Goal: Transaction & Acquisition: Purchase product/service

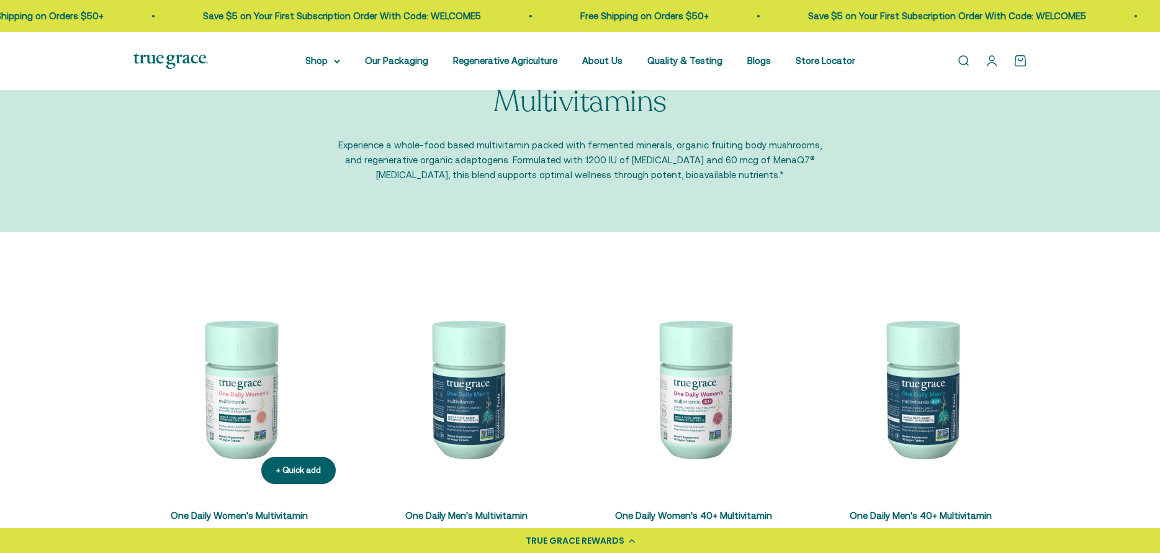
scroll to position [124, 0]
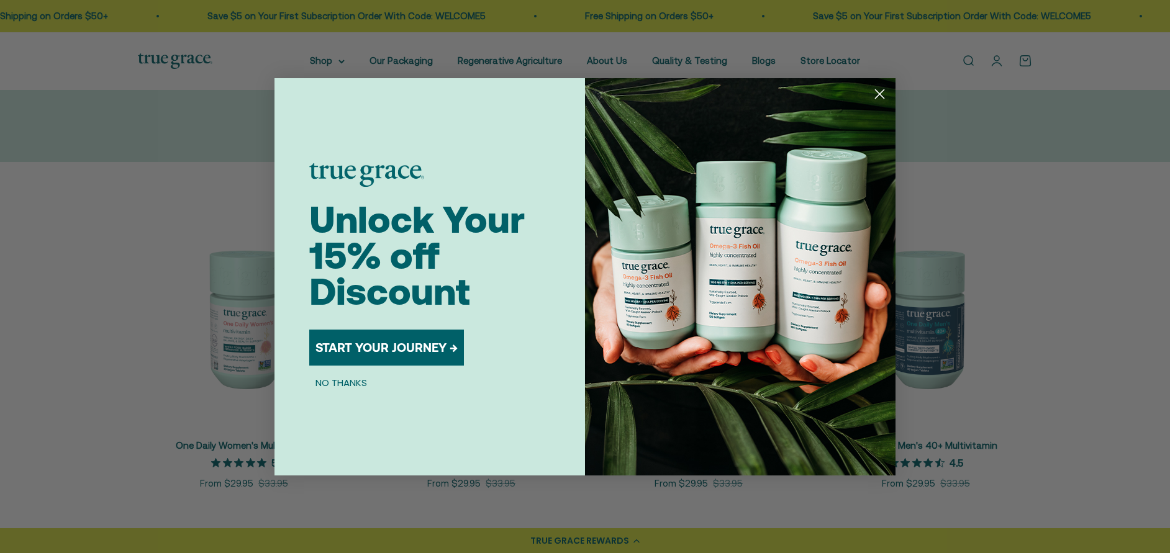
click at [341, 381] on button "NO THANKS" at bounding box center [341, 383] width 64 height 15
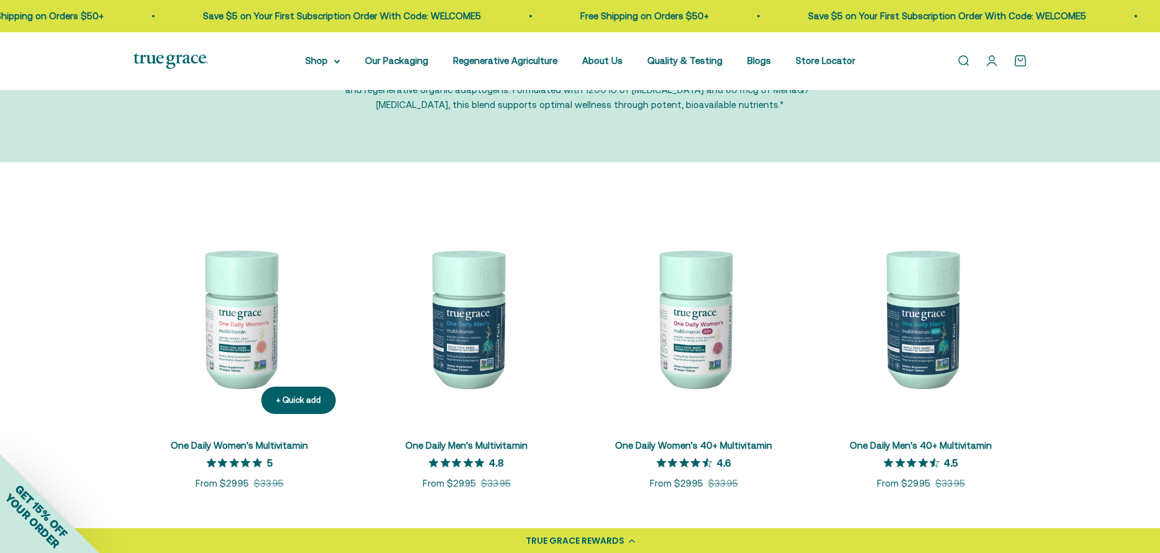
click at [242, 313] on img at bounding box center [239, 318] width 212 height 212
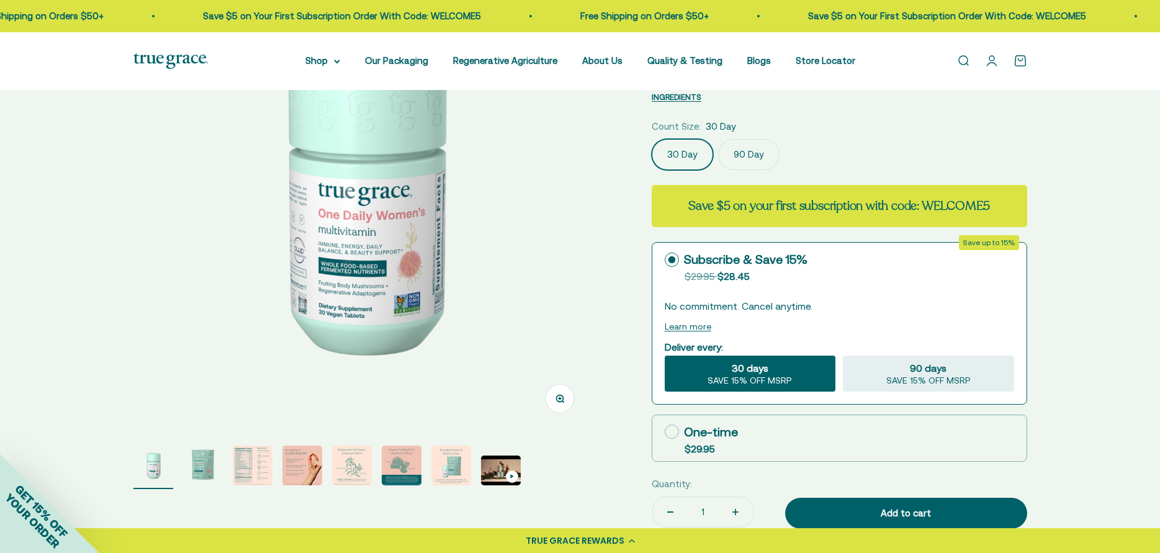
scroll to position [186, 0]
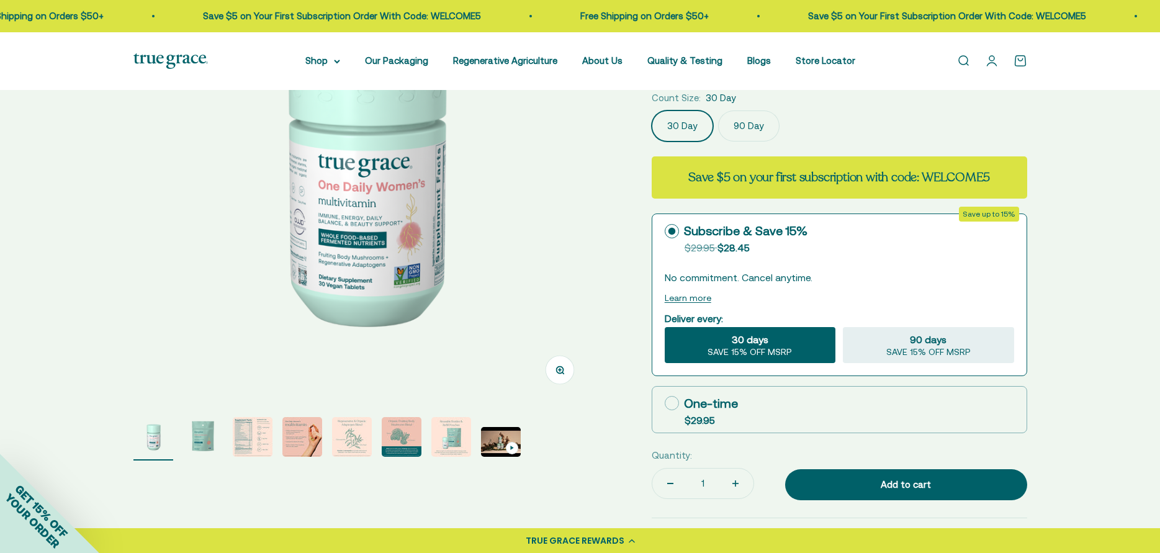
click at [201, 438] on img "Go to item 2" at bounding box center [203, 437] width 40 height 40
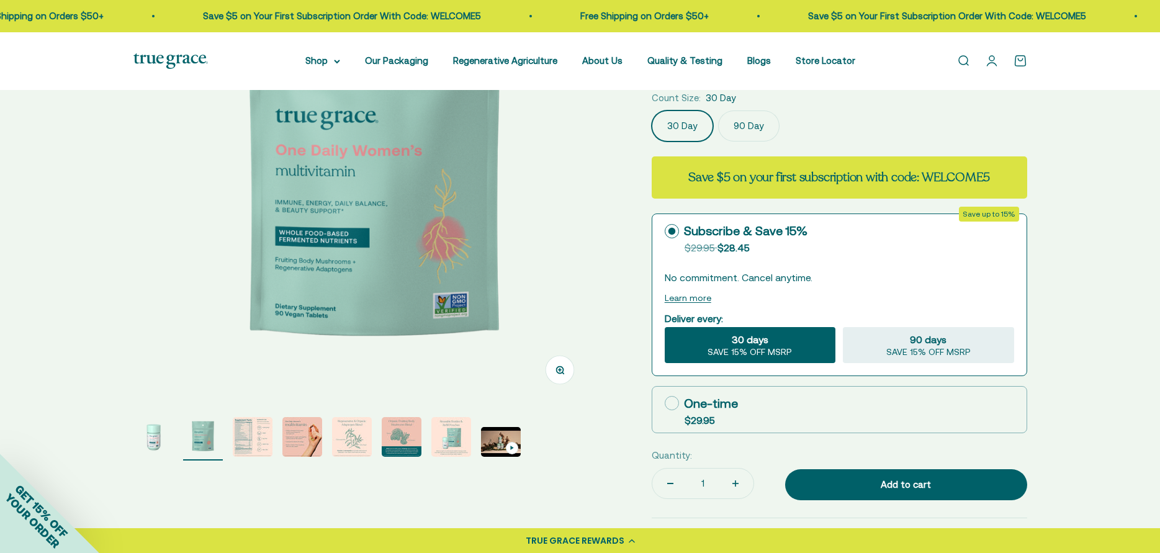
scroll to position [0, 474]
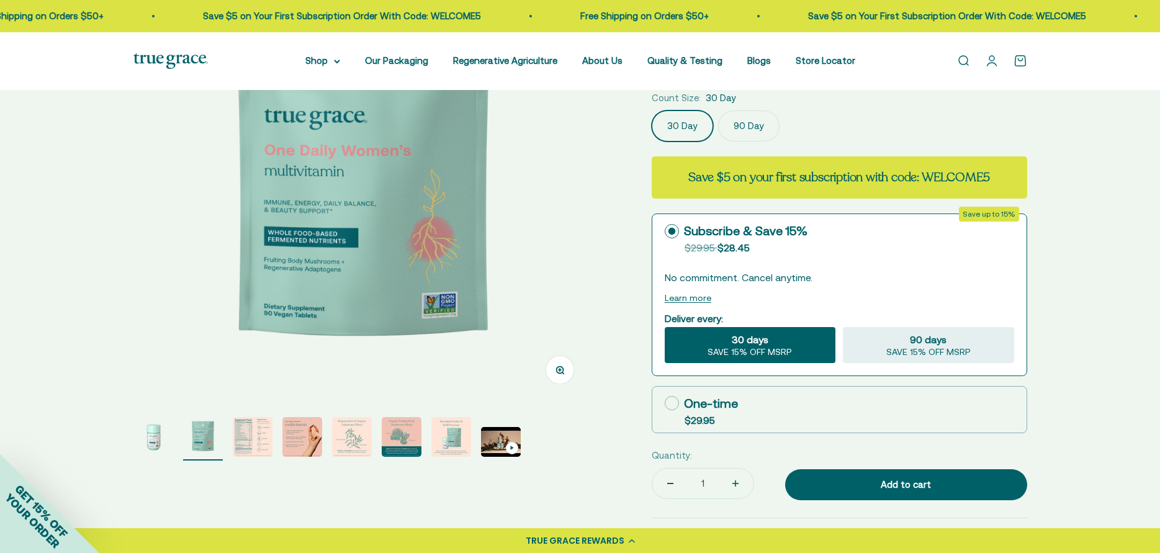
click at [246, 436] on img "Go to item 3" at bounding box center [253, 437] width 40 height 40
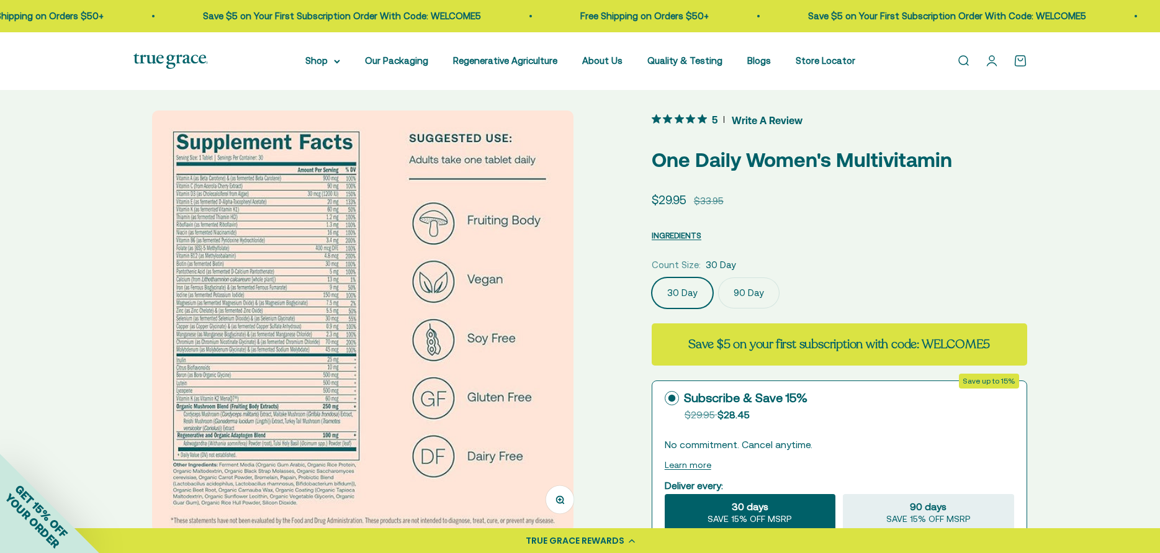
scroll to position [20, 0]
click at [133, 261] on div at bounding box center [362, 321] width 459 height 422
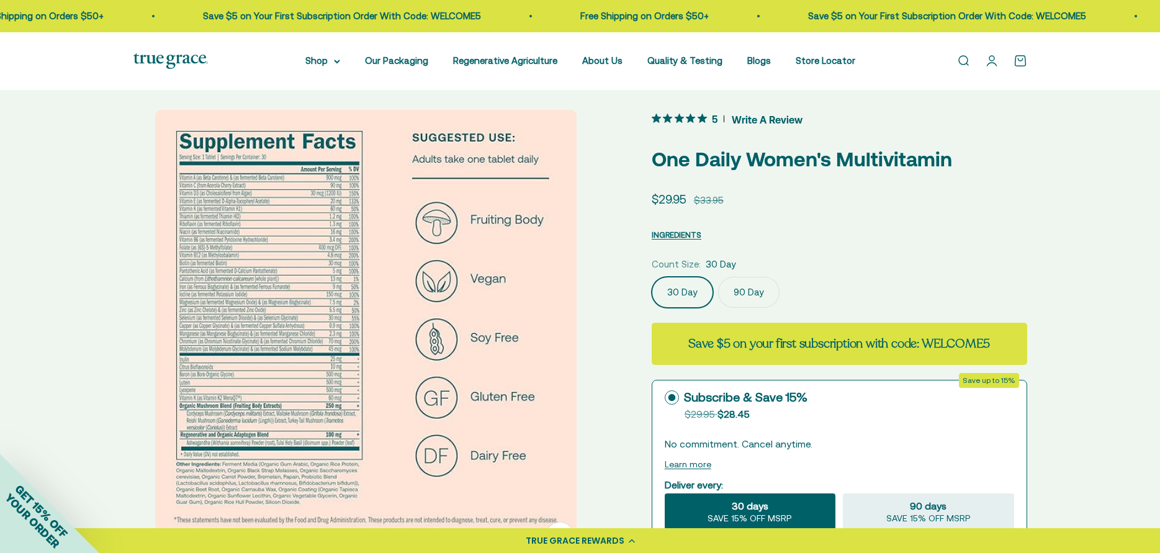
scroll to position [0, 947]
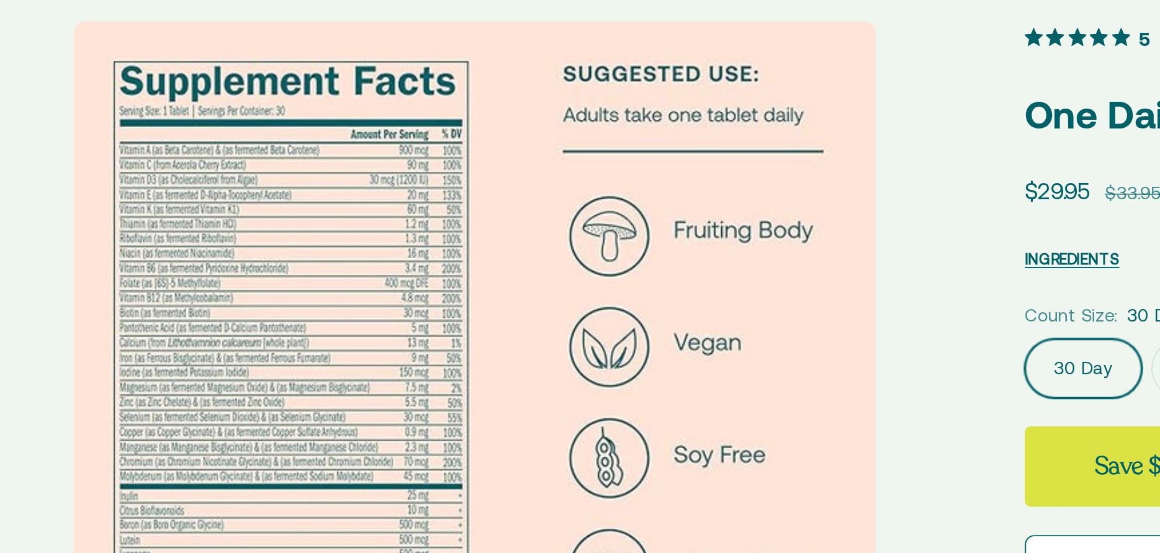
click at [603, 242] on div "Zoom Go to item 1 Go to item 2 Go to item 3 Go to item 4 Go to item 5 Go to ite…" at bounding box center [580, 445] width 894 height 671
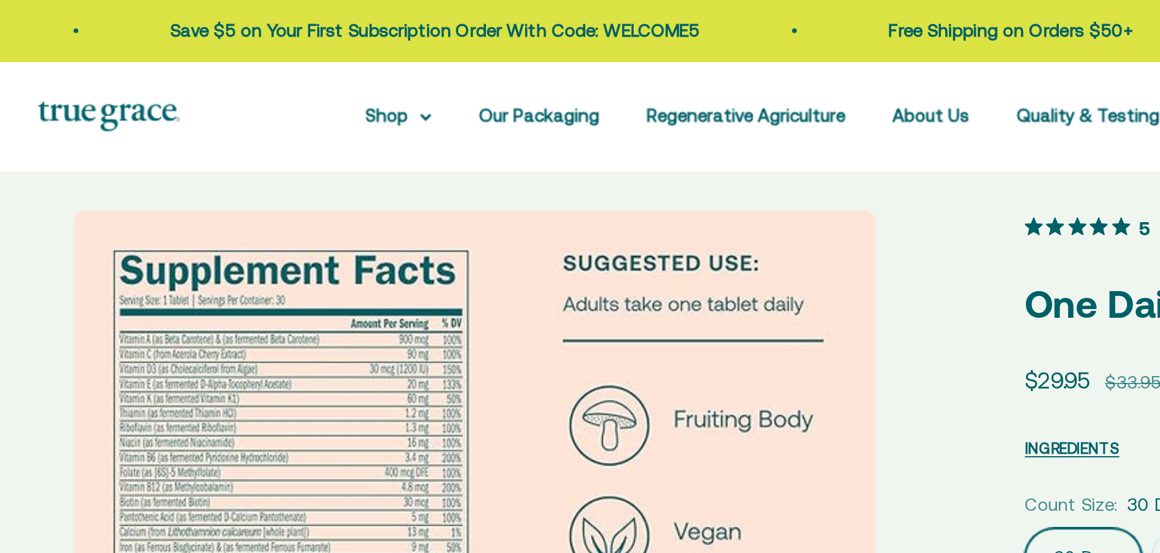
scroll to position [0, 0]
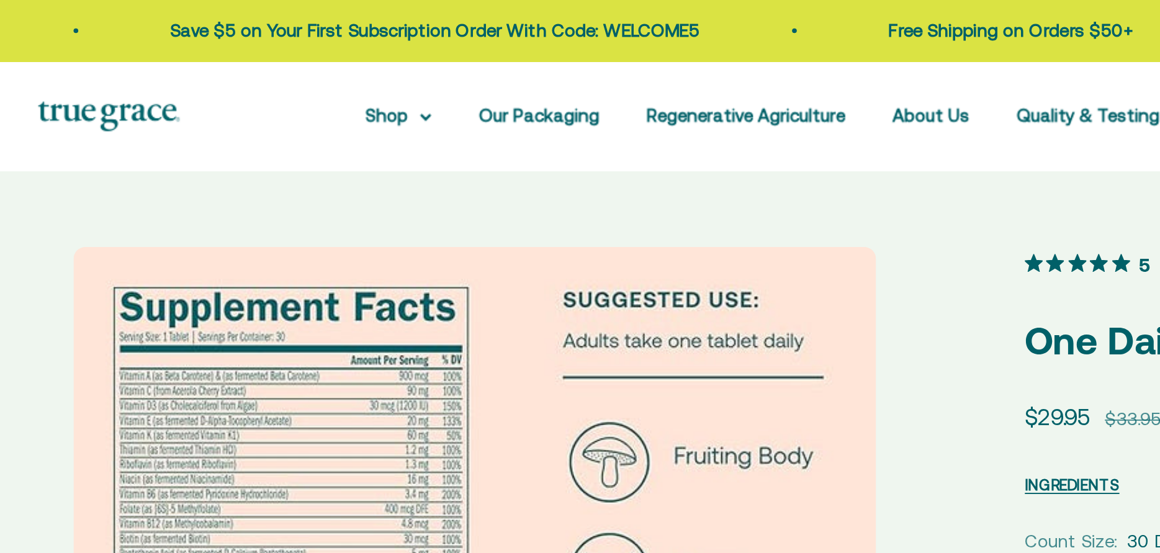
click at [561, 101] on div "Zoom Go to item 1 Go to item 2 Go to item 3 Go to item 4 Go to item 5 Go to ite…" at bounding box center [580, 465] width 1160 height 751
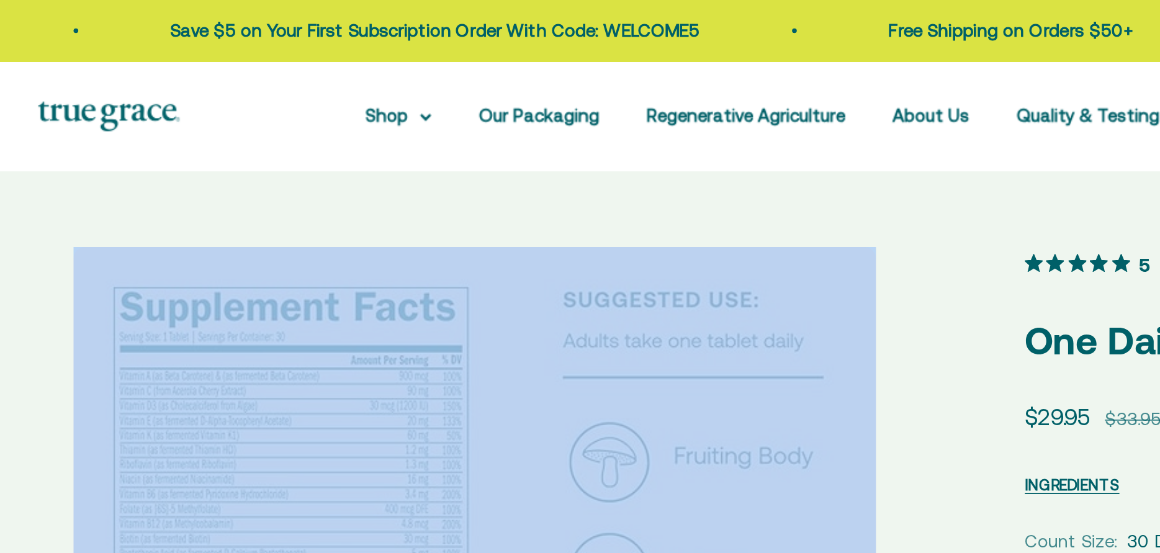
click at [561, 101] on div "Zoom Go to item 1 Go to item 2 Go to item 3 Go to item 4 Go to item 5 Go to ite…" at bounding box center [580, 465] width 1160 height 751
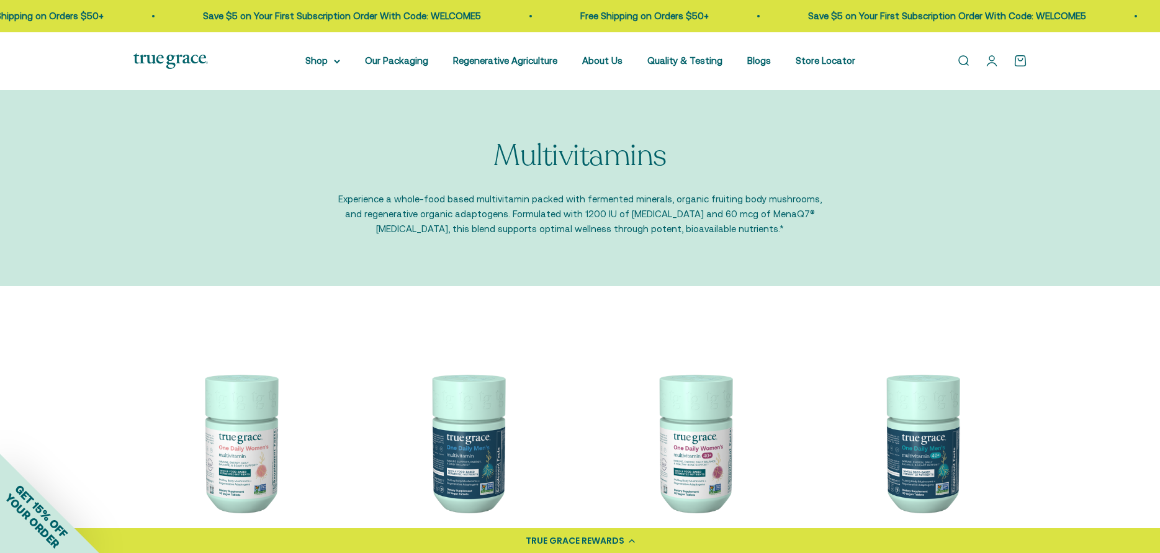
click at [962, 65] on link "Open search" at bounding box center [964, 61] width 14 height 14
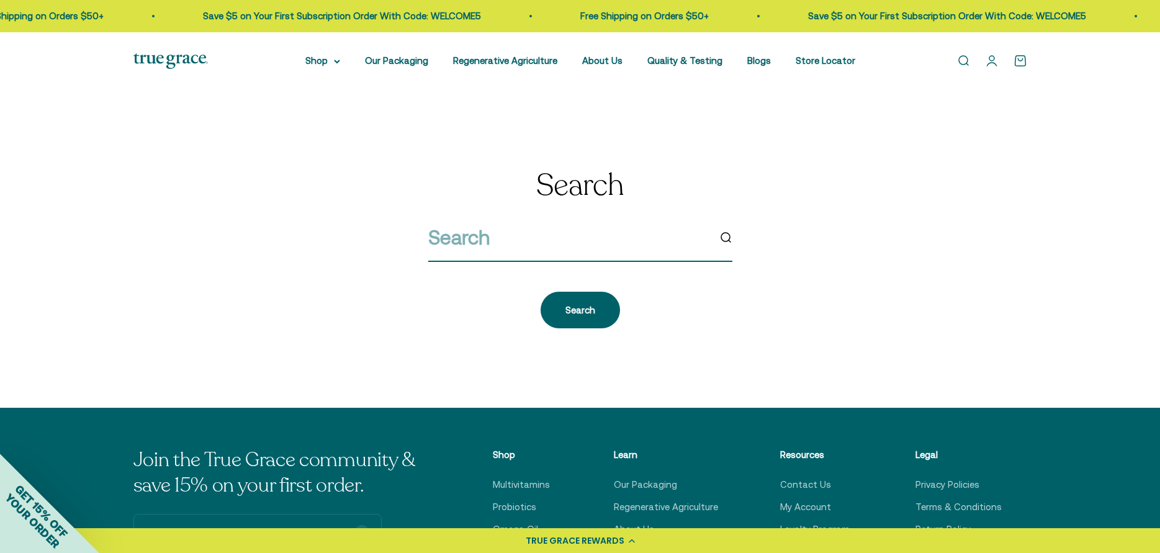
click at [451, 228] on input "search" at bounding box center [568, 238] width 281 height 32
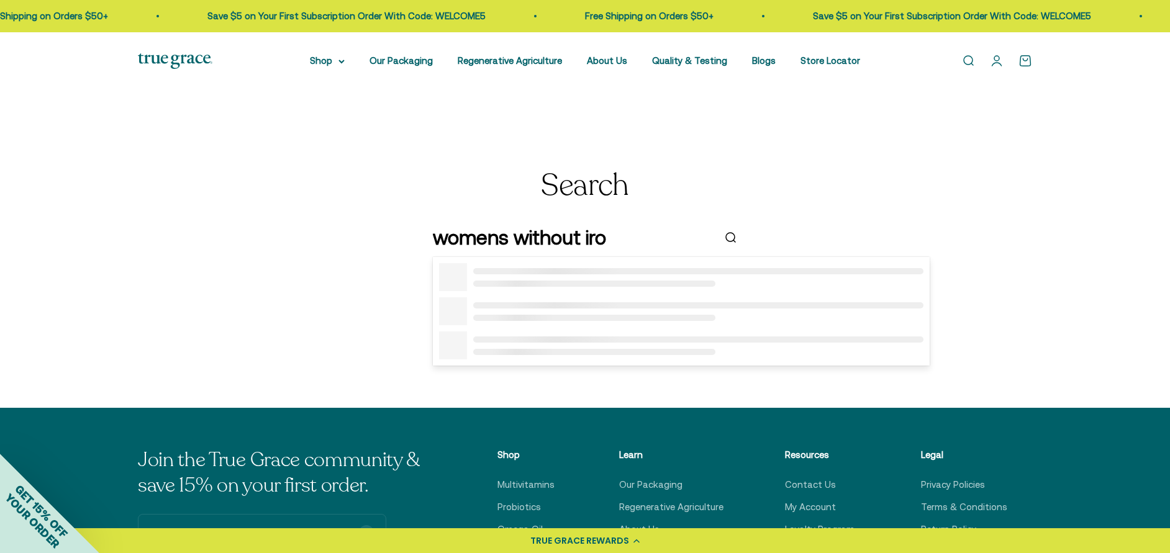
type input "womens without iron"
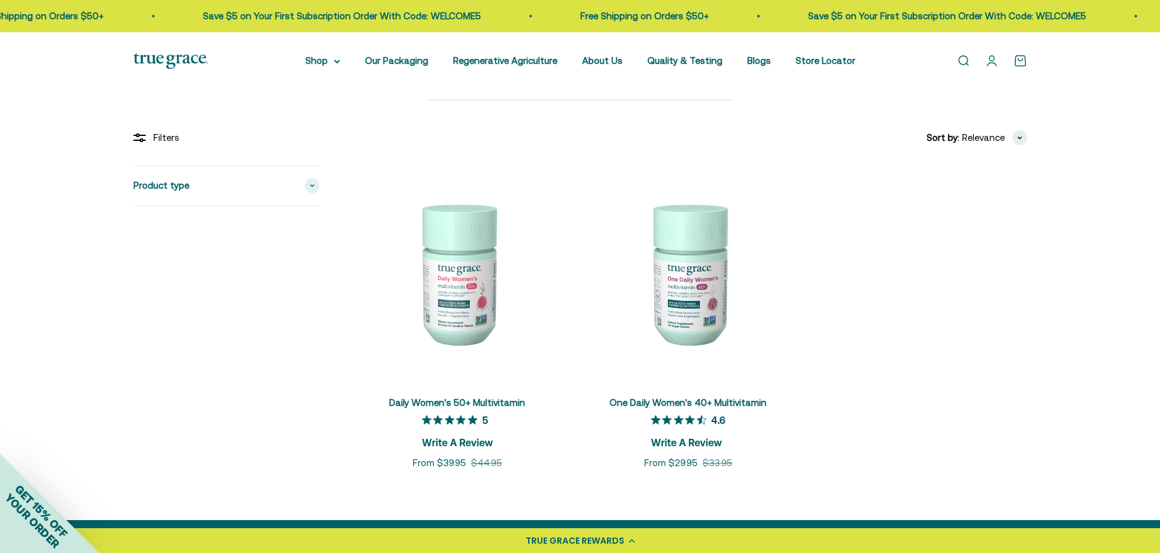
scroll to position [124, 0]
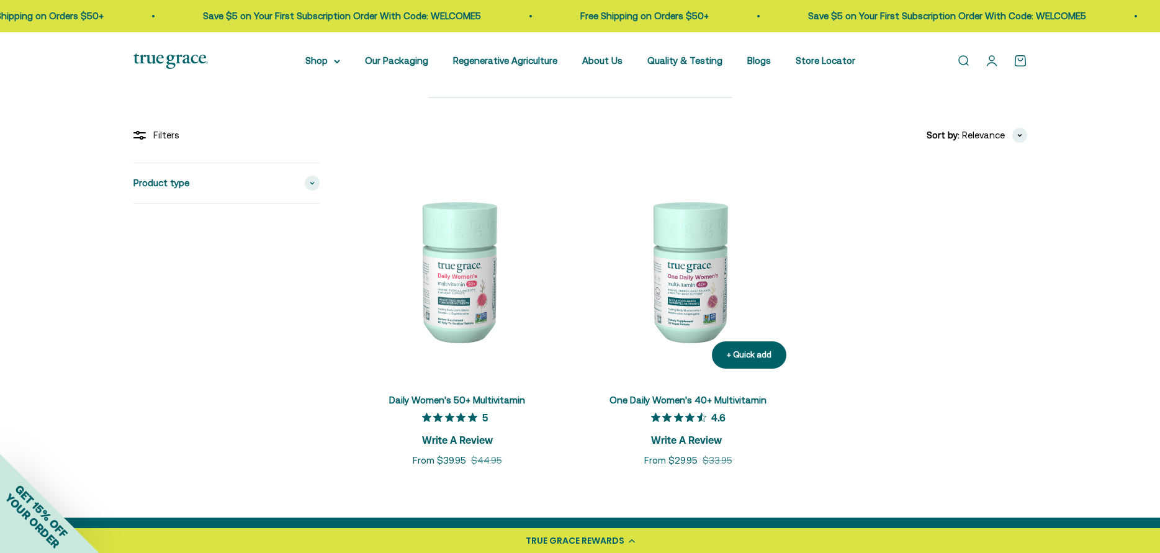
click at [690, 271] on img at bounding box center [688, 271] width 216 height 216
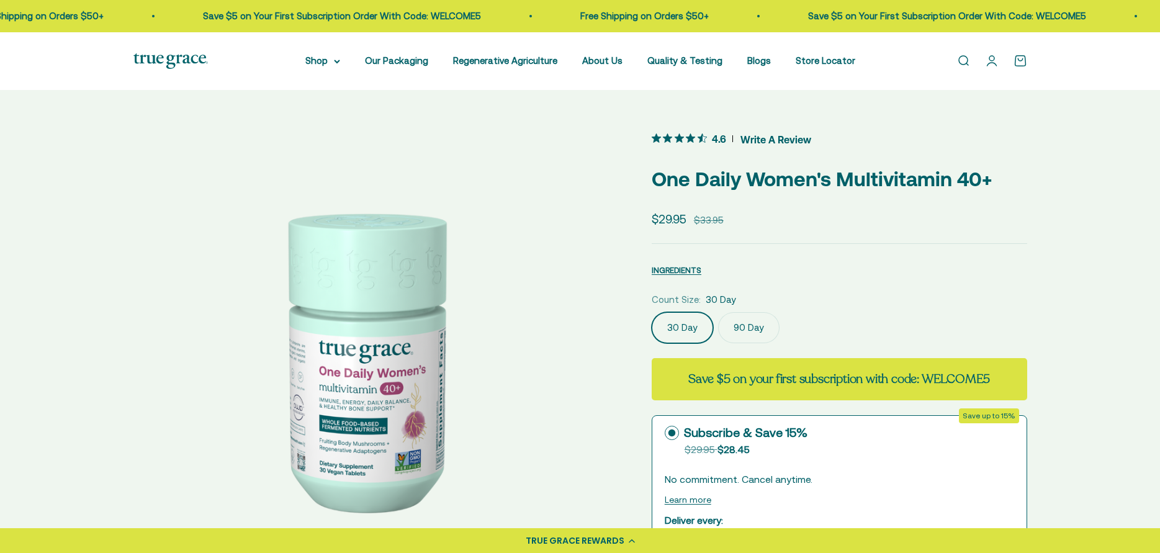
scroll to position [186, 0]
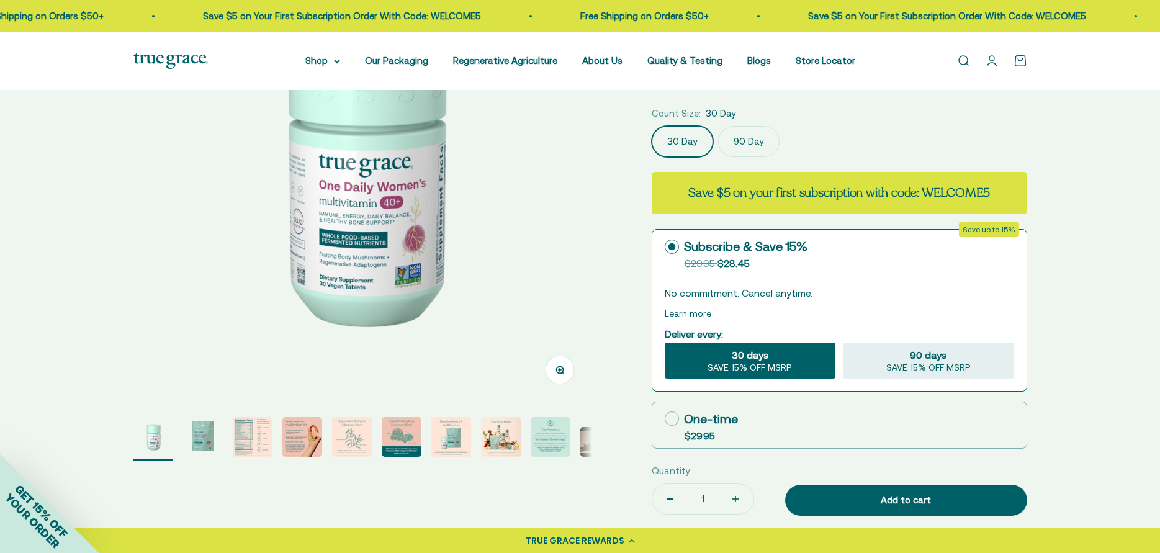
click at [266, 435] on img "Go to item 3" at bounding box center [253, 437] width 40 height 40
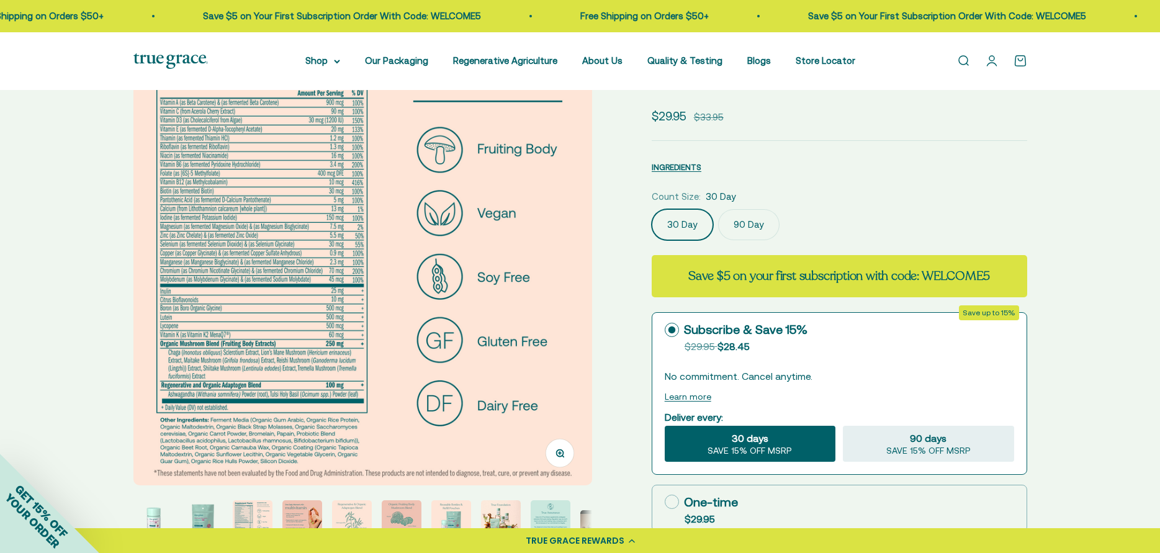
scroll to position [124, 0]
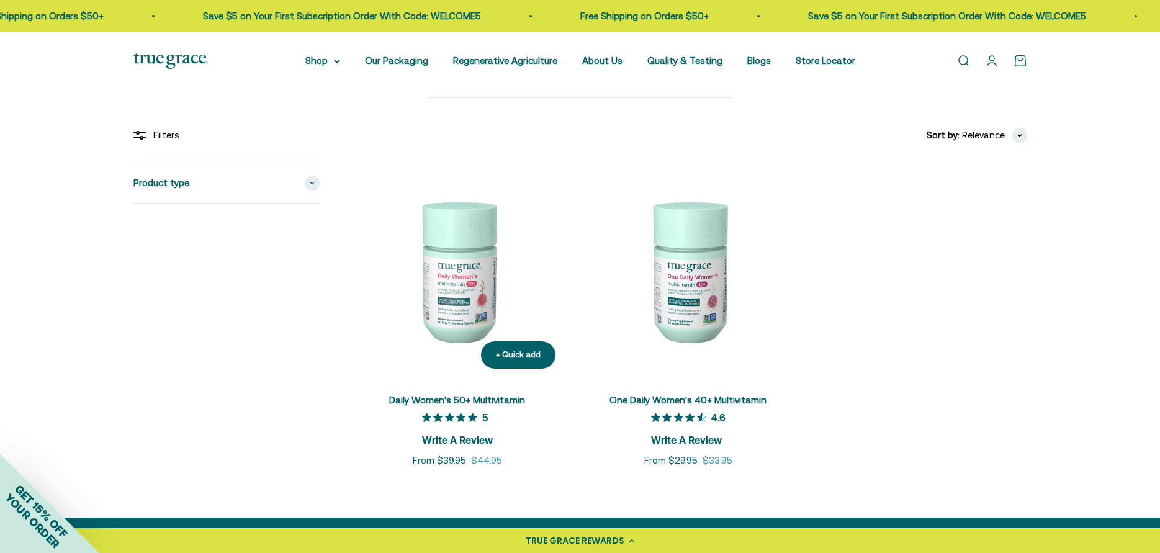
click at [476, 254] on img at bounding box center [457, 271] width 216 height 216
click at [683, 300] on img at bounding box center [688, 271] width 216 height 216
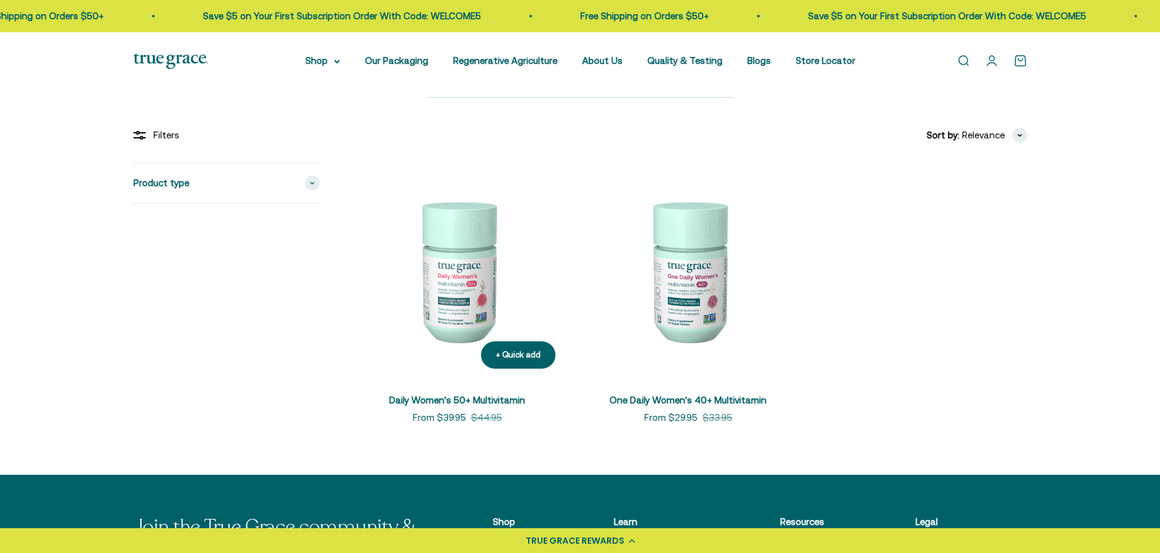
scroll to position [124, 0]
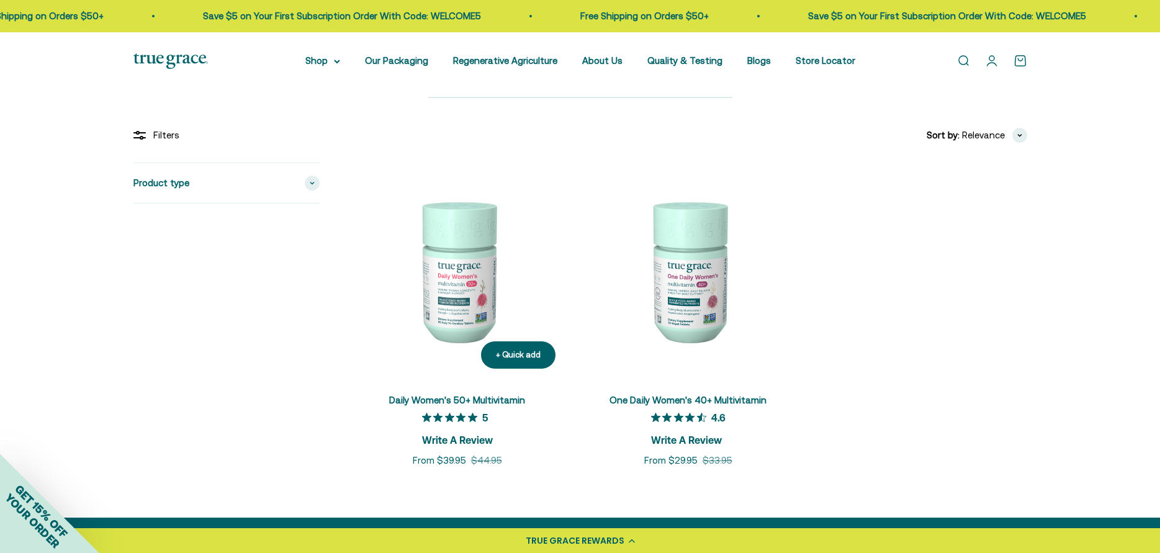
click at [464, 286] on img at bounding box center [457, 271] width 216 height 216
click at [712, 234] on img at bounding box center [688, 271] width 216 height 216
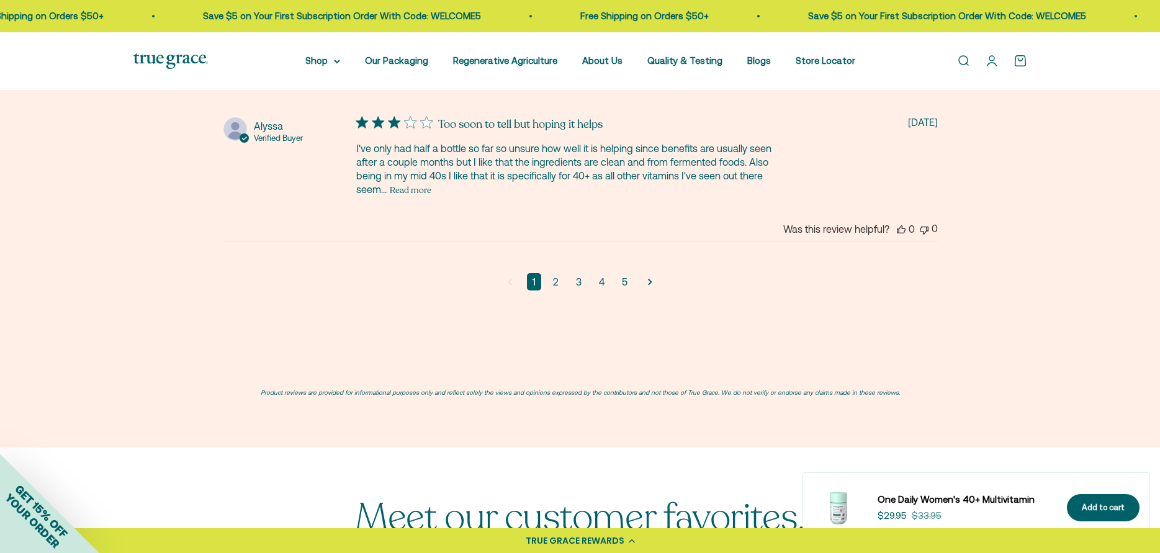
scroll to position [3290, 0]
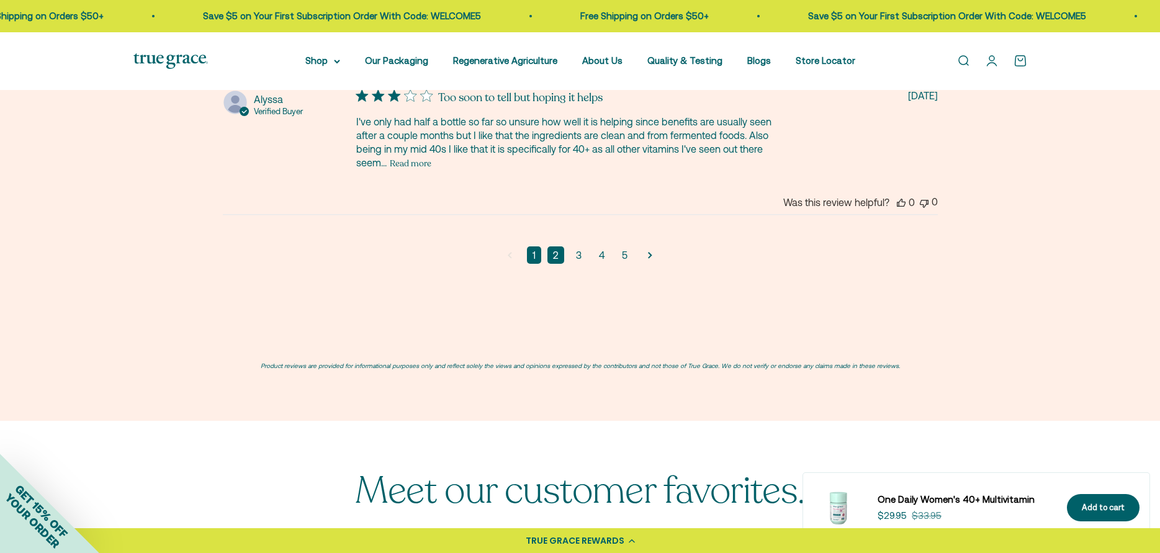
click at [562, 253] on link "2" at bounding box center [556, 254] width 17 height 17
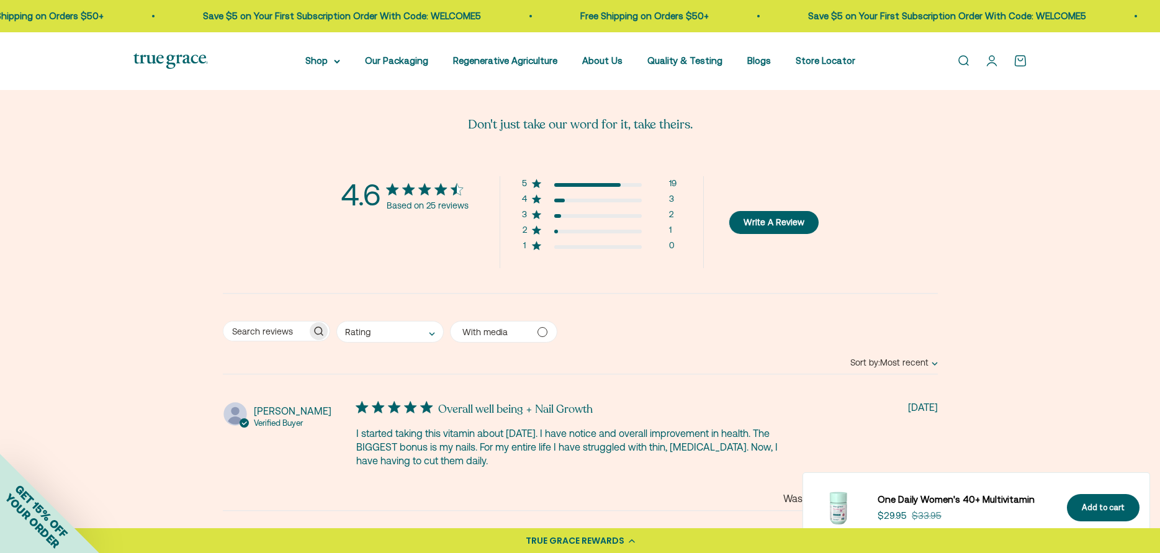
scroll to position [2399, 0]
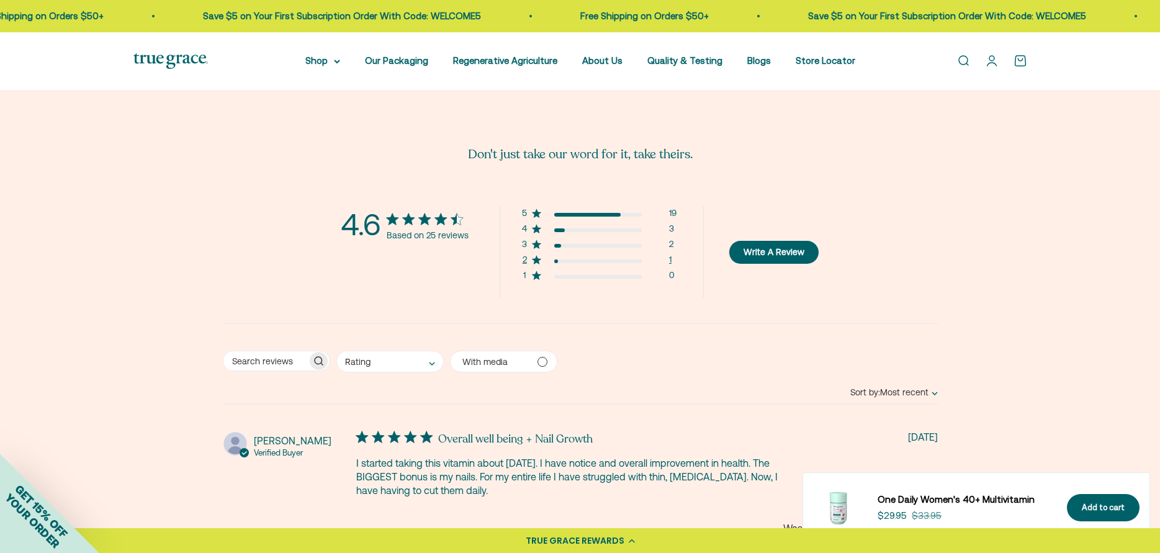
click at [669, 259] on div "1" at bounding box center [670, 263] width 2 height 16
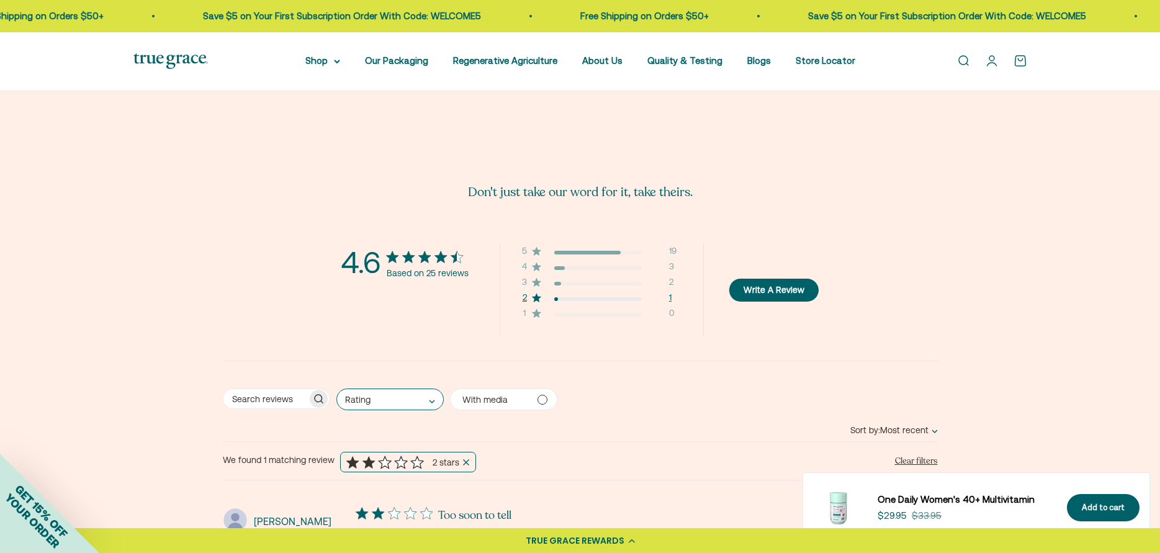
scroll to position [2337, 0]
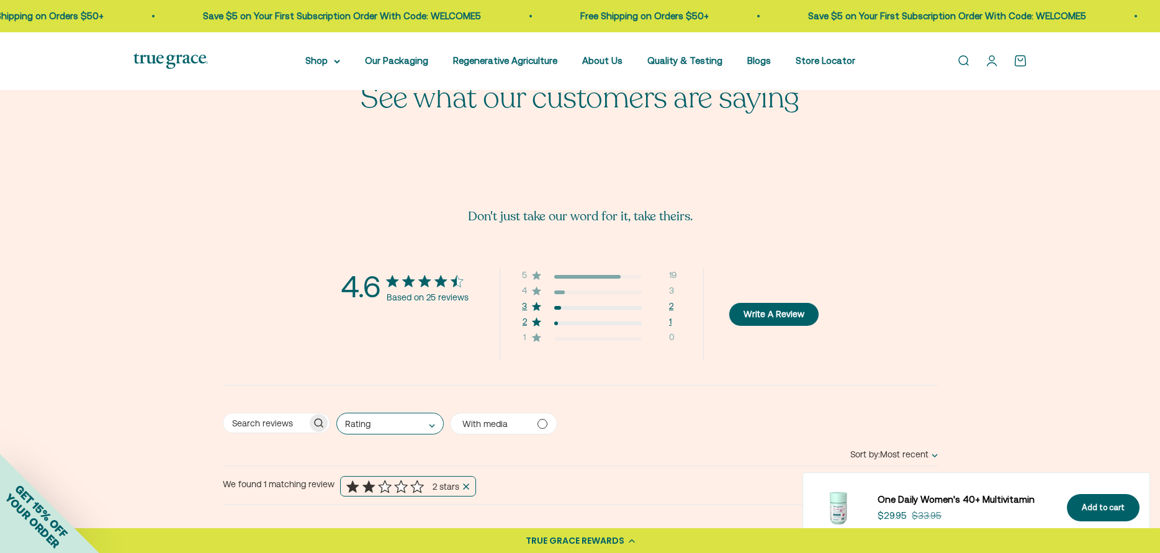
click at [623, 310] on div "3 star by 2 reviews" at bounding box center [598, 308] width 88 height 4
click at [620, 291] on div "4 star by 3 reviews" at bounding box center [598, 293] width 88 height 4
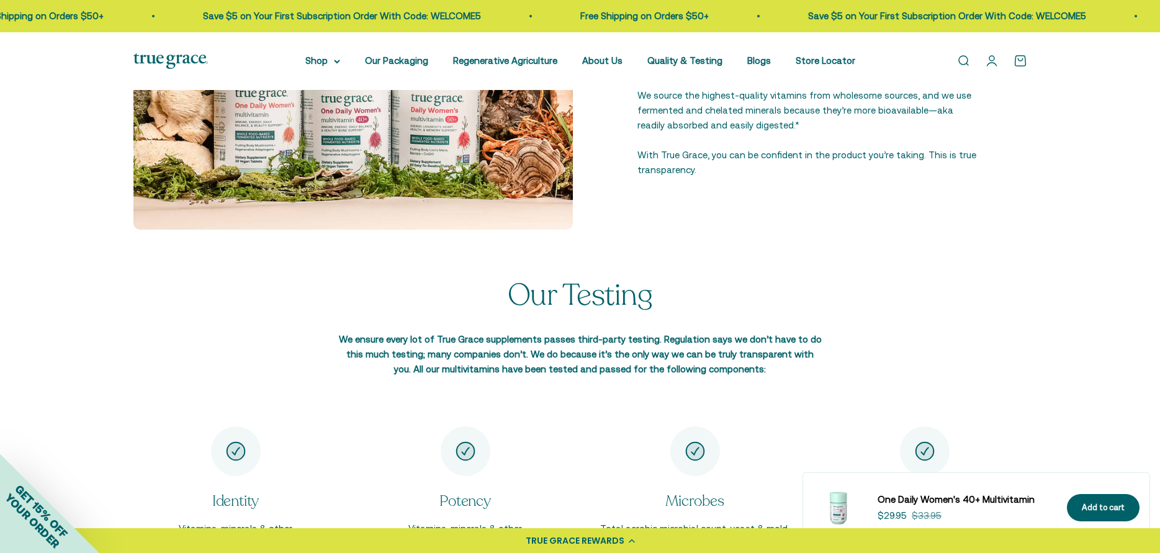
scroll to position [1592, 0]
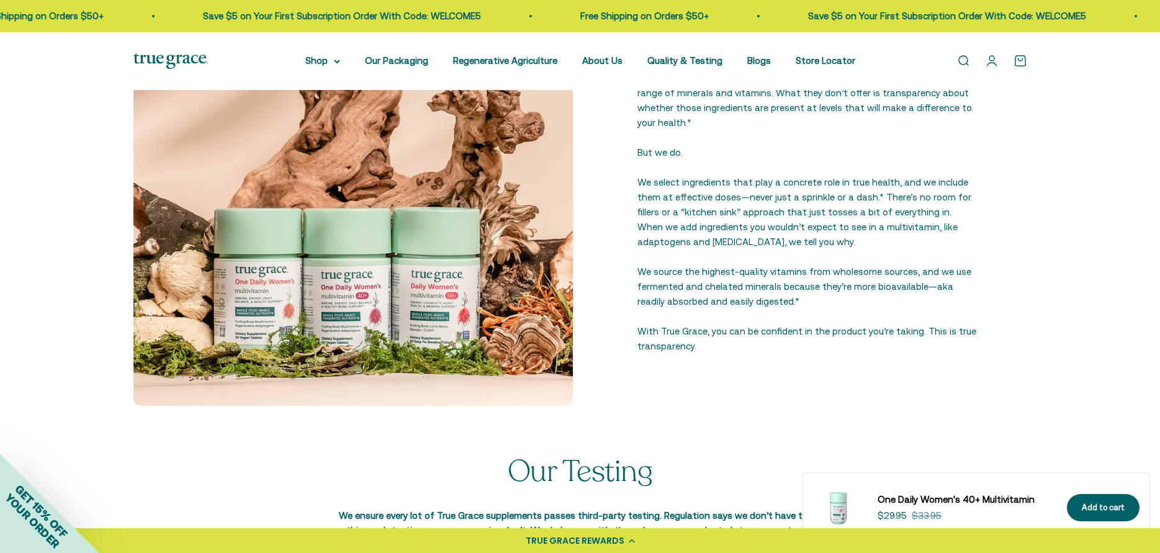
click at [967, 63] on link "Open search" at bounding box center [964, 61] width 14 height 14
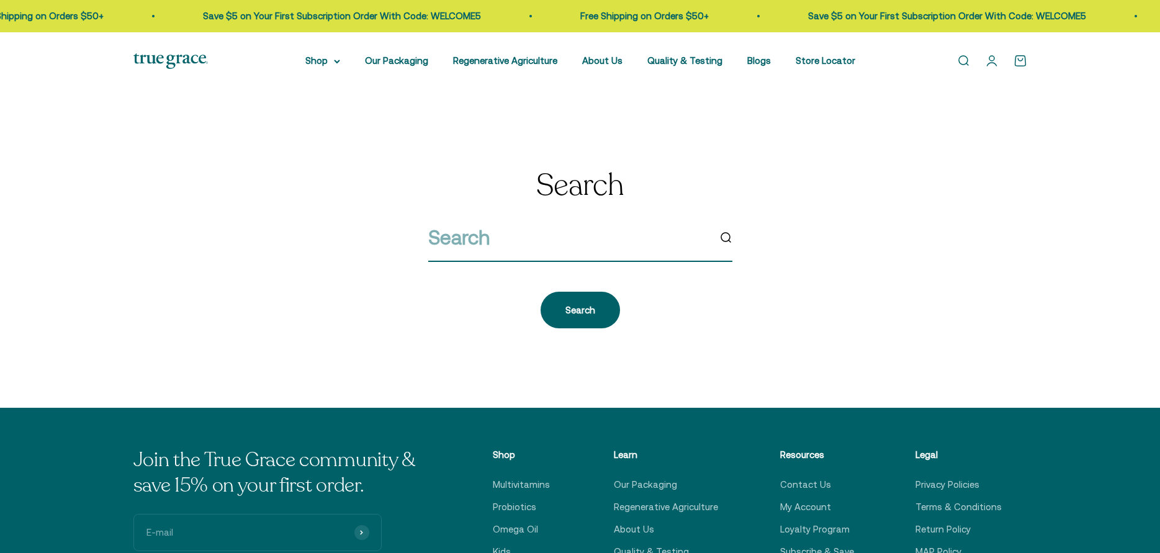
click at [587, 245] on input "search" at bounding box center [568, 238] width 281 height 32
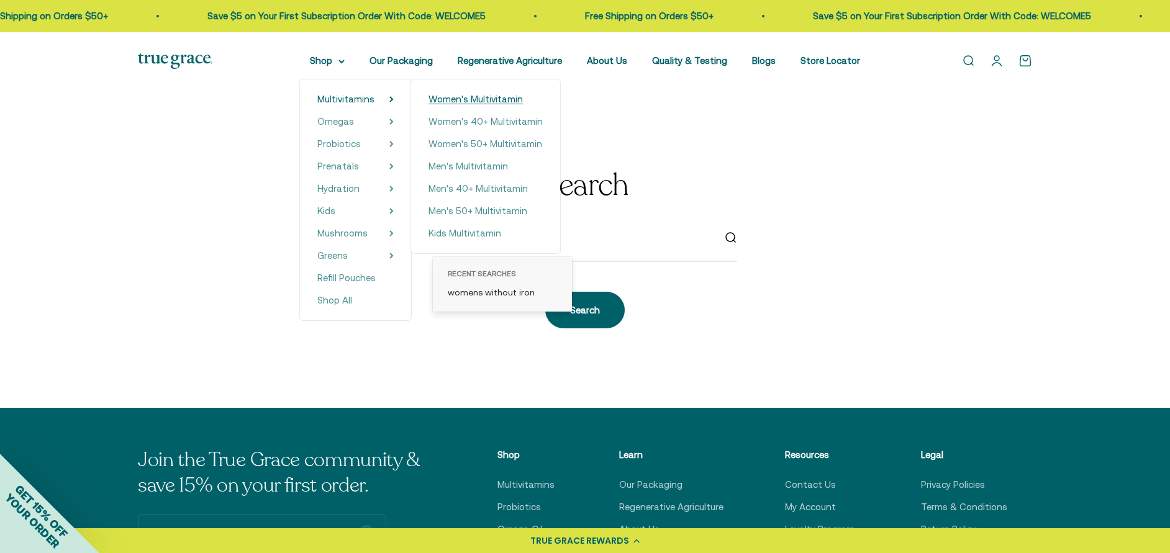
click at [498, 93] on span "Women's Multivitamin" at bounding box center [475, 99] width 94 height 15
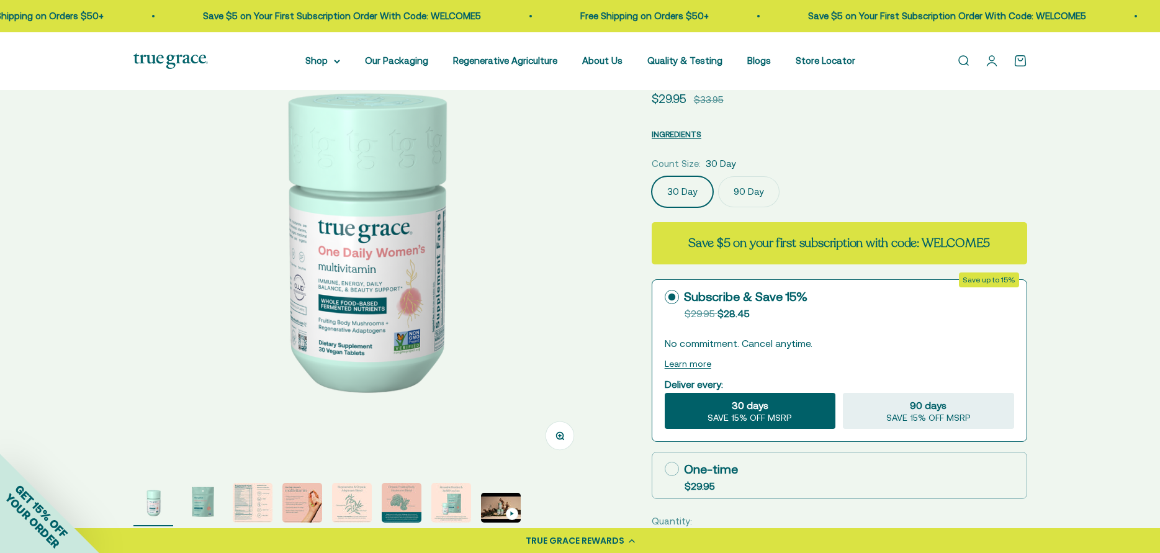
scroll to position [124, 0]
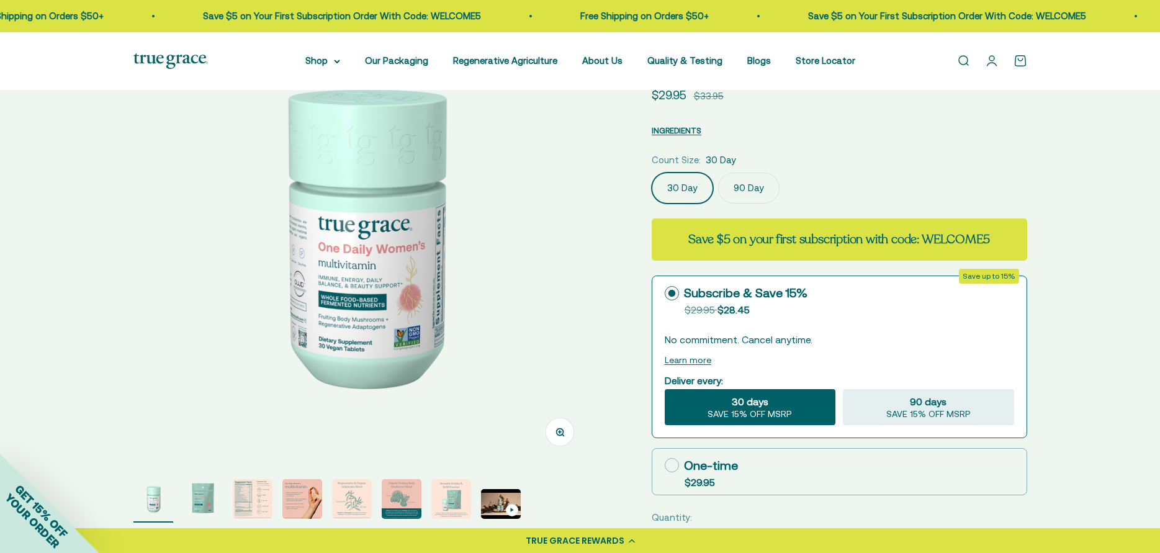
click at [256, 516] on img "Go to item 3" at bounding box center [253, 499] width 40 height 40
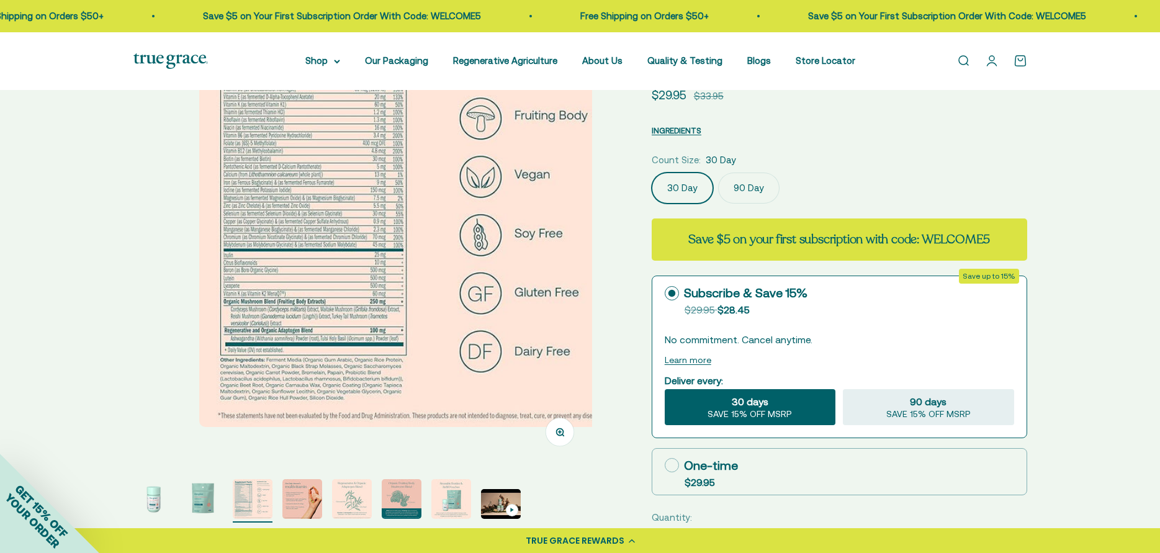
scroll to position [0, 947]
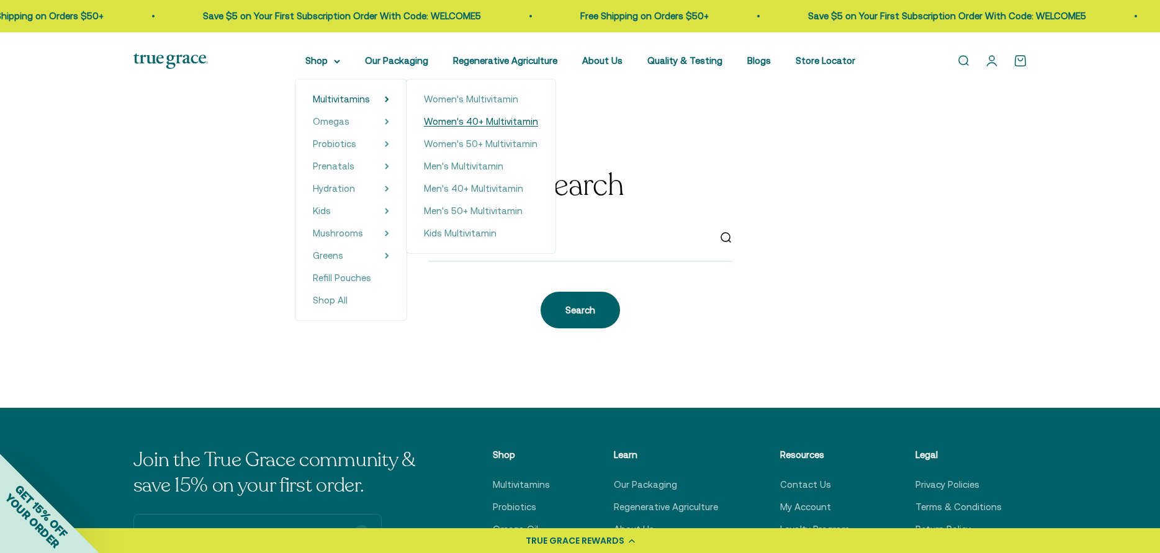
click at [470, 119] on span "Women's 40+ Multivitamin" at bounding box center [481, 121] width 114 height 11
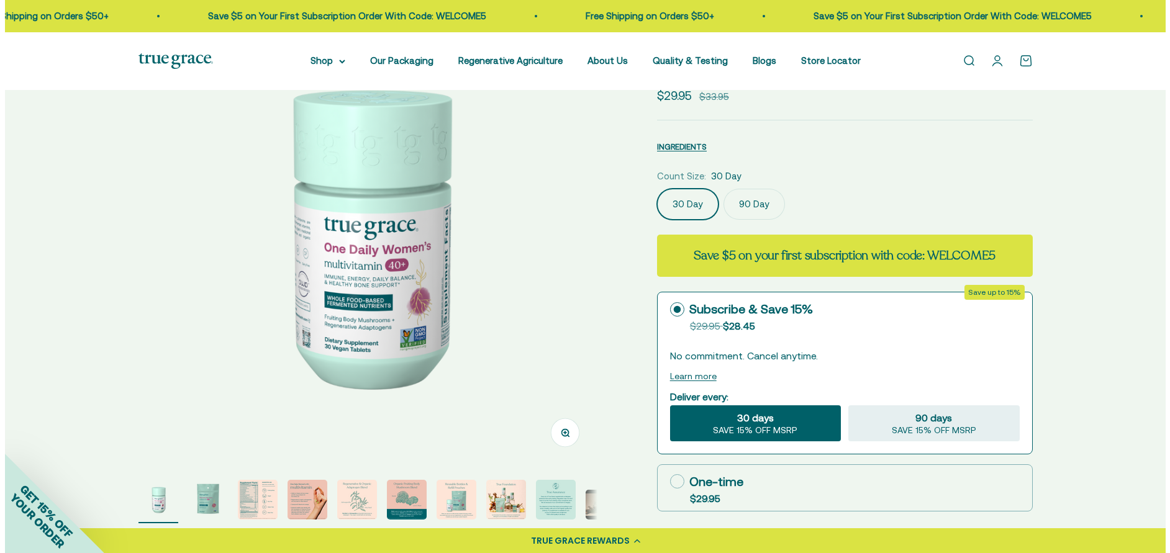
scroll to position [124, 0]
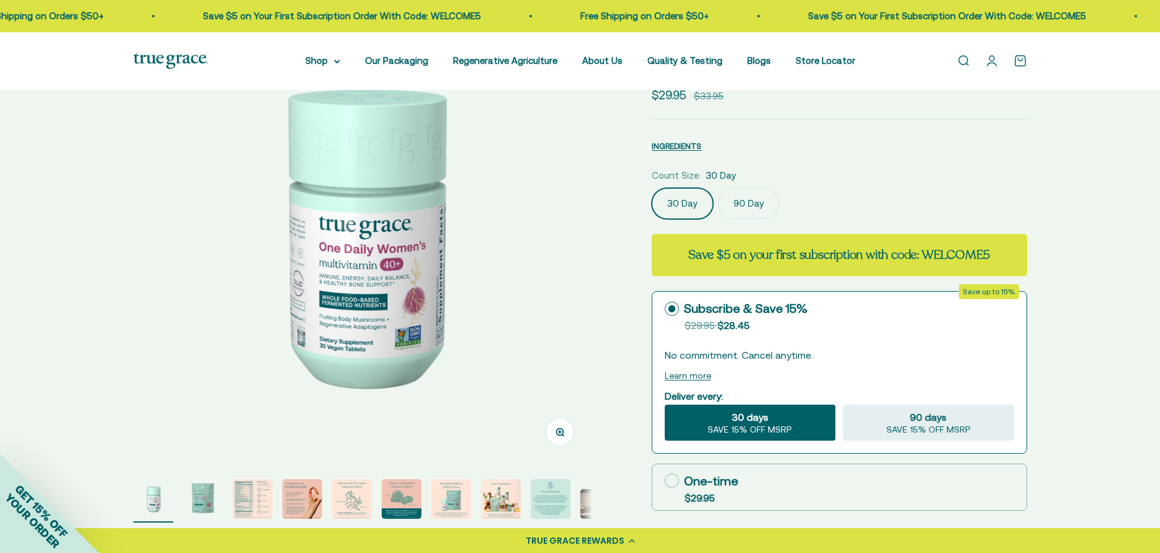
click at [674, 484] on icon at bounding box center [672, 481] width 14 height 14
click at [665, 481] on input "One-time $29.95" at bounding box center [664, 480] width 1 height 1
radio input "true"
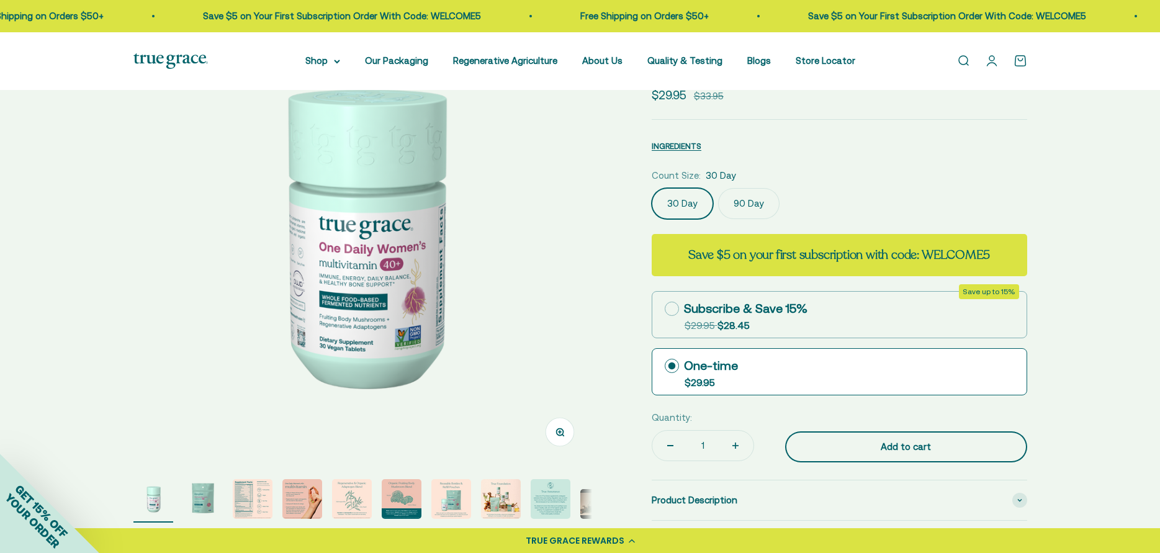
click at [890, 453] on div "Add to cart" at bounding box center [906, 447] width 192 height 15
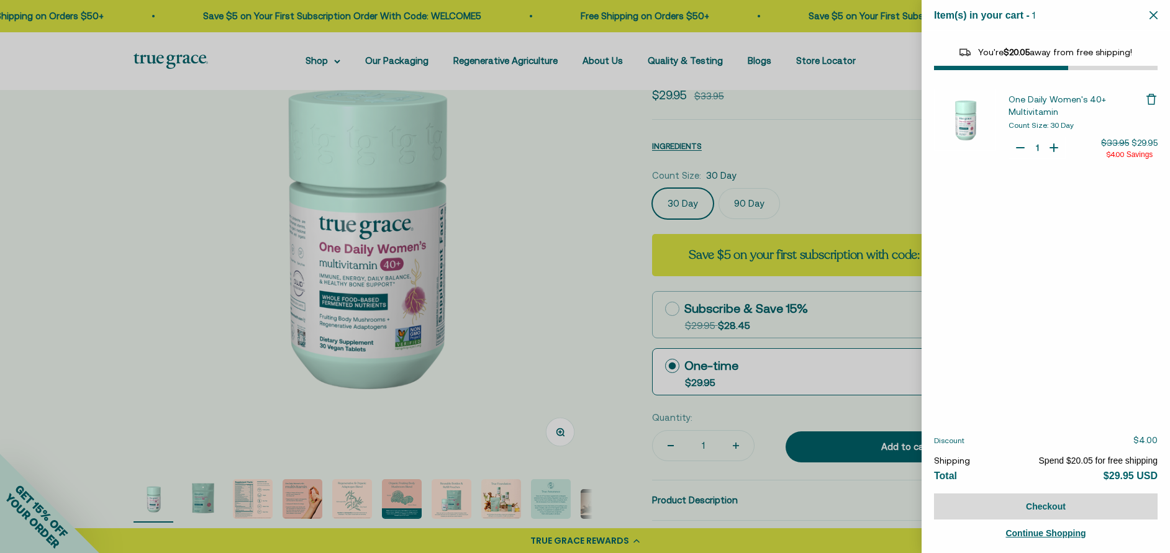
select select "40055698129088"
select select "46108681896150"
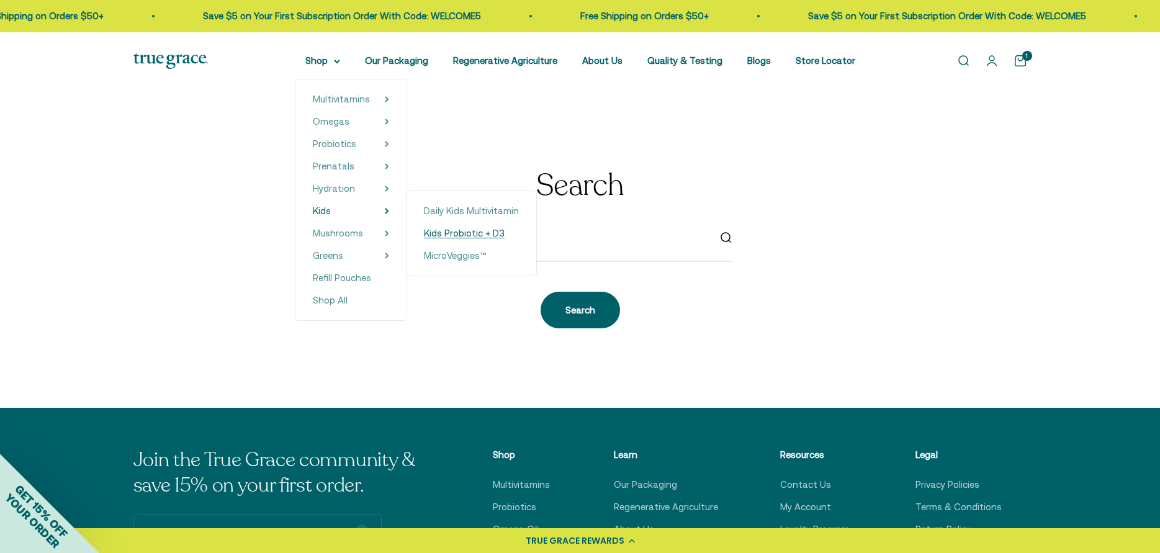
click at [444, 237] on span "Kids Probiotic + D3" at bounding box center [464, 233] width 81 height 11
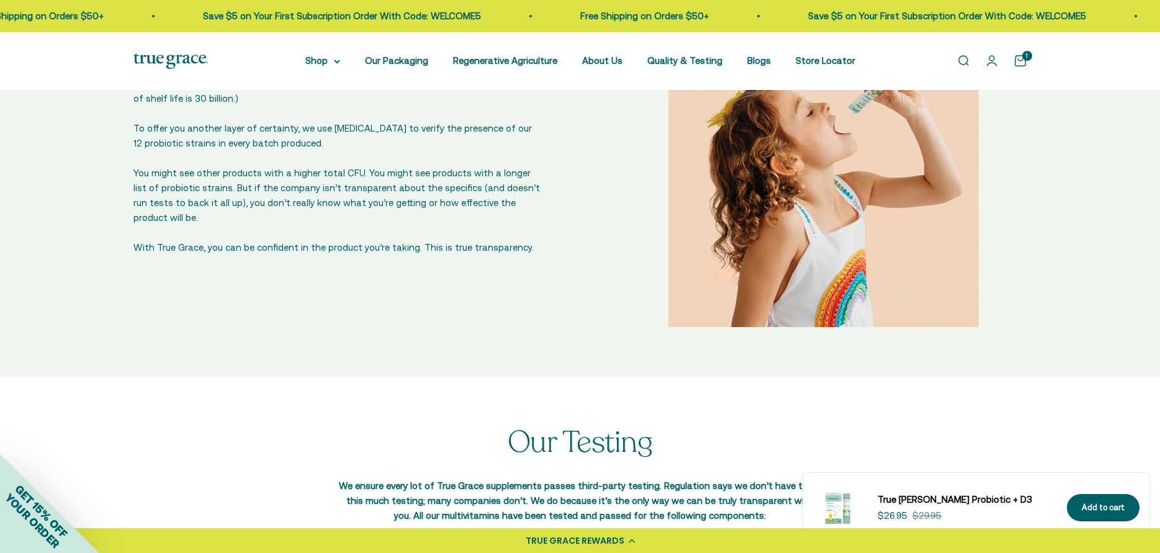
scroll to position [2111, 0]
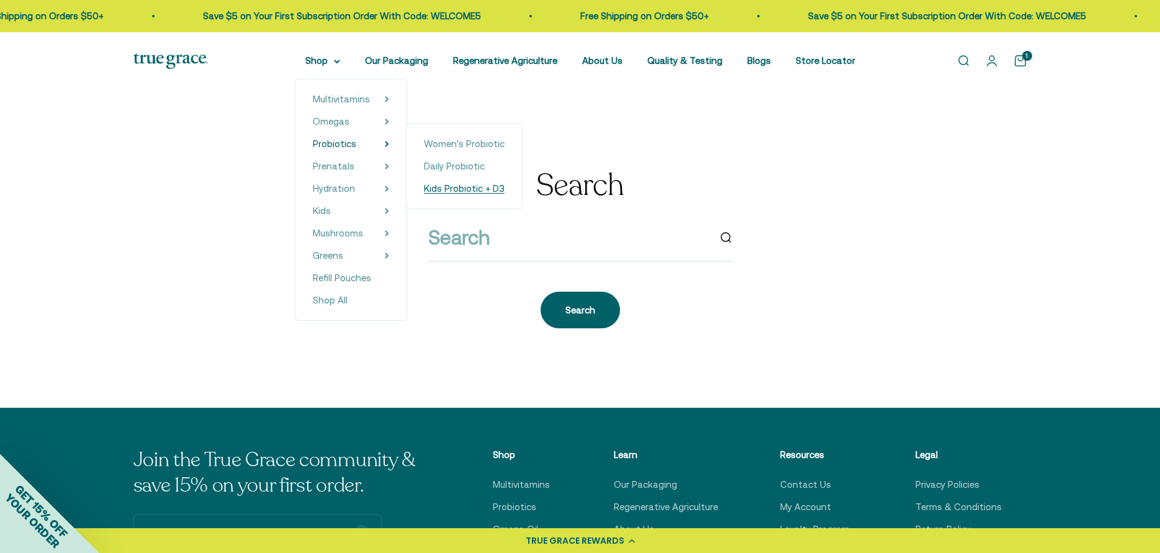
click at [457, 189] on span "Kids Probiotic + D3" at bounding box center [464, 188] width 81 height 11
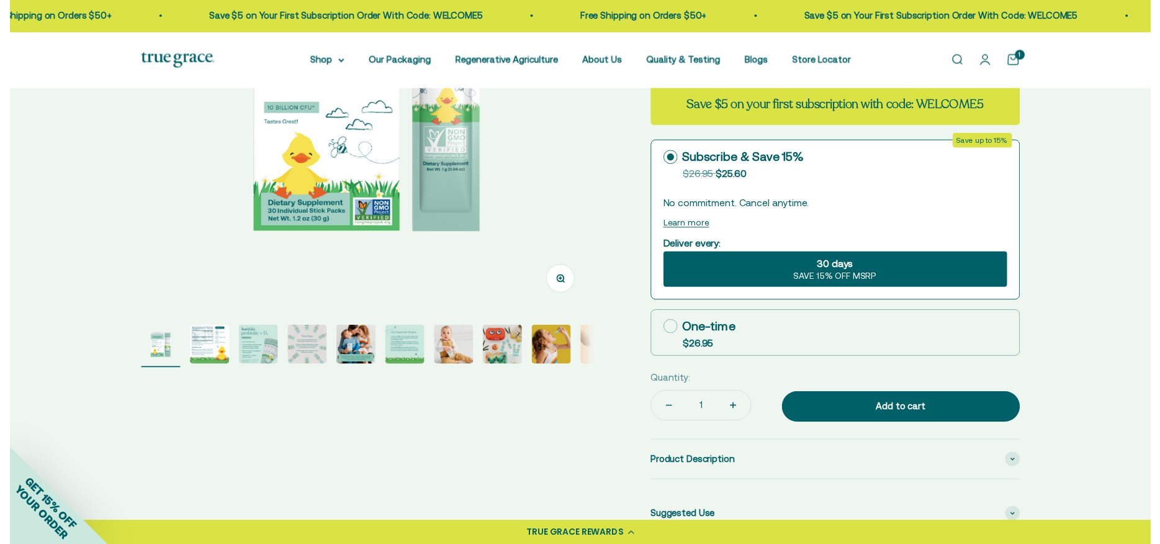
scroll to position [310, 0]
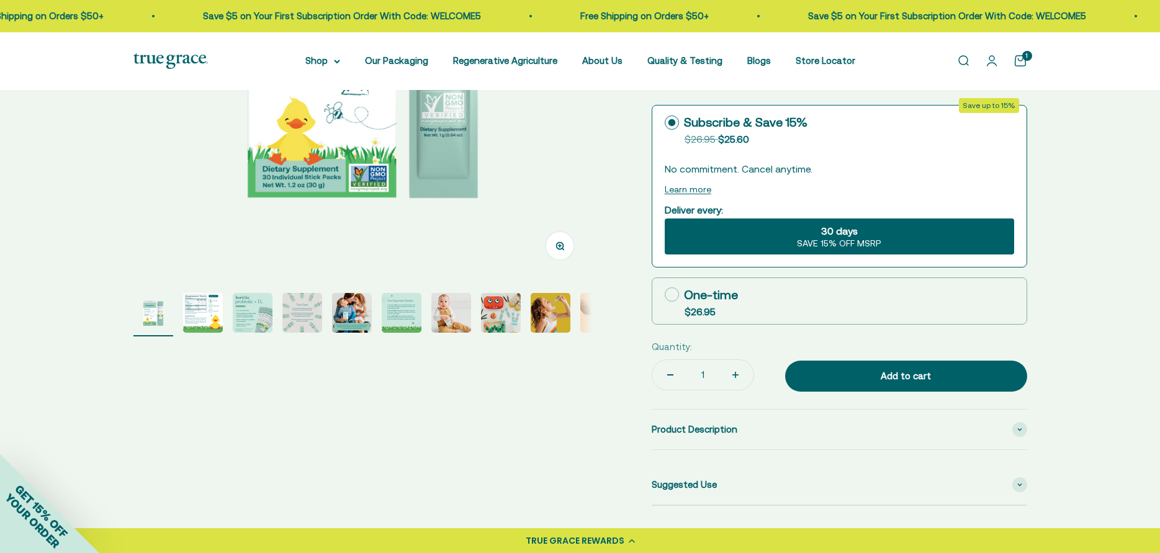
click at [672, 295] on icon at bounding box center [672, 294] width 14 height 14
click at [665, 295] on input "One-time $26.95" at bounding box center [664, 294] width 1 height 1
radio input "true"
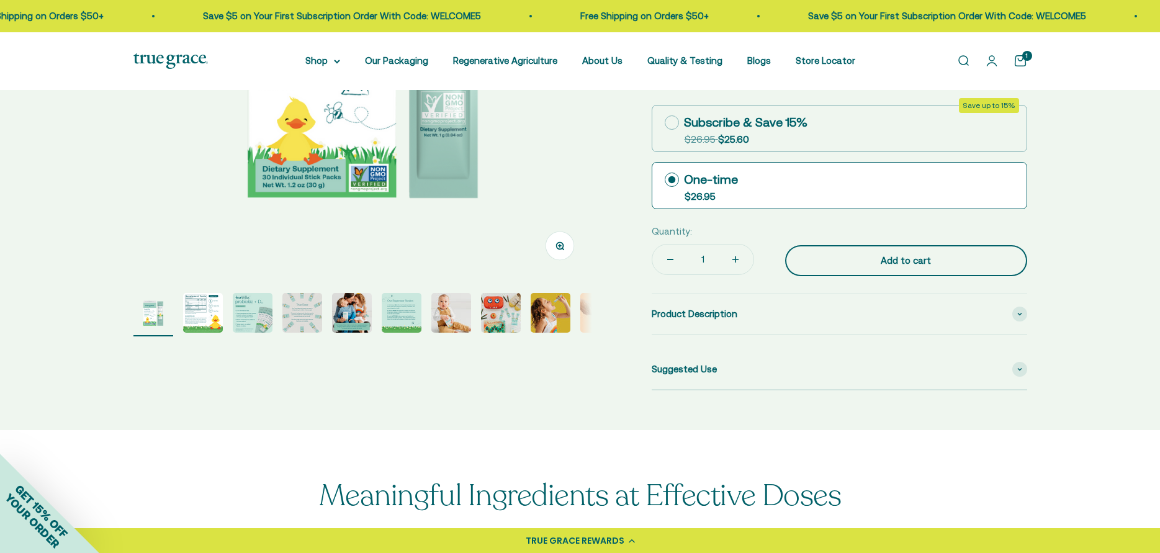
click at [911, 259] on div "Add to cart" at bounding box center [906, 260] width 192 height 15
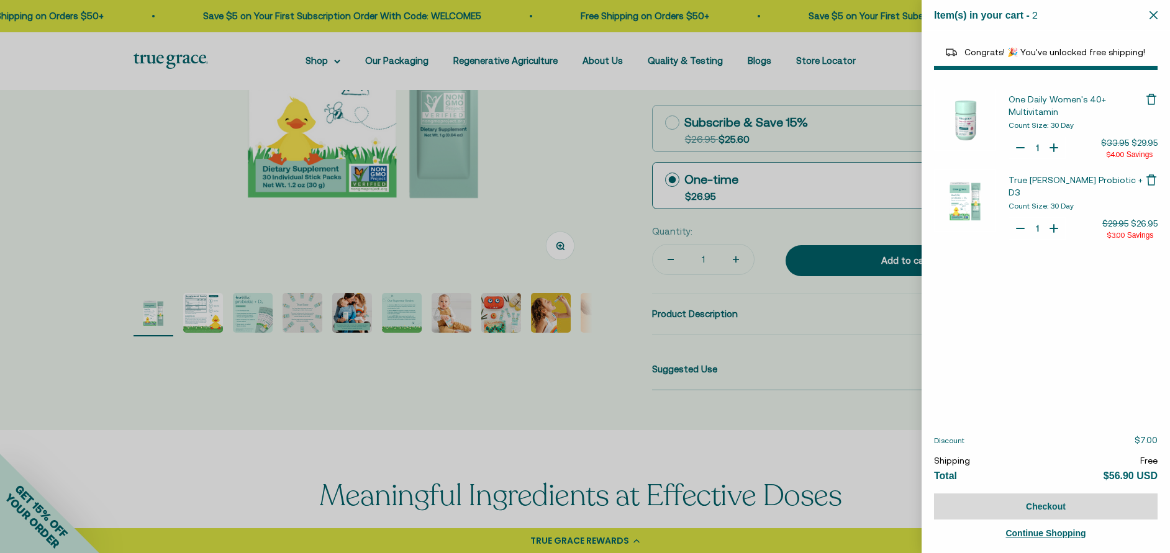
select select "40055698129088"
select select "46108681896150"
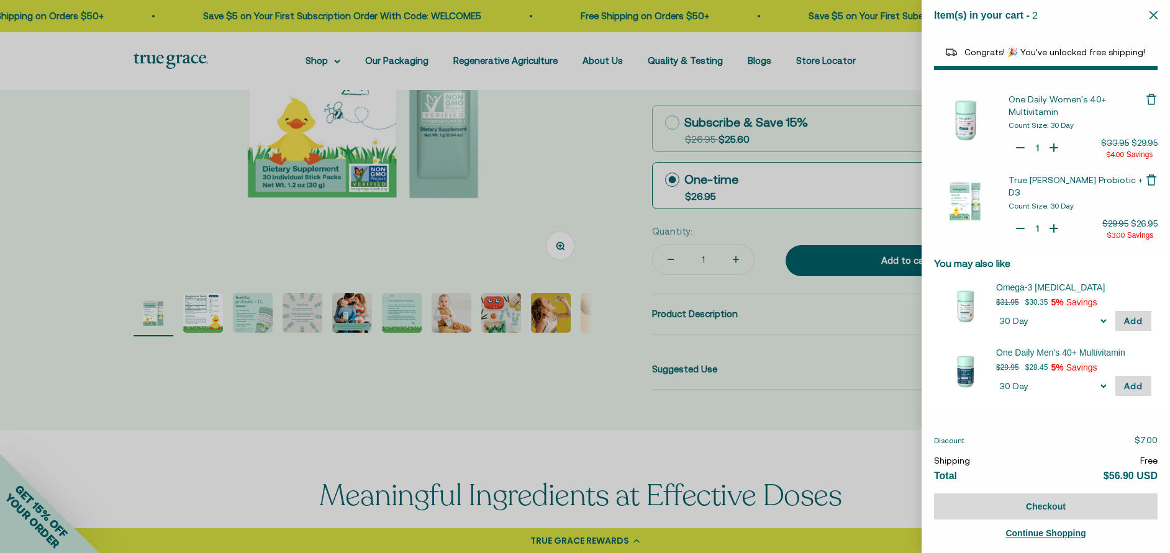
click at [366, 239] on div at bounding box center [585, 276] width 1170 height 553
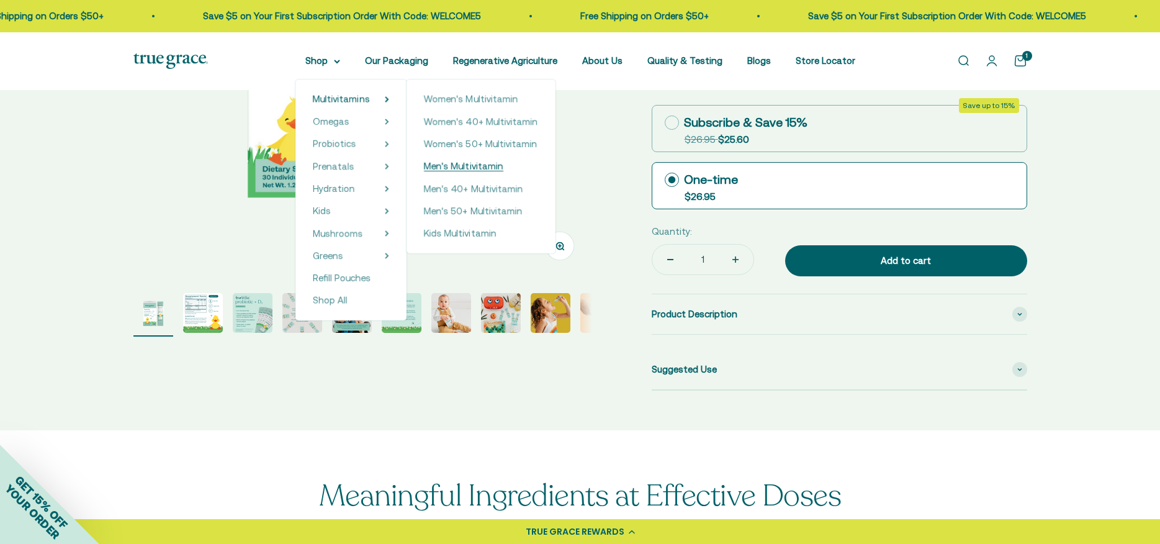
click at [496, 167] on span "Men's Multivitamin" at bounding box center [463, 166] width 79 height 11
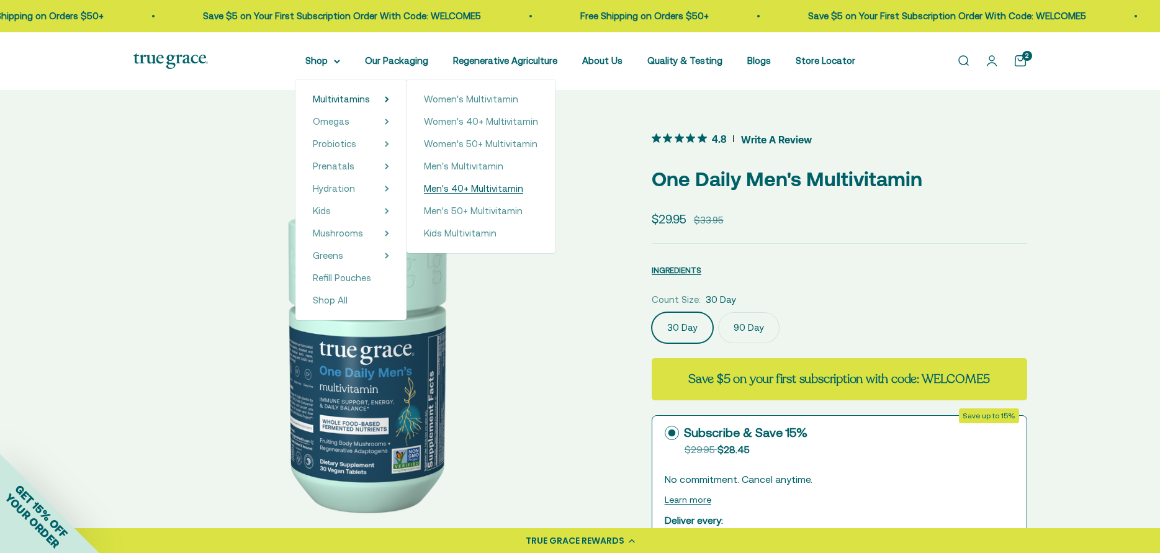
click at [494, 190] on span "Men's 40+ Multivitamin" at bounding box center [473, 188] width 99 height 11
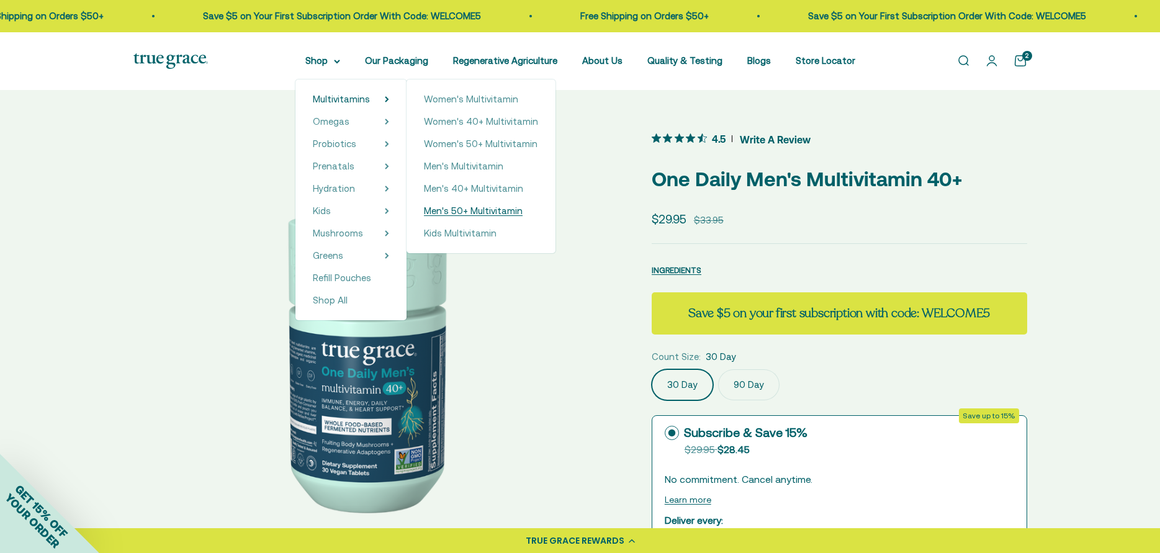
click at [481, 215] on span "Men's 50+ Multivitamin" at bounding box center [473, 210] width 99 height 11
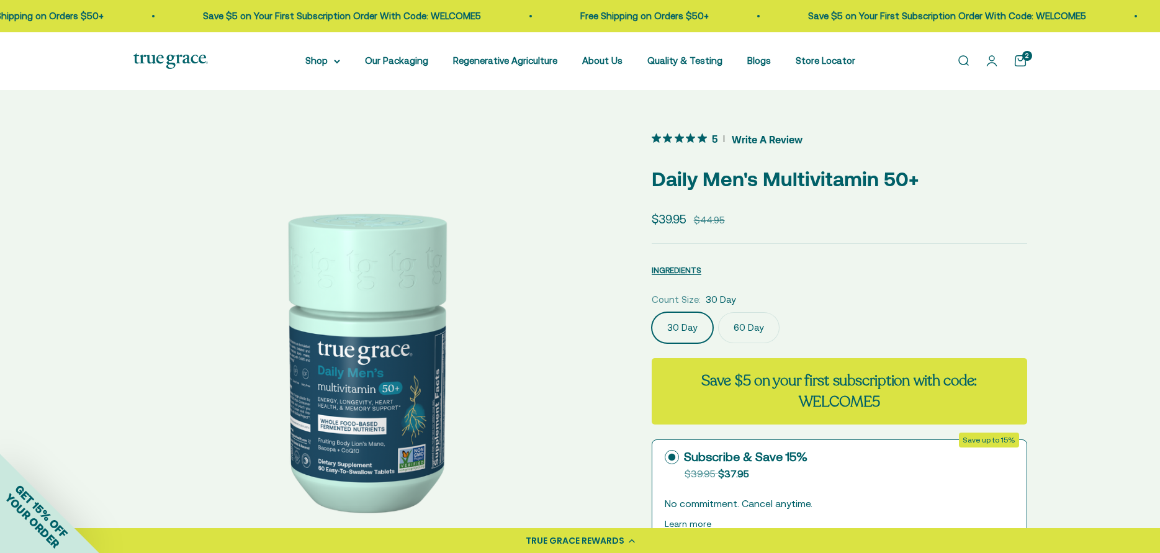
click at [670, 140] on icon "5 out 5 stars rating in total 4 reviews. Jump to reviews." at bounding box center [667, 137] width 9 height 9
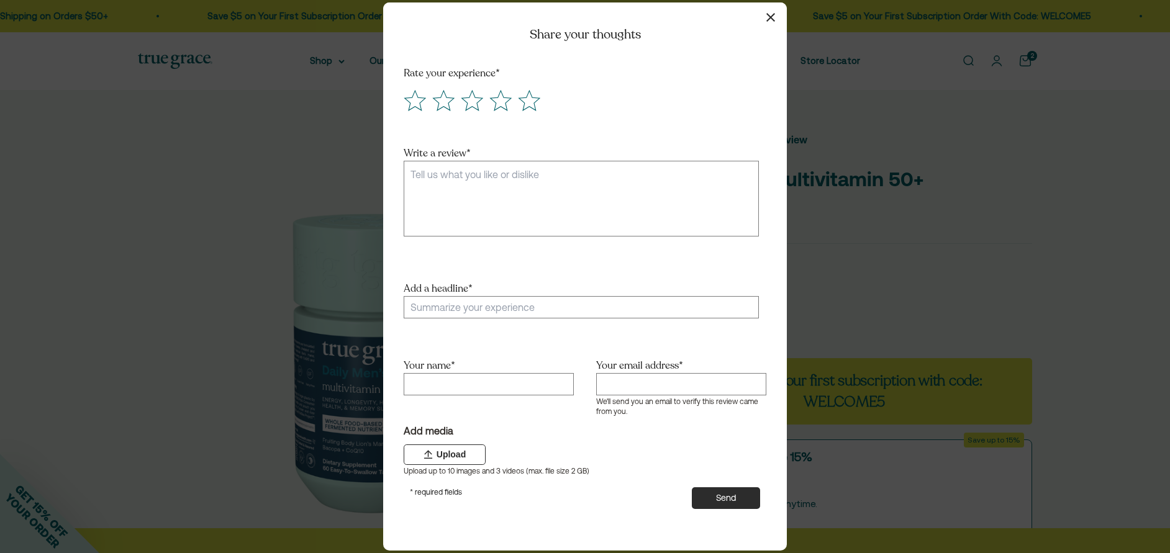
click at [768, 22] on button "button" at bounding box center [770, 17] width 18 height 18
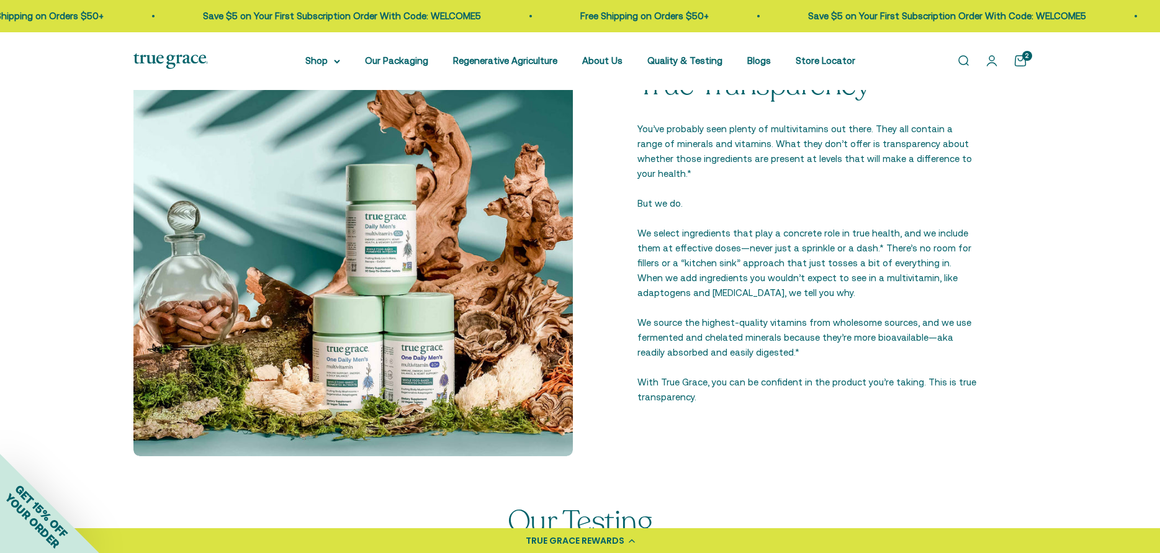
scroll to position [1581, 0]
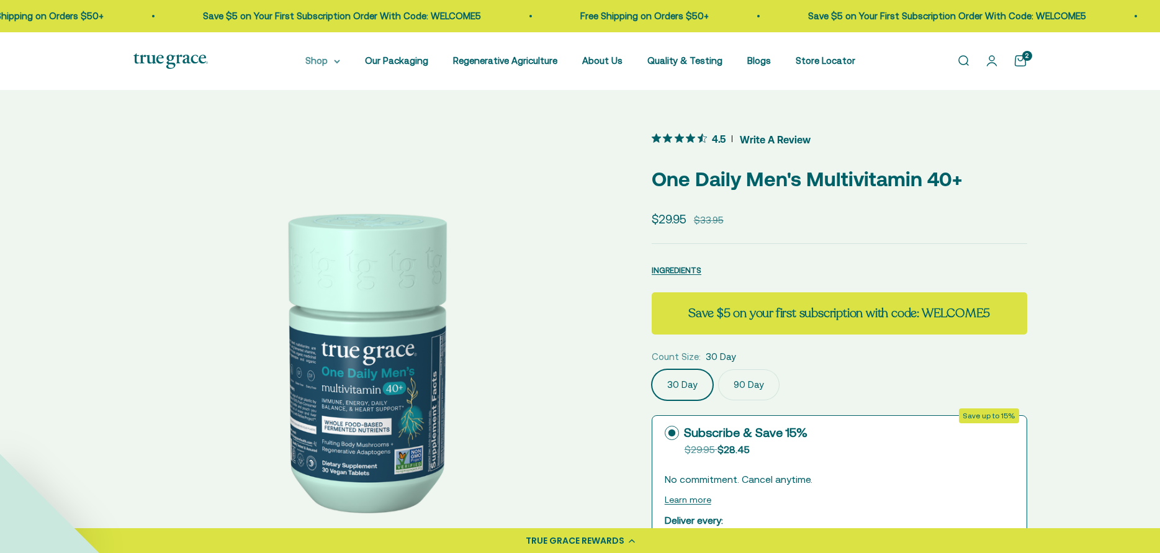
scroll to position [1, 0]
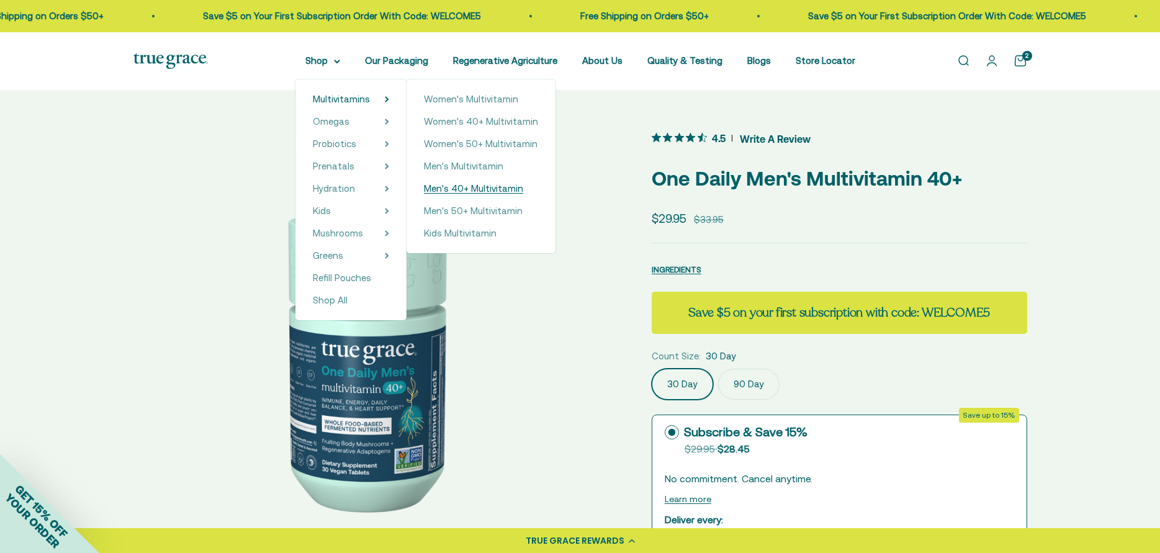
click at [483, 191] on span "Men's 40+ Multivitamin" at bounding box center [473, 188] width 99 height 11
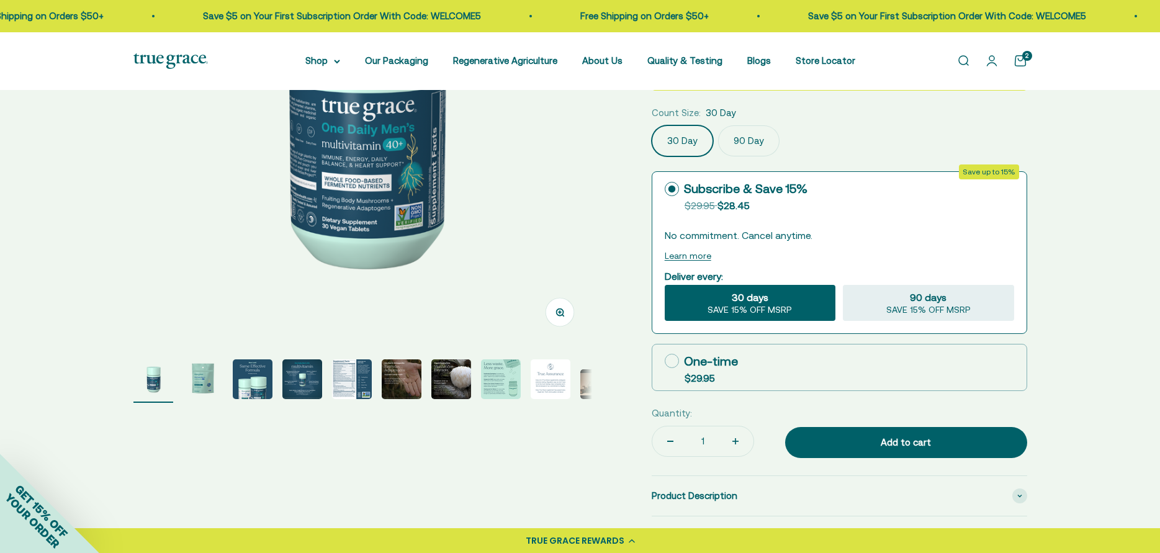
scroll to position [248, 0]
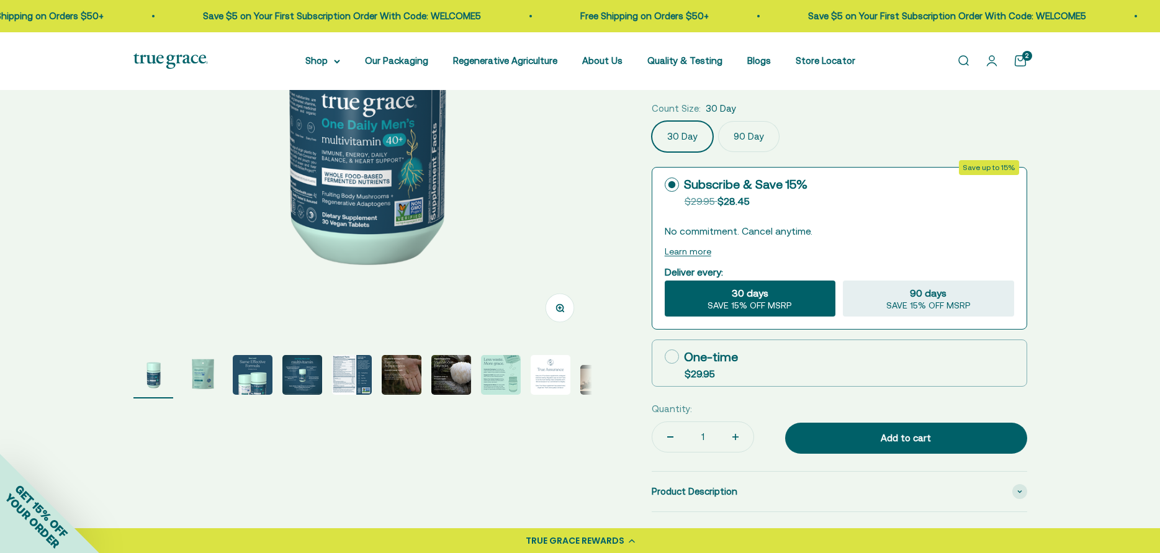
click at [359, 377] on img "Go to item 5" at bounding box center [352, 375] width 40 height 40
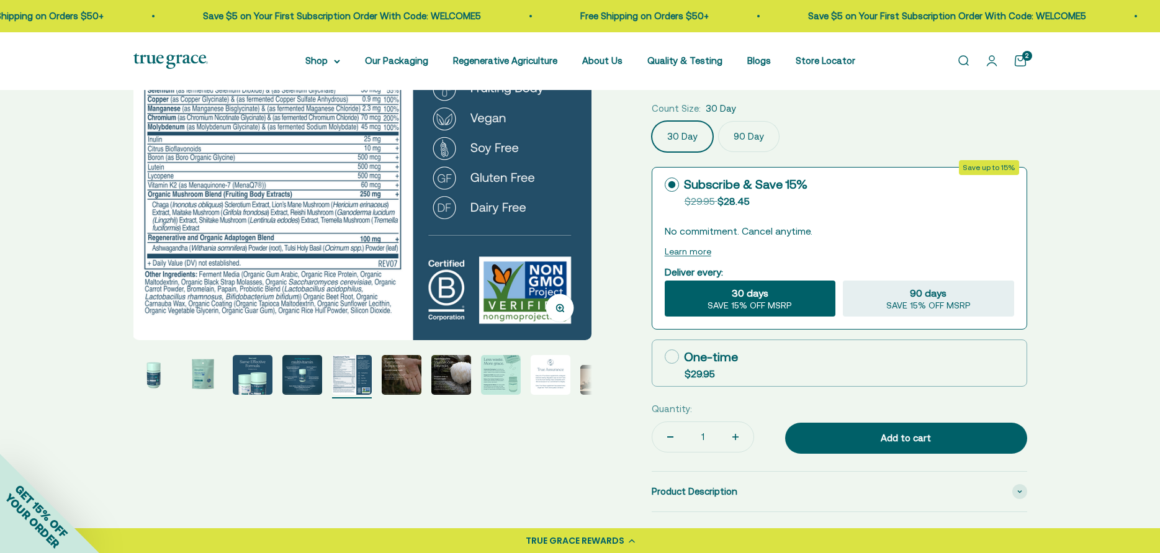
click at [669, 352] on icon at bounding box center [672, 356] width 14 height 14
click at [665, 356] on input "One-time $29.95" at bounding box center [664, 356] width 1 height 1
radio input "true"
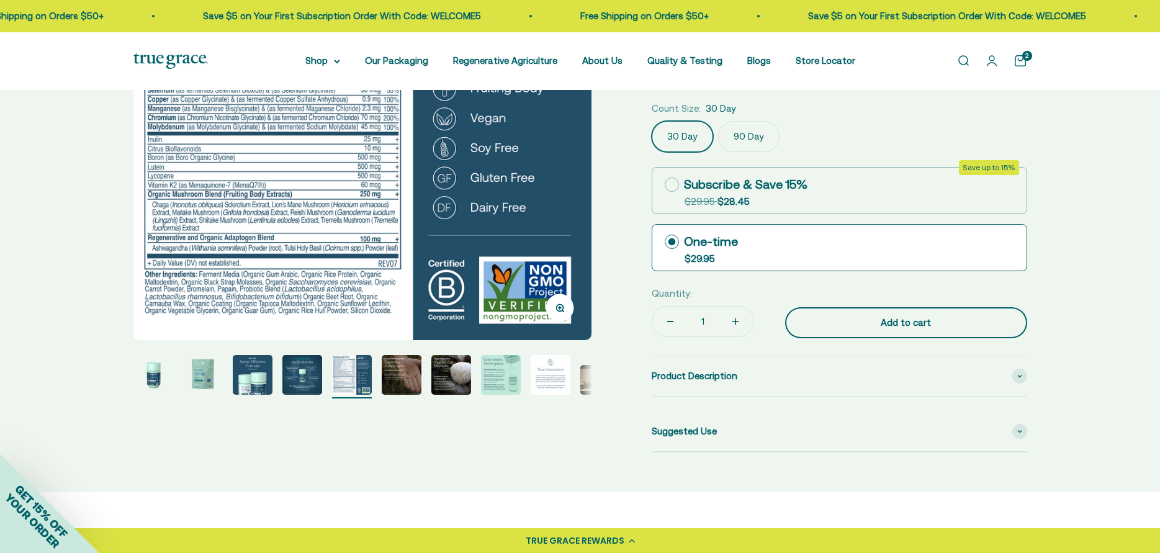
click at [893, 318] on div "Add to cart" at bounding box center [906, 322] width 192 height 15
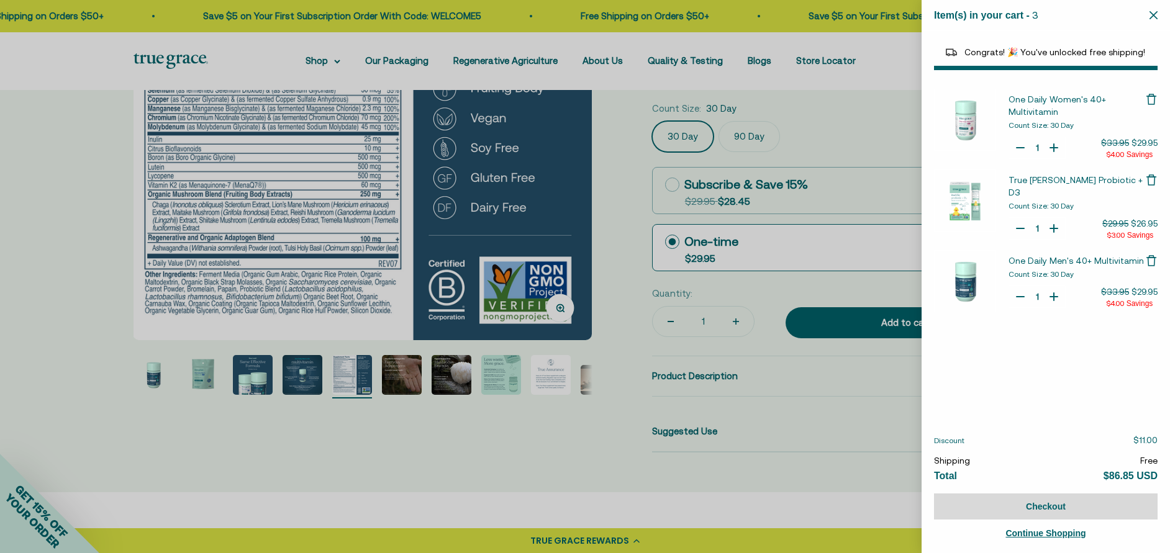
select select "40055698129088"
select select "46081071972566"
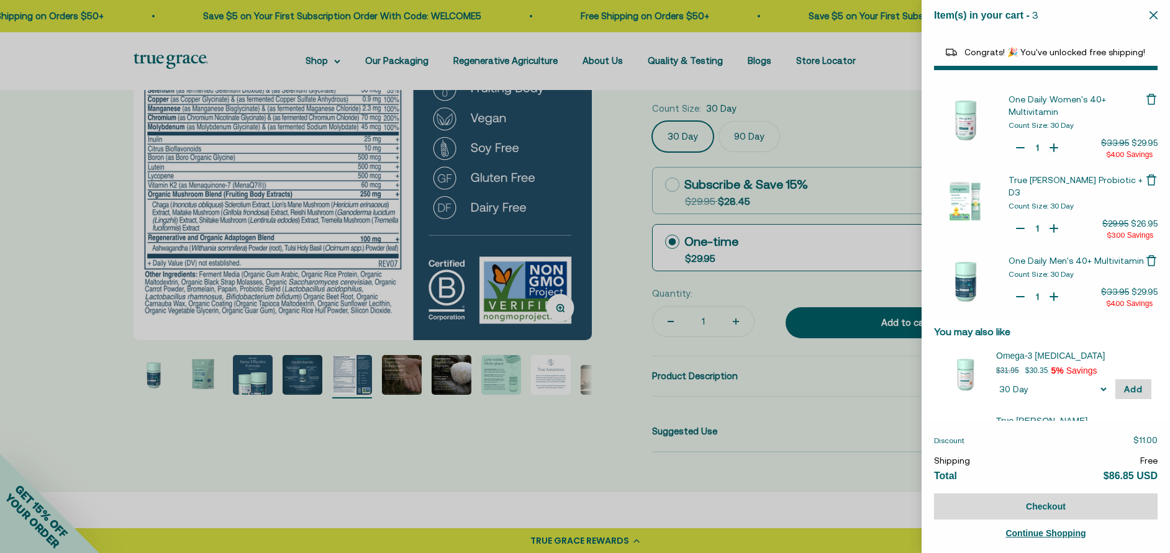
click at [1033, 99] on span "One Daily Women's 40+ Multivitamin" at bounding box center [1056, 105] width 97 height 22
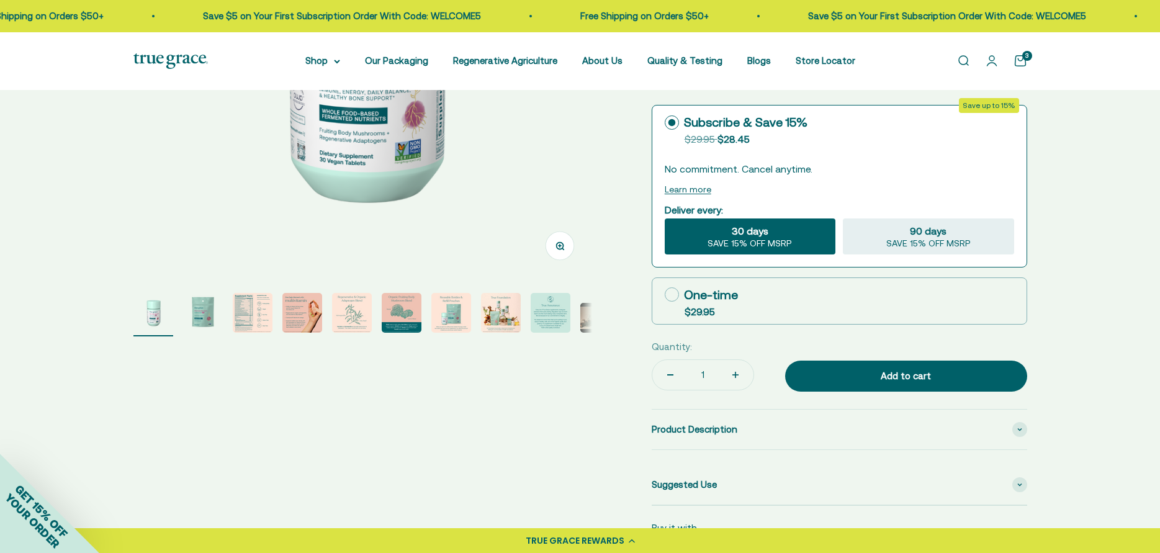
click at [258, 314] on img "Go to item 3" at bounding box center [253, 313] width 40 height 40
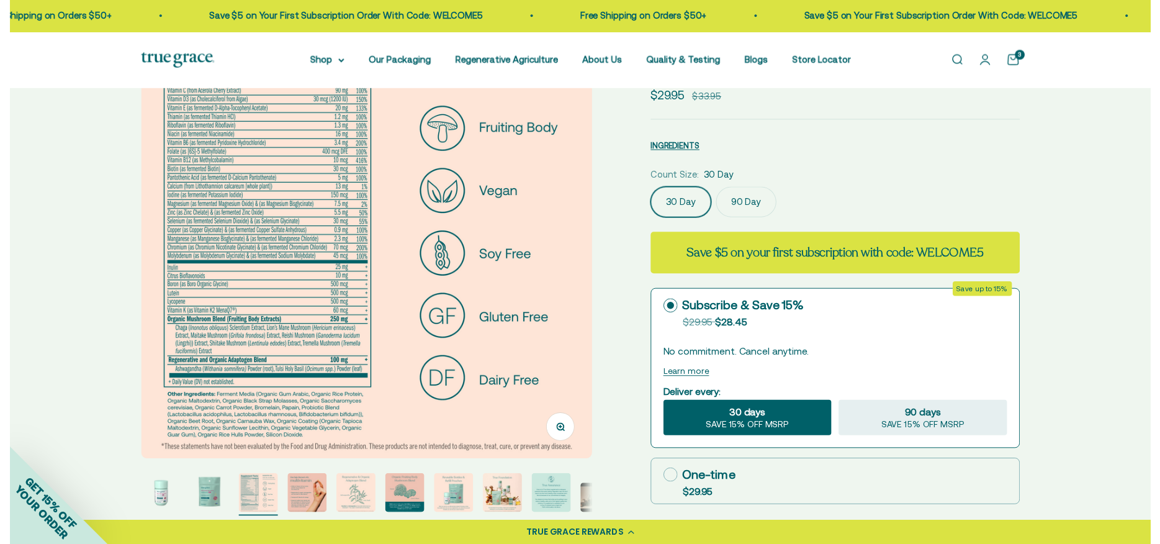
scroll to position [372, 0]
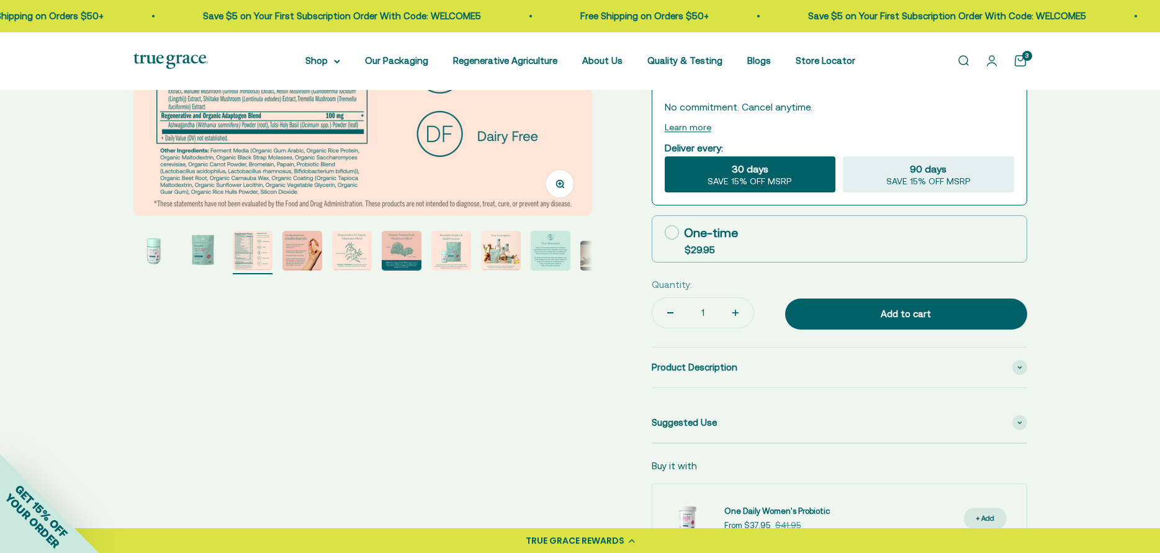
click at [1021, 58] on link "Open cart 3" at bounding box center [1021, 61] width 14 height 14
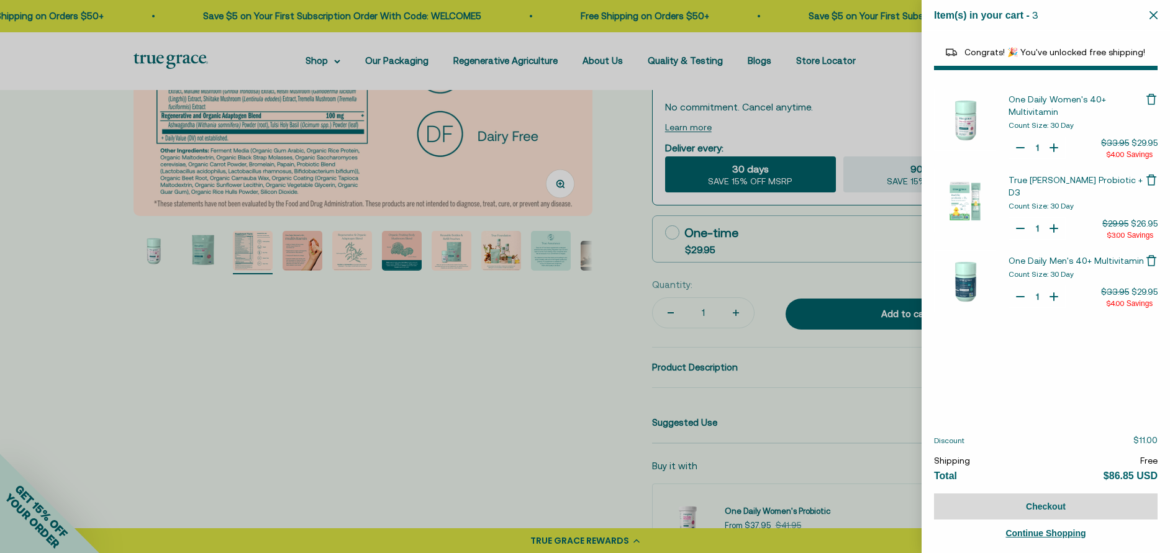
select select "40055698129088"
select select "46081071972566"
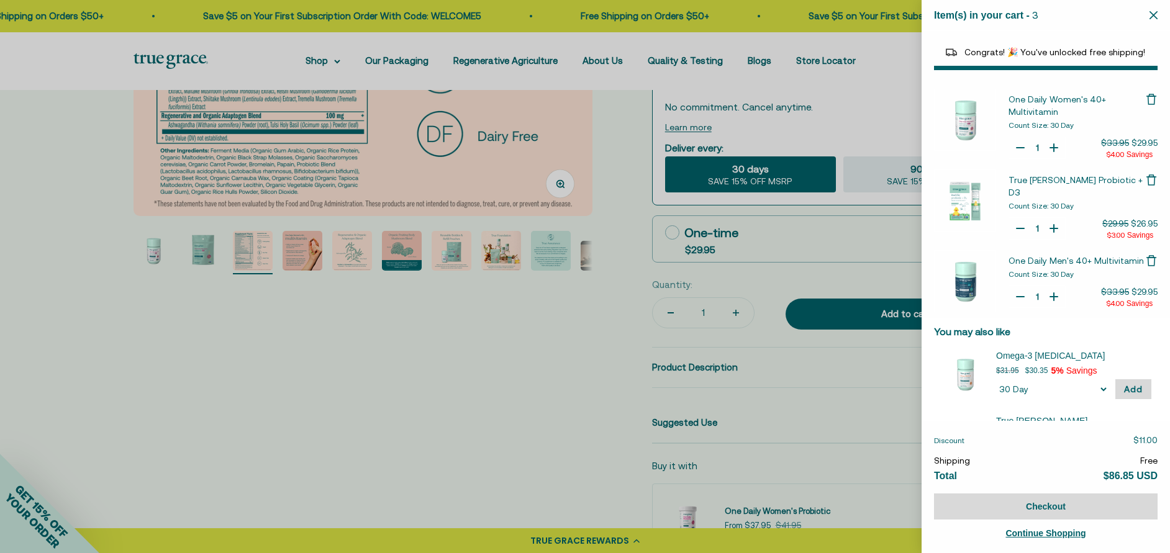
type input "0"
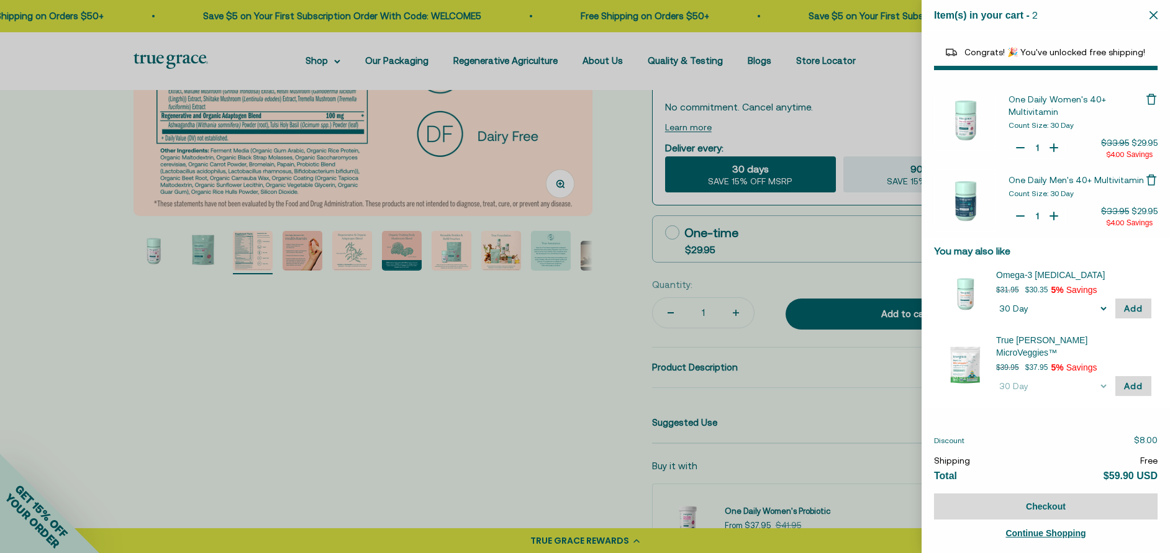
click at [453, 402] on div at bounding box center [585, 276] width 1170 height 553
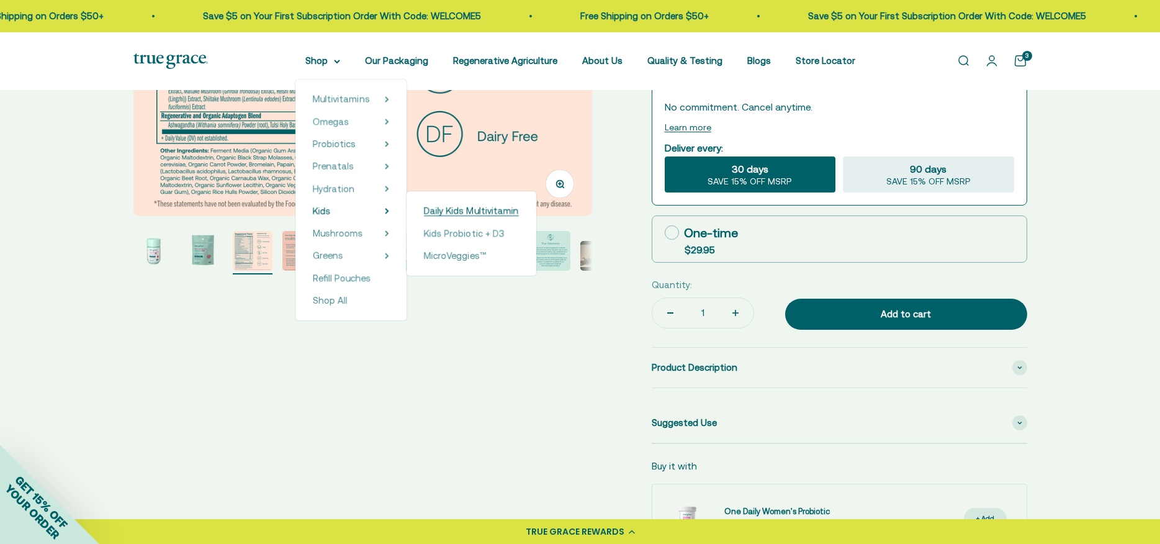
click at [466, 209] on span "Daily Kids Multivitamin" at bounding box center [471, 210] width 95 height 11
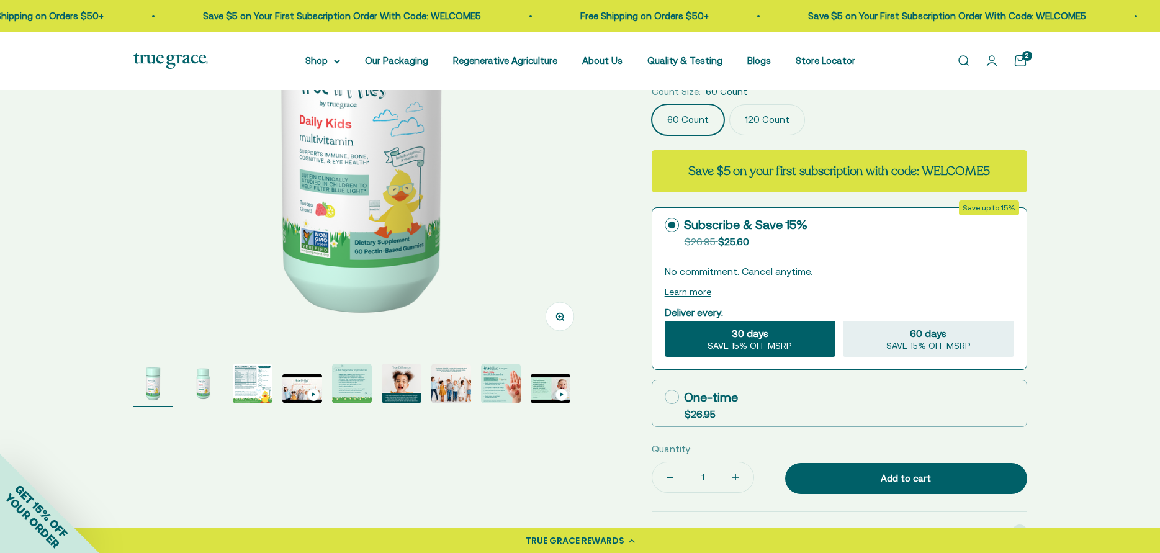
scroll to position [248, 0]
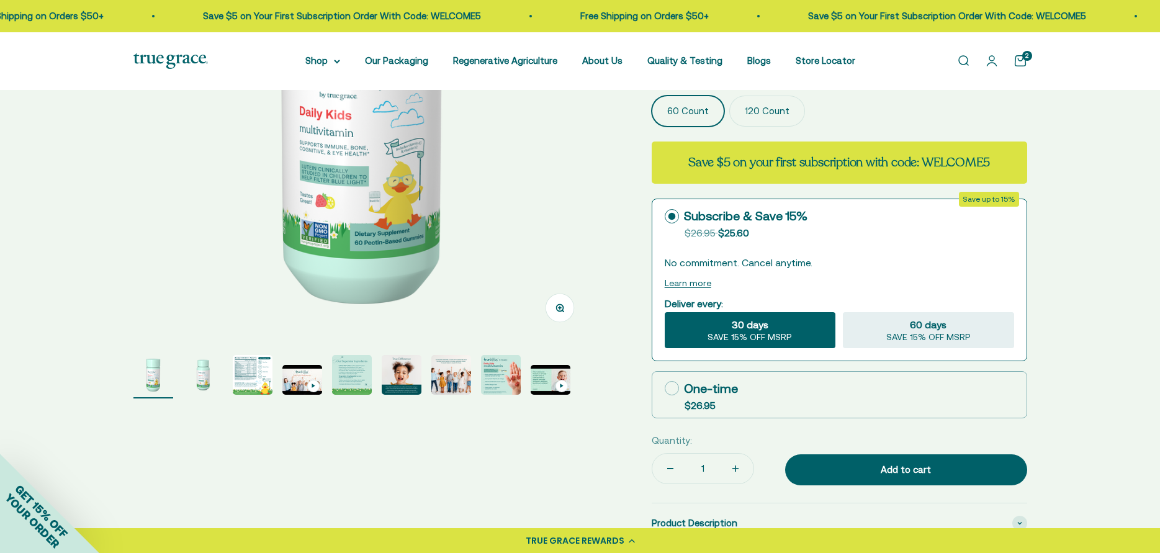
click at [248, 369] on img "Go to item 3" at bounding box center [253, 375] width 40 height 40
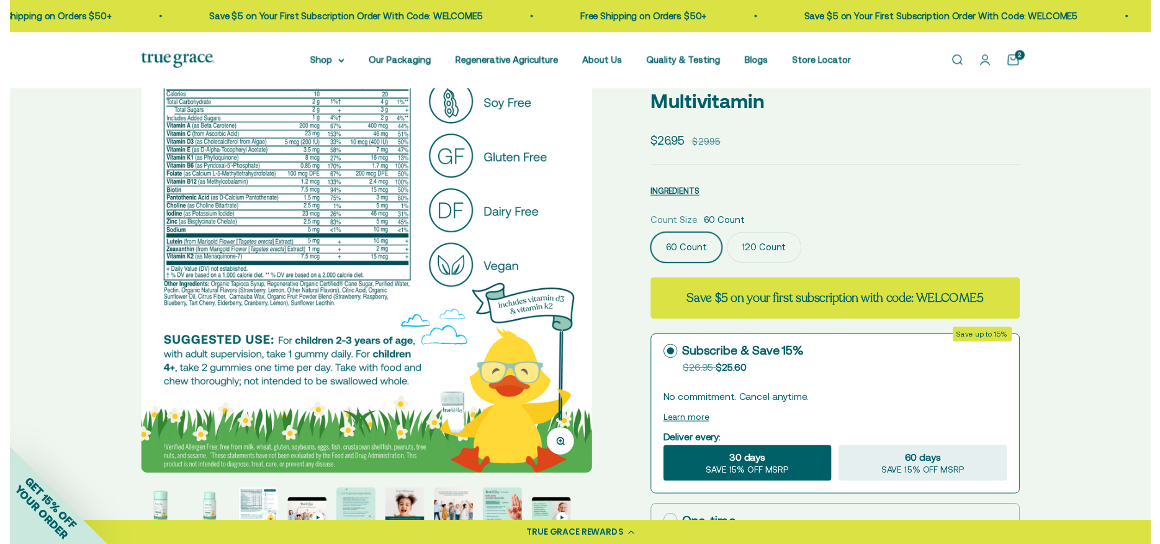
scroll to position [124, 0]
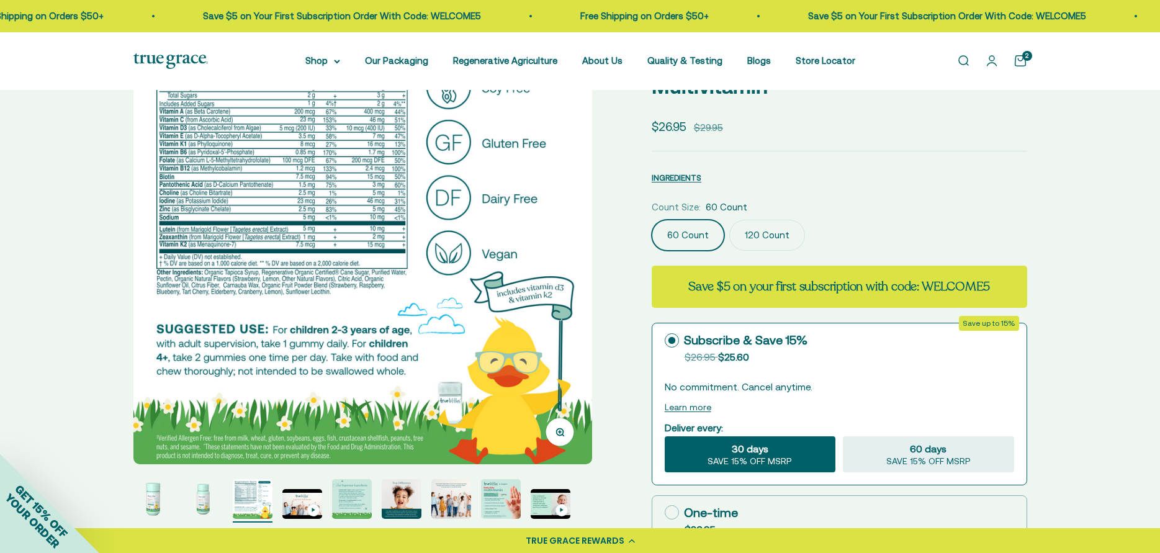
click at [669, 505] on icon at bounding box center [672, 512] width 14 height 14
click at [665, 512] on input "One-time $26.95" at bounding box center [664, 512] width 1 height 1
radio input "true"
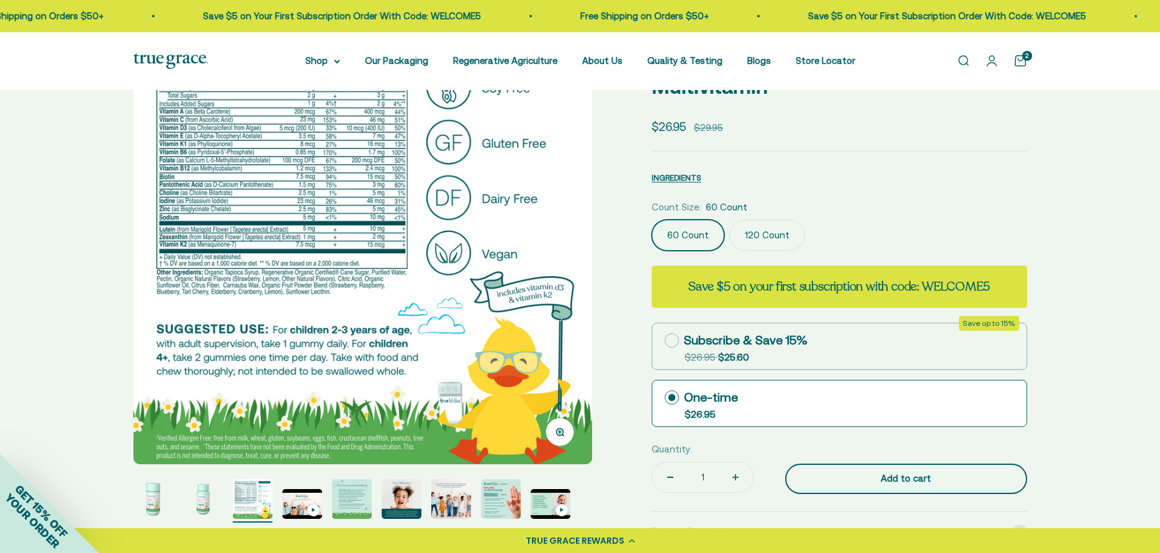
click at [956, 471] on div "Add to cart" at bounding box center [906, 478] width 192 height 15
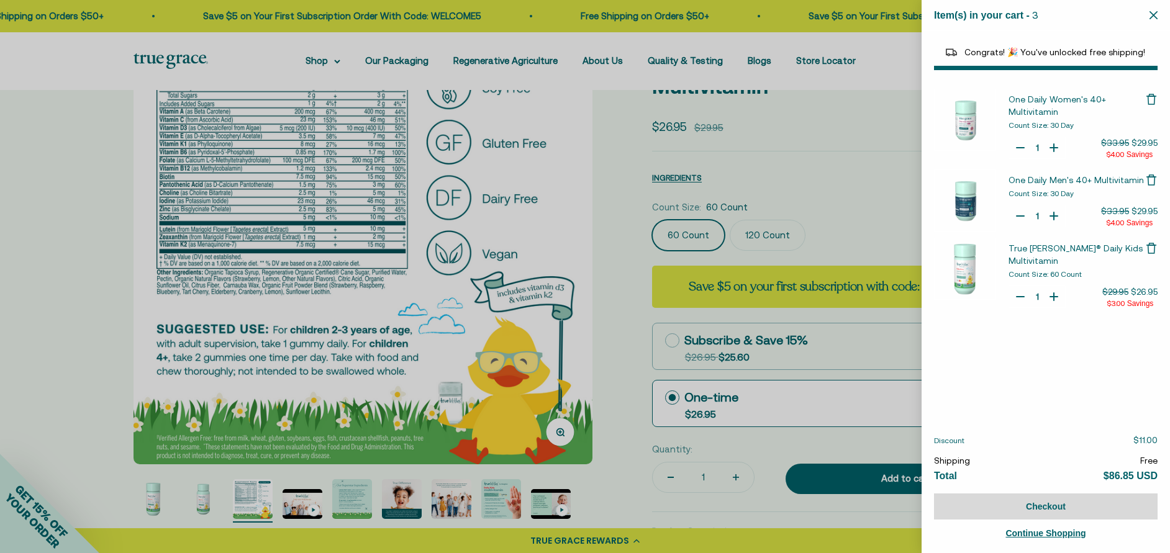
select select "40055698129088"
select select "46081071972566"
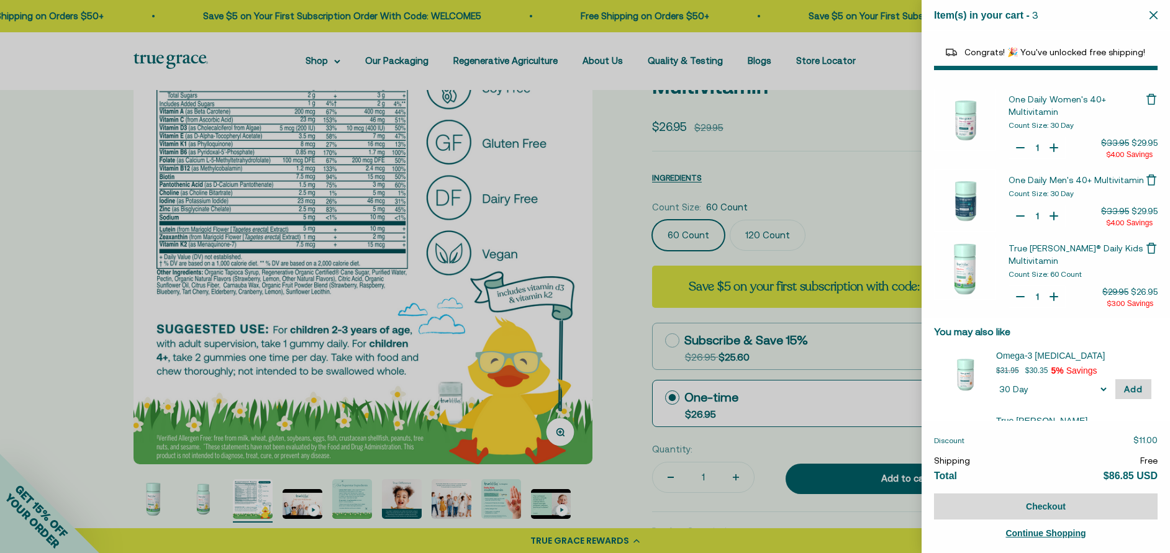
click at [603, 366] on div at bounding box center [585, 276] width 1170 height 553
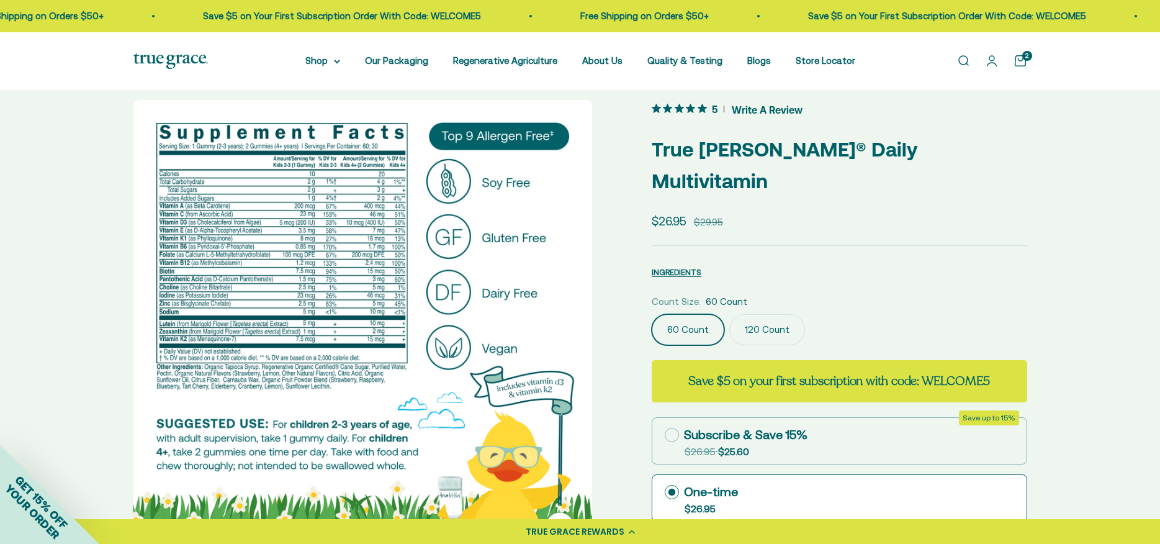
scroll to position [0, 0]
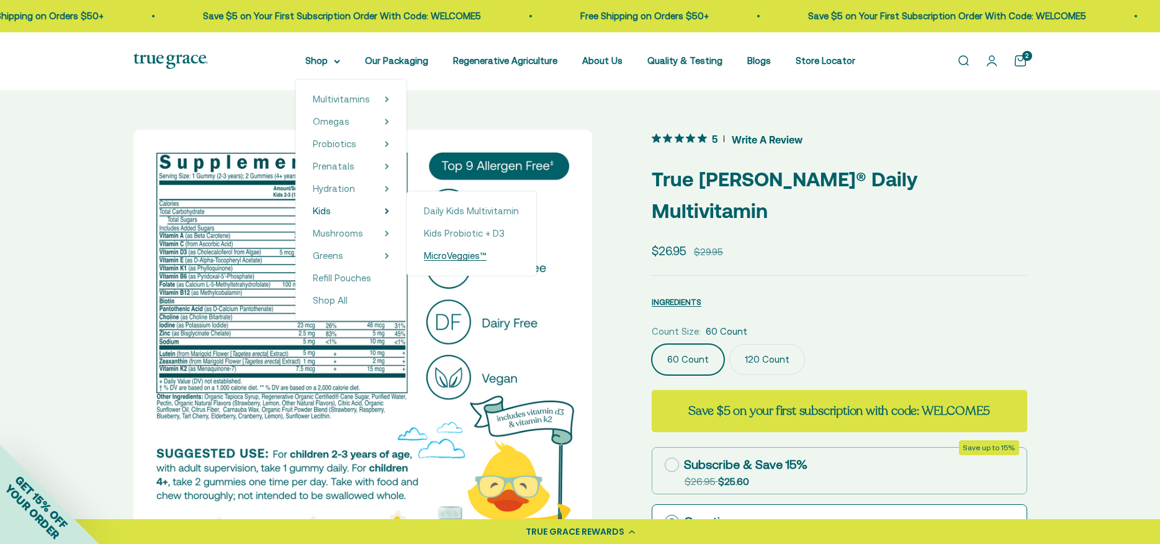
click at [480, 260] on span "MicroVeggies™" at bounding box center [455, 255] width 63 height 11
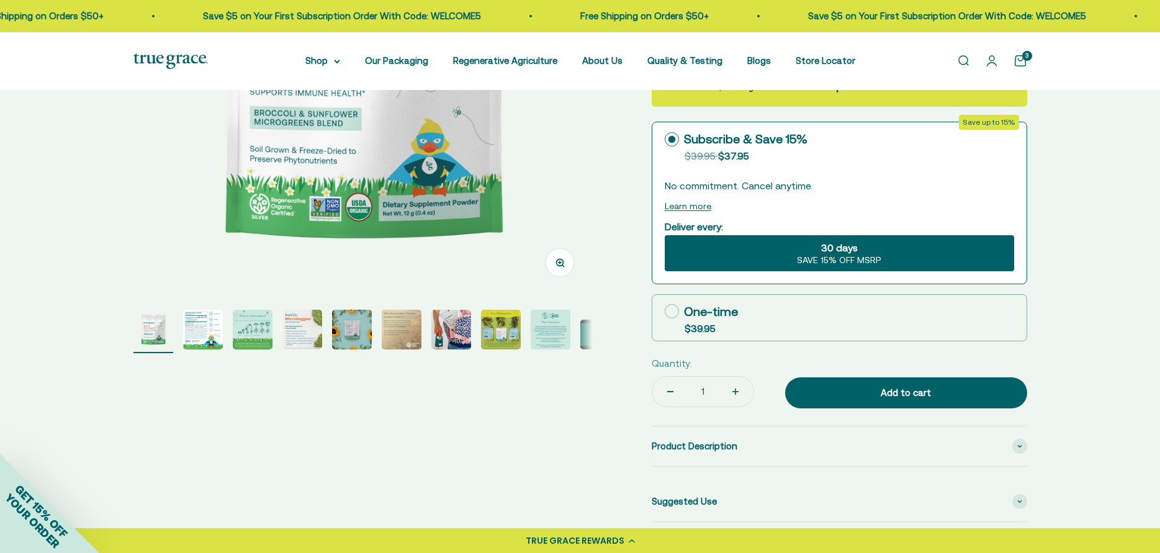
scroll to position [310, 0]
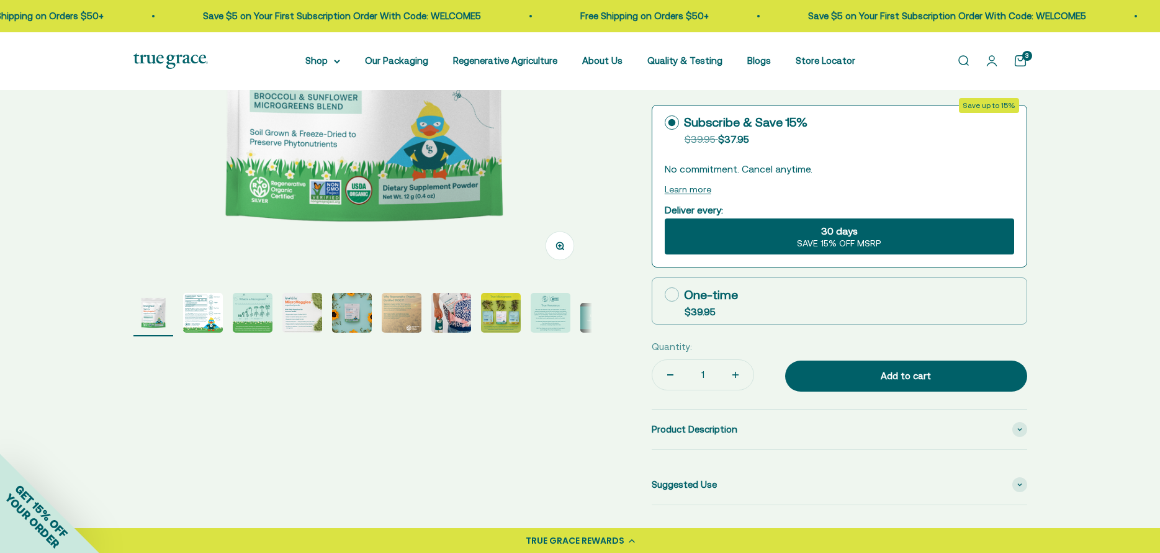
click at [200, 303] on img "Go to item 2" at bounding box center [203, 313] width 40 height 40
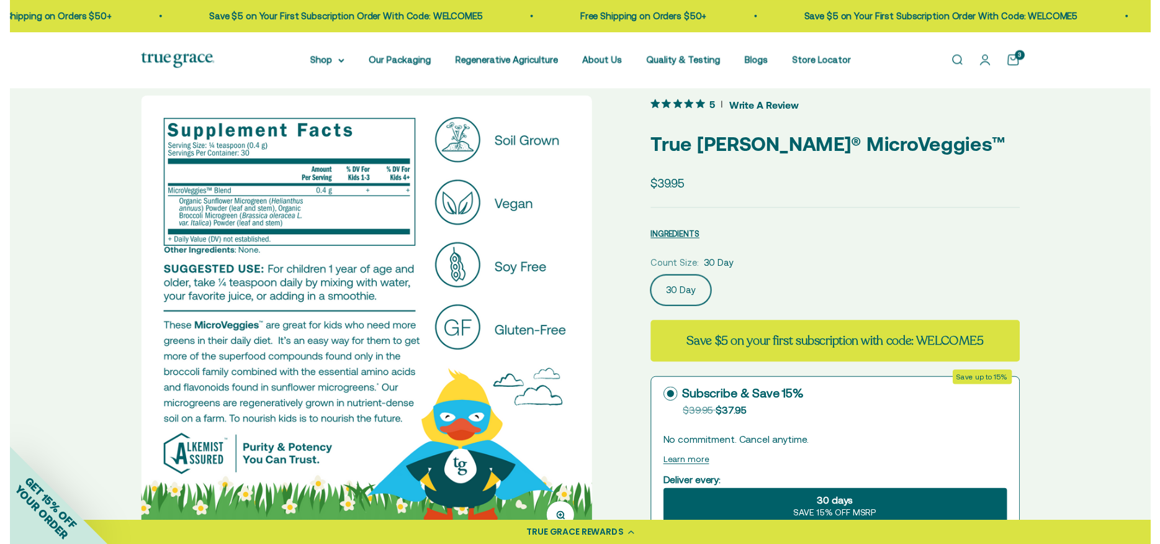
scroll to position [62, 0]
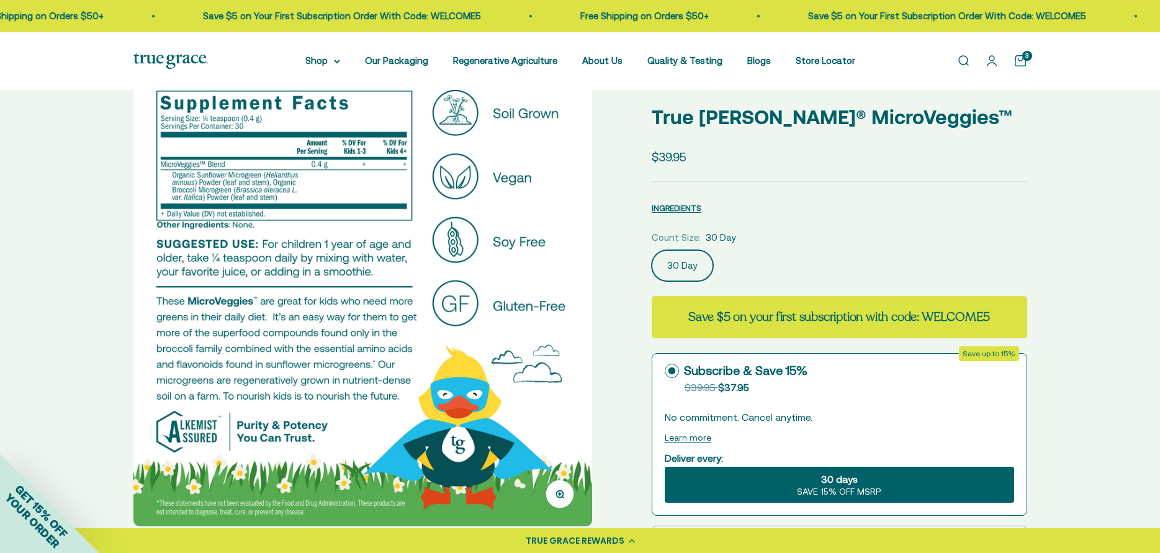
click at [1019, 61] on link "Open cart 3" at bounding box center [1021, 61] width 14 height 14
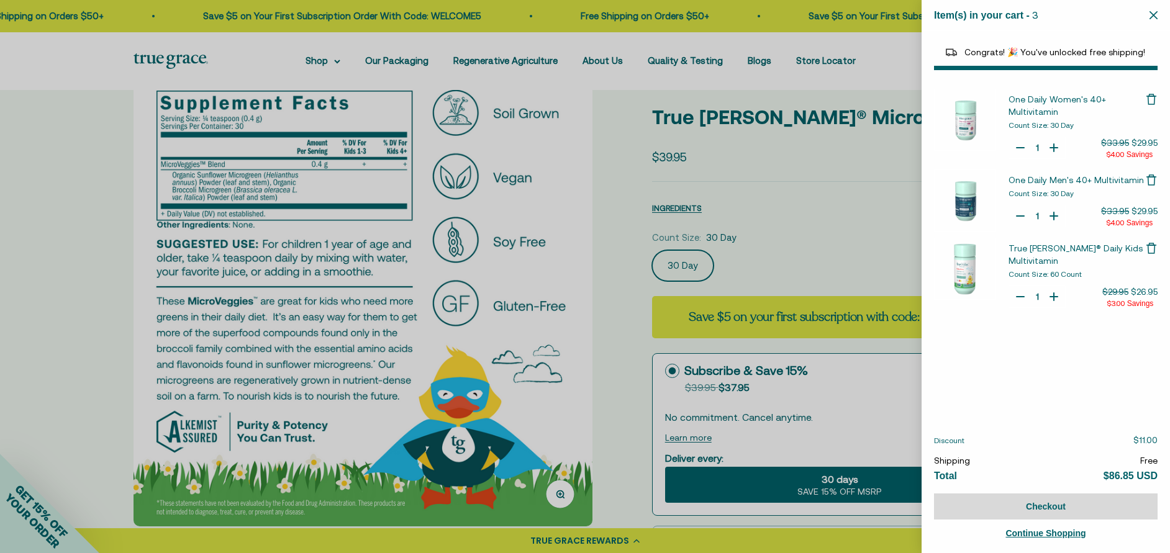
select select "40055698129088"
select select "46081071972566"
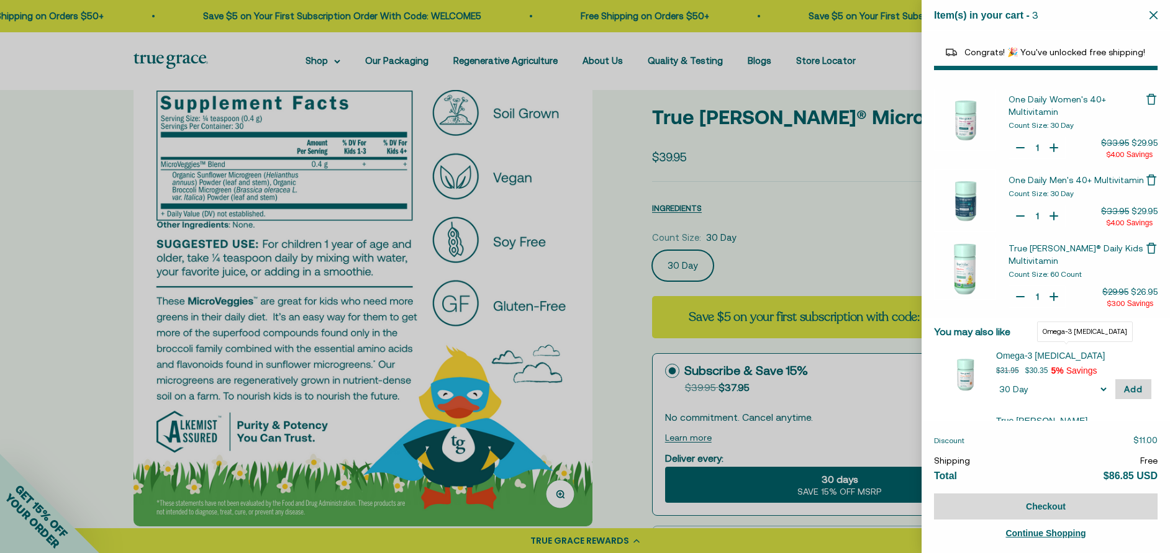
click at [1012, 349] on span "Omega-3 [MEDICAL_DATA]" at bounding box center [1066, 355] width 140 height 12
click at [279, 82] on div at bounding box center [585, 276] width 1170 height 553
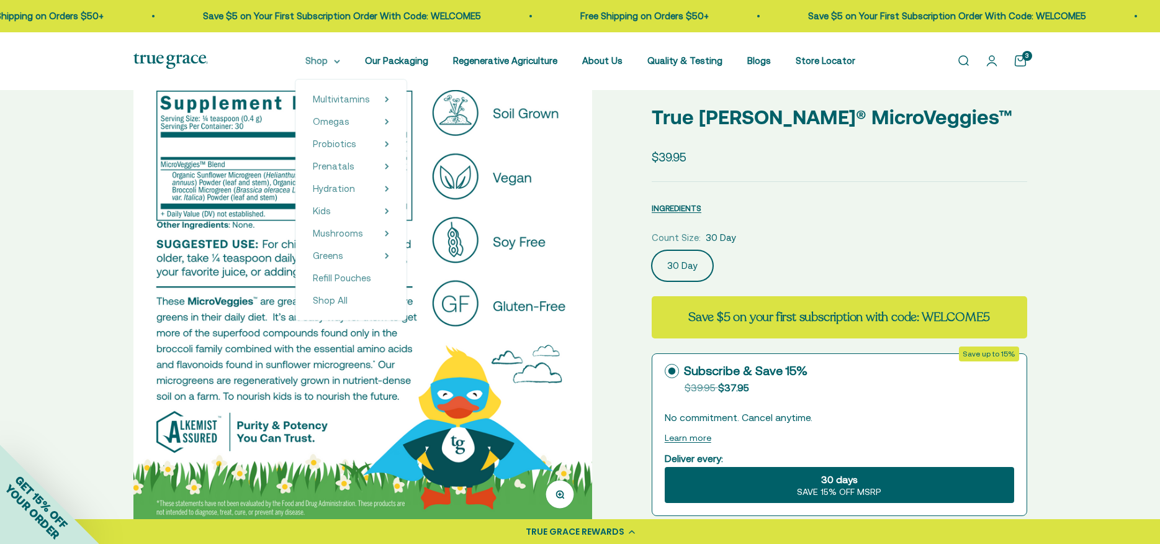
click at [323, 61] on summary "Shop" at bounding box center [322, 60] width 35 height 15
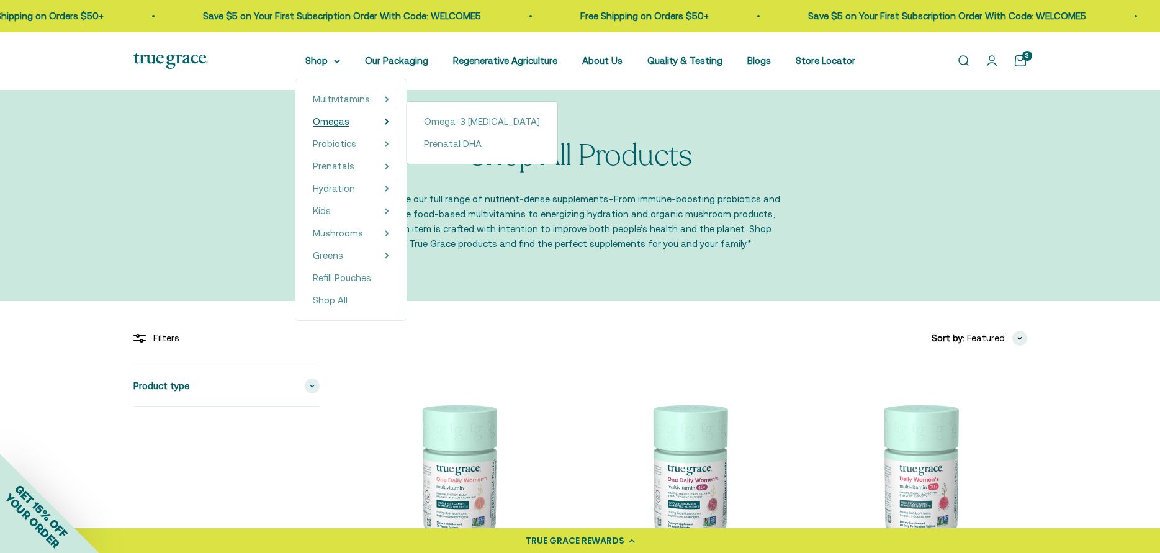
click at [334, 119] on span "Omegas" at bounding box center [331, 121] width 37 height 11
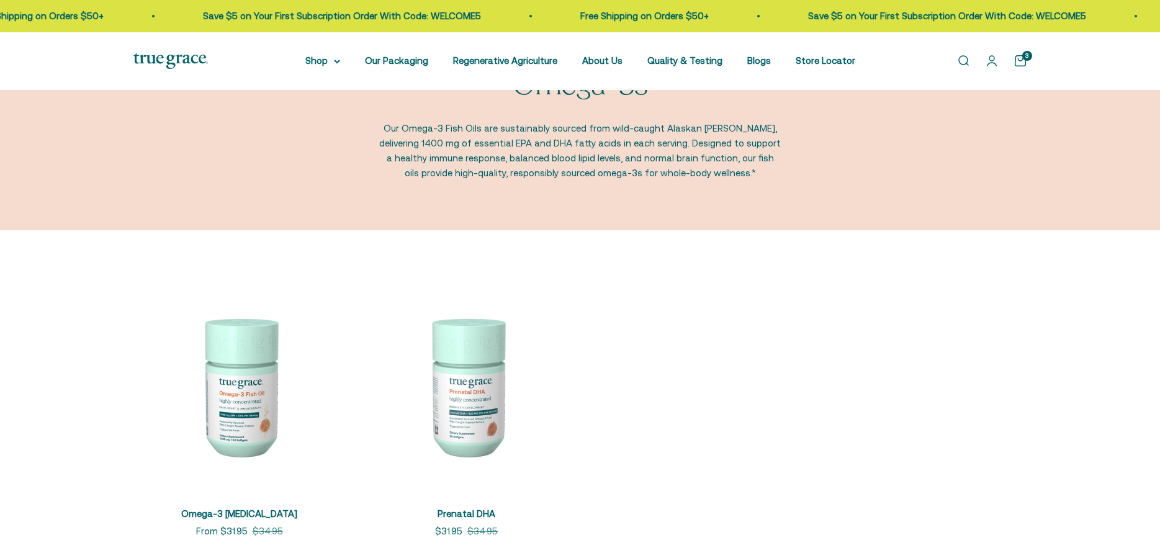
scroll to position [186, 0]
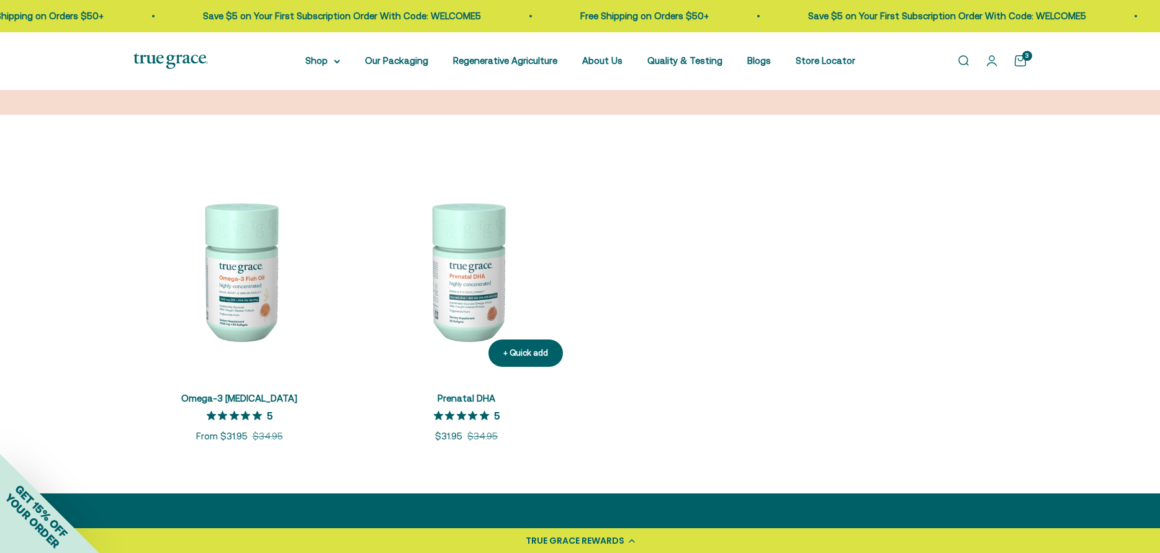
click at [470, 302] on img at bounding box center [467, 271] width 212 height 212
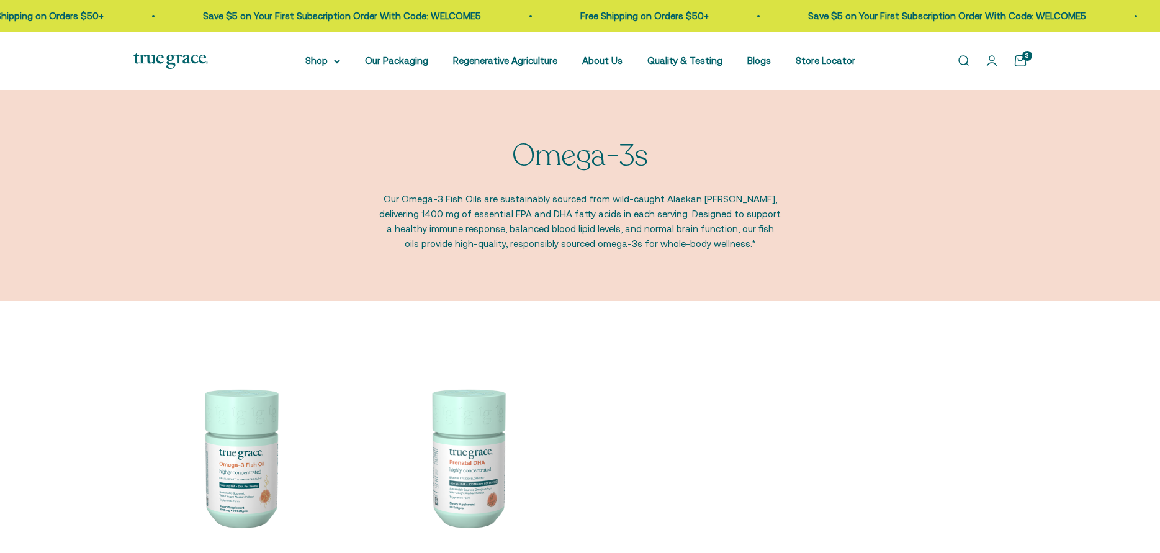
scroll to position [186, 0]
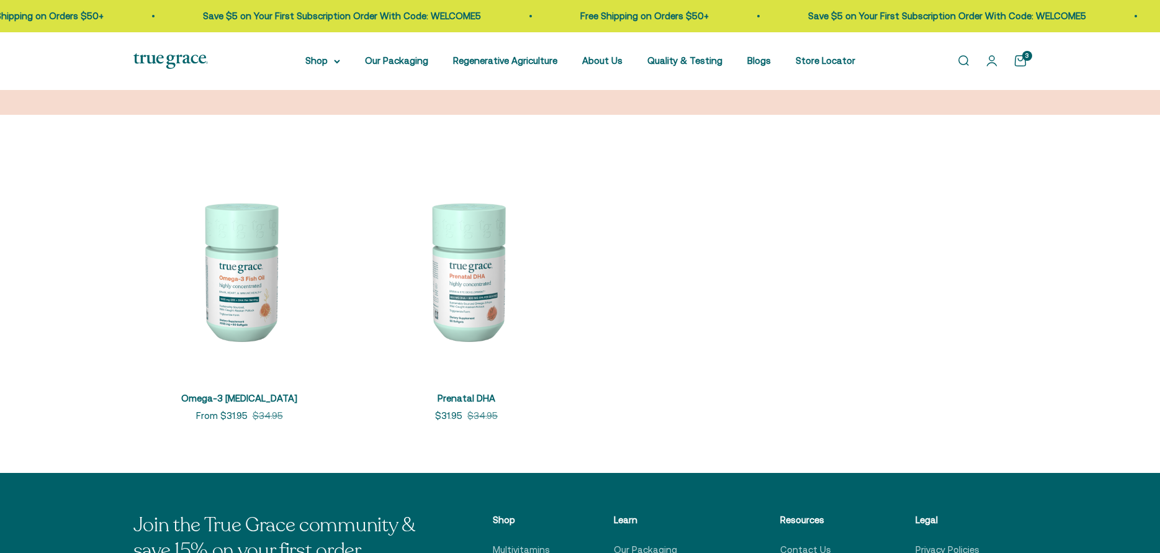
click at [251, 273] on img at bounding box center [239, 271] width 212 height 212
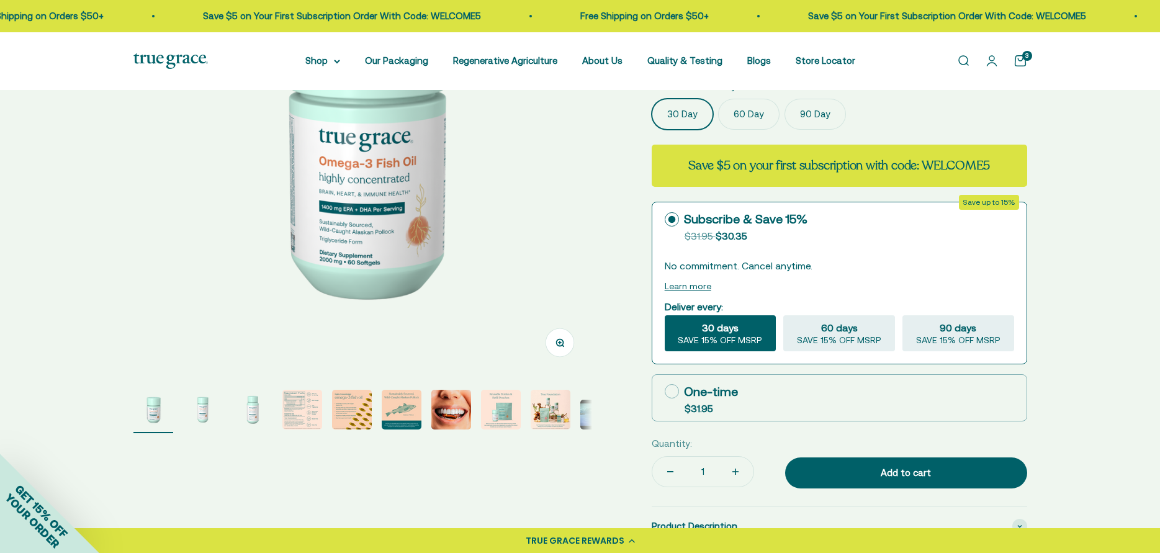
scroll to position [248, 0]
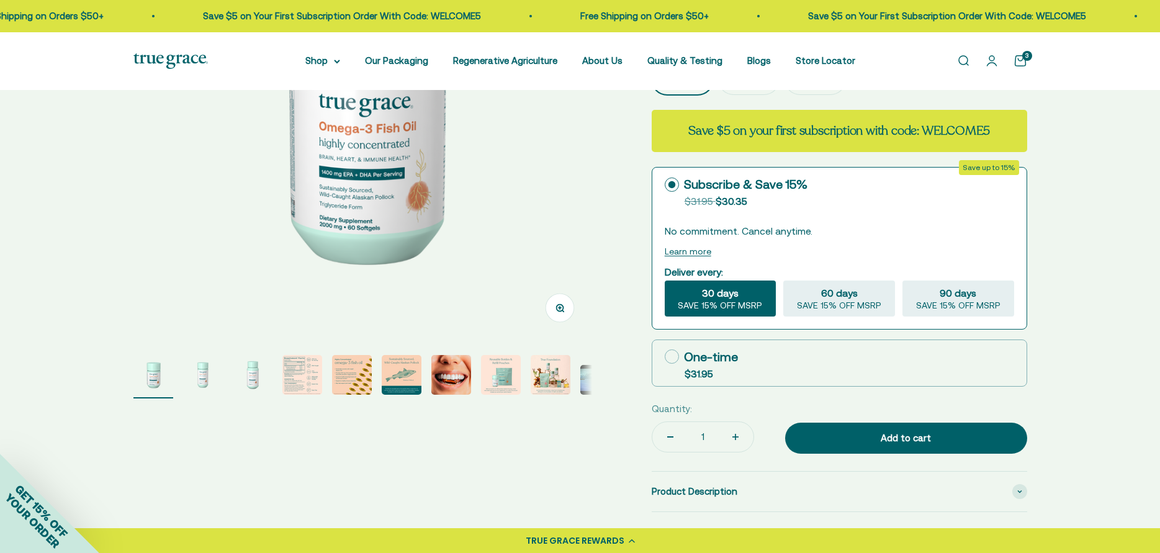
click at [299, 380] on img "Go to item 4" at bounding box center [302, 375] width 40 height 40
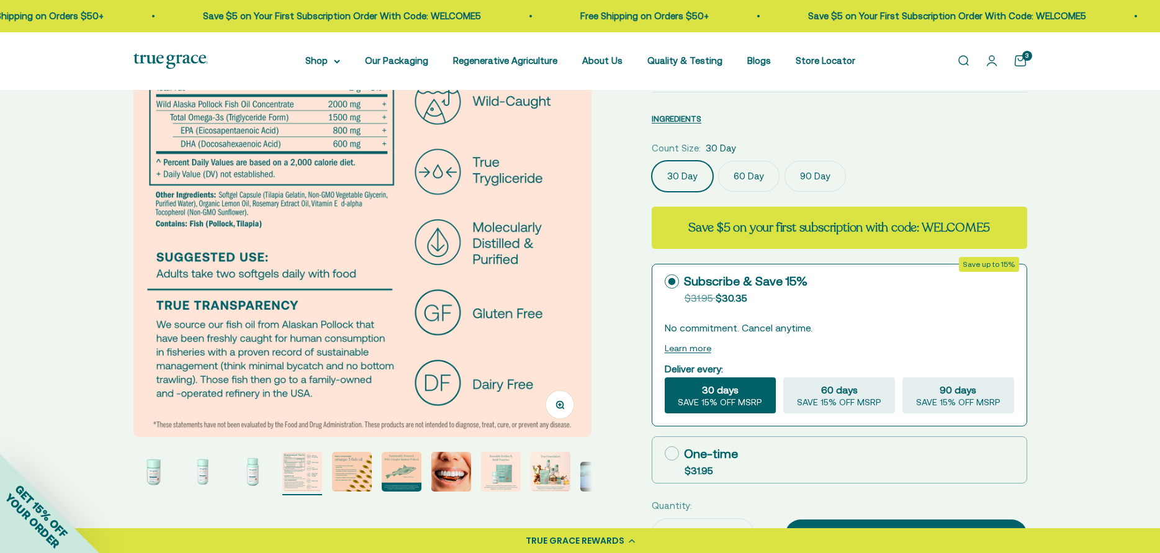
scroll to position [186, 0]
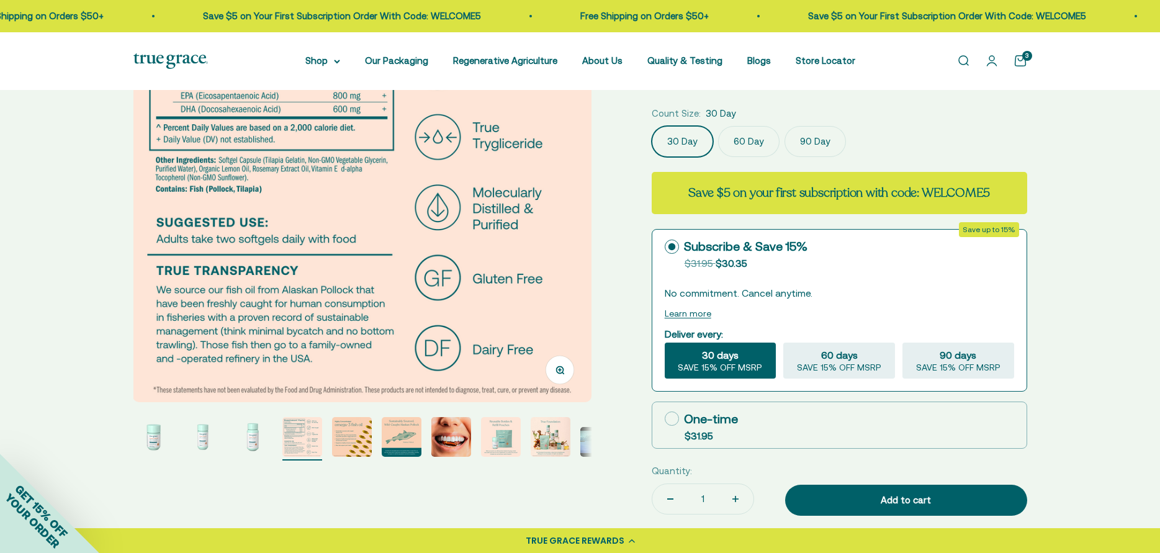
click at [674, 423] on icon at bounding box center [672, 419] width 14 height 14
click at [665, 419] on input "One-time $31.95" at bounding box center [664, 418] width 1 height 1
radio input "true"
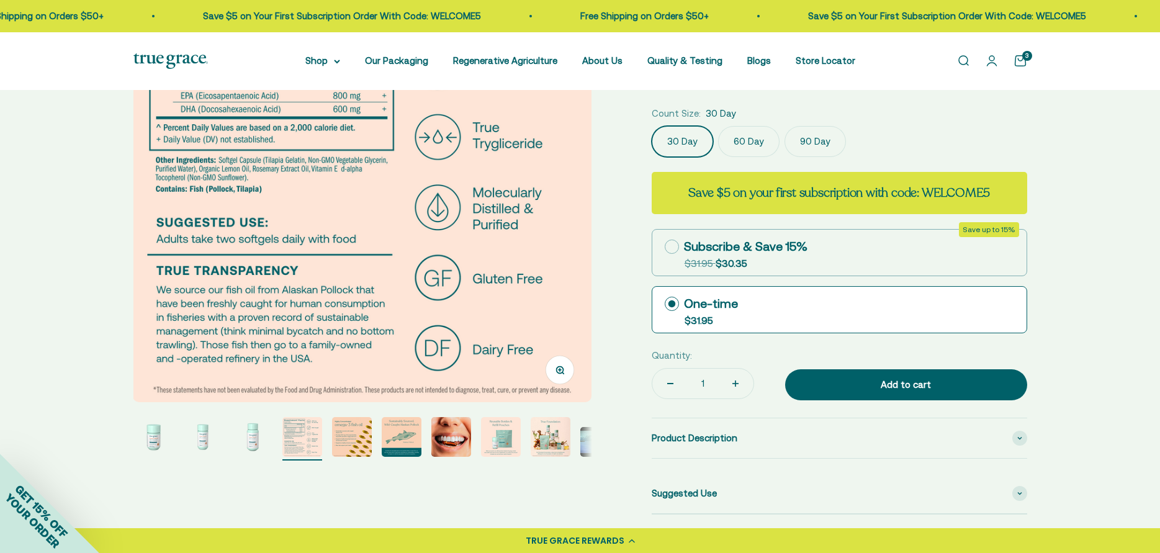
click at [441, 441] on img "Go to item 7" at bounding box center [451, 437] width 40 height 40
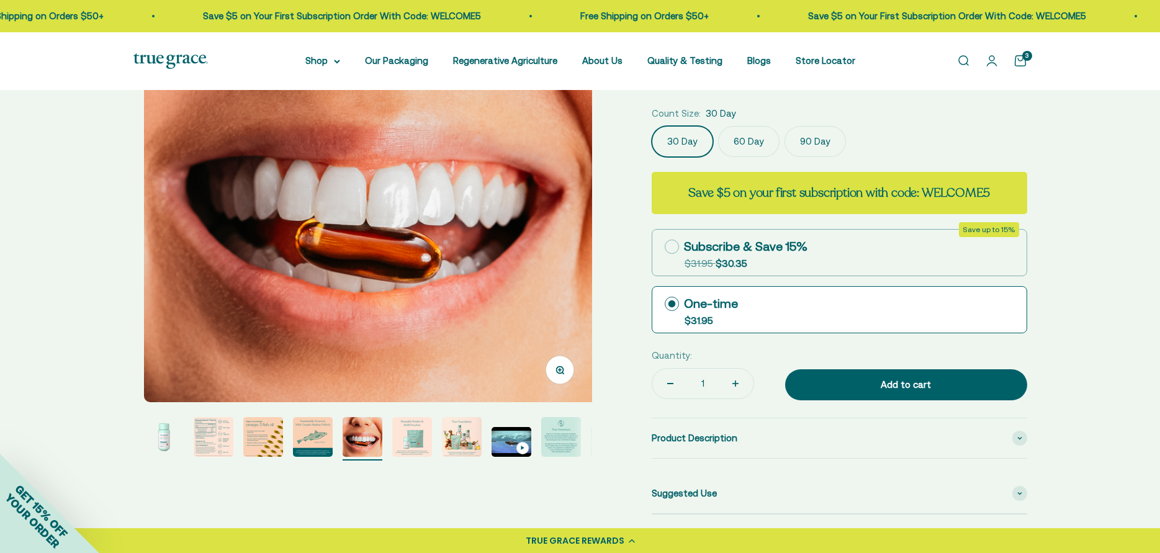
scroll to position [0, 2843]
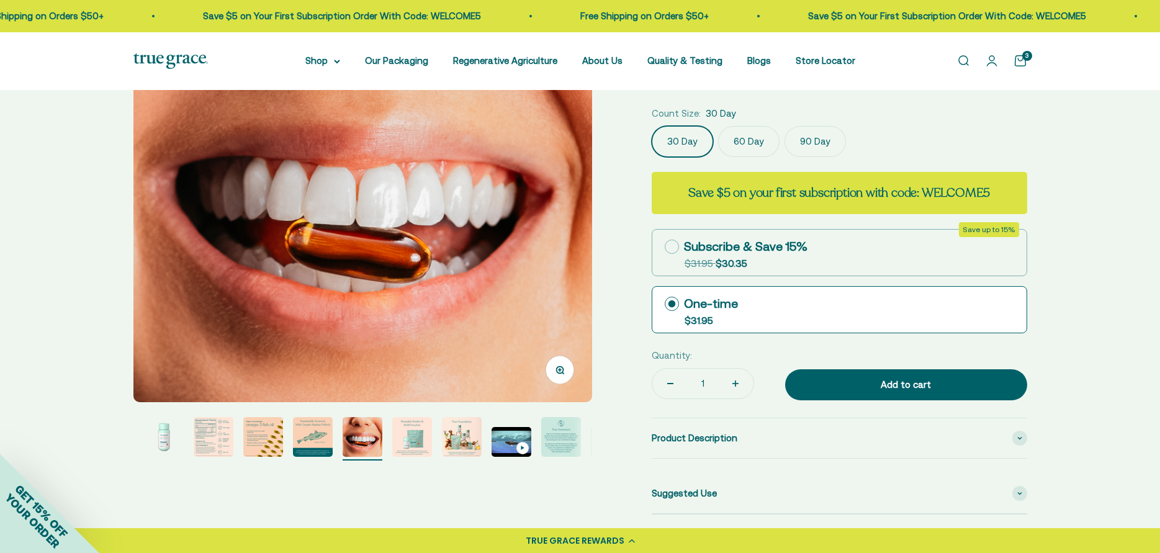
click at [472, 439] on img "Go to item 9" at bounding box center [462, 437] width 40 height 40
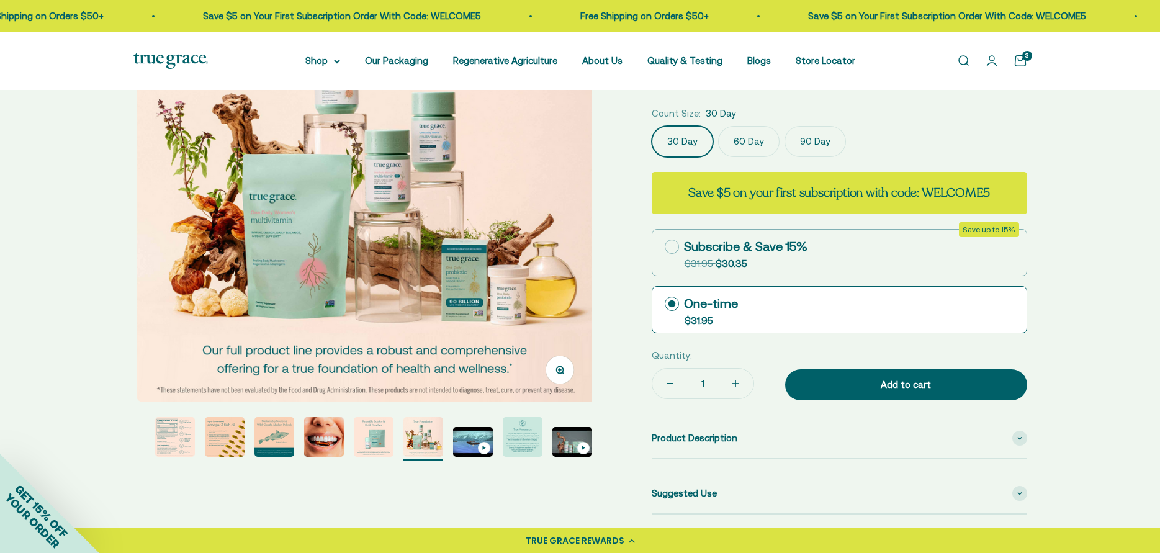
scroll to position [0, 3790]
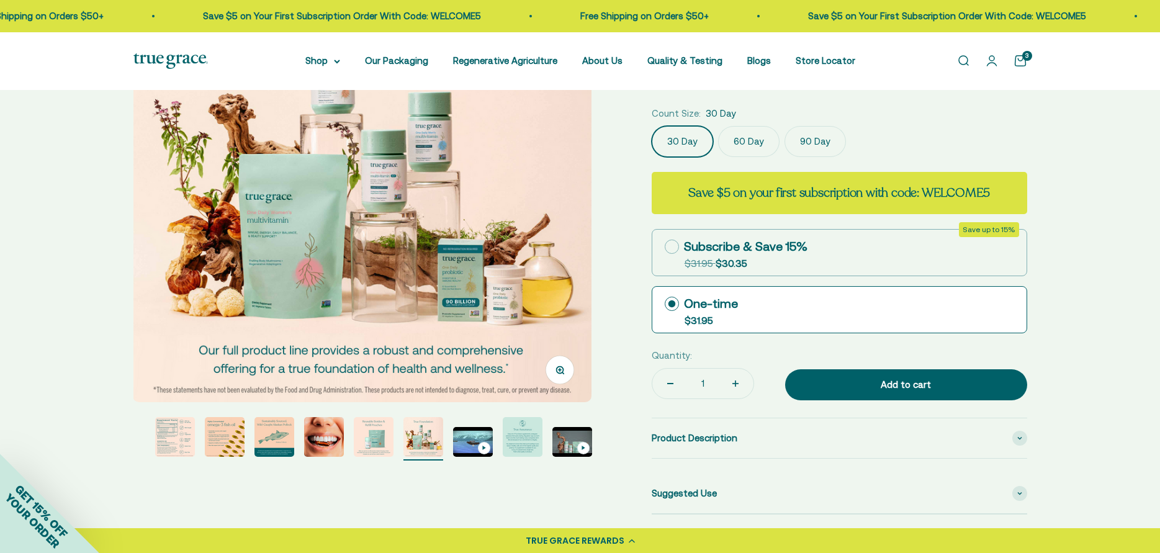
click at [539, 429] on img "Go to item 11" at bounding box center [523, 437] width 40 height 40
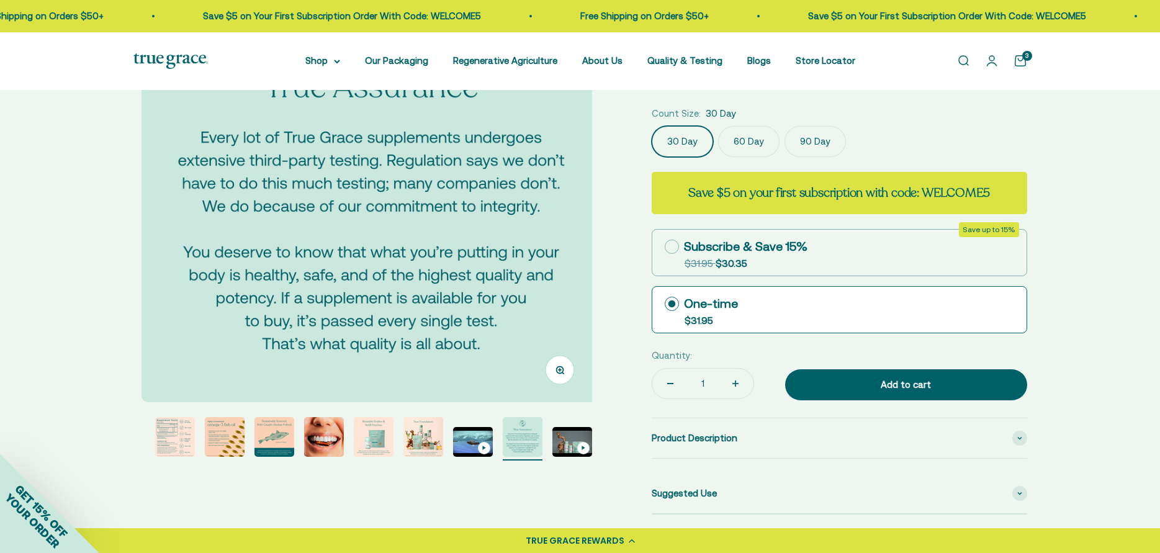
scroll to position [0, 4738]
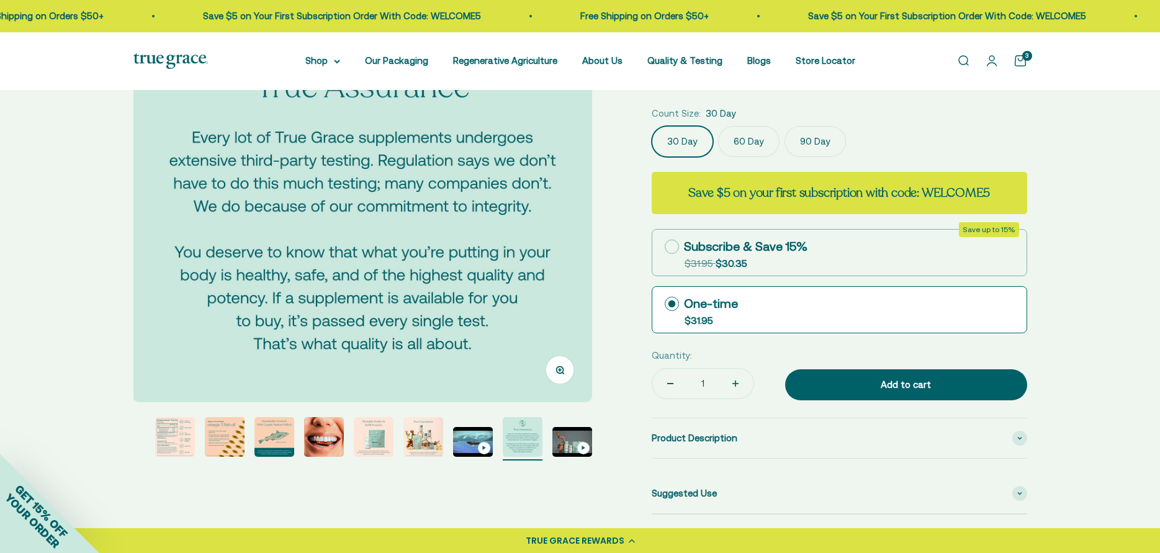
click at [374, 429] on img "Go to item 8" at bounding box center [374, 437] width 40 height 40
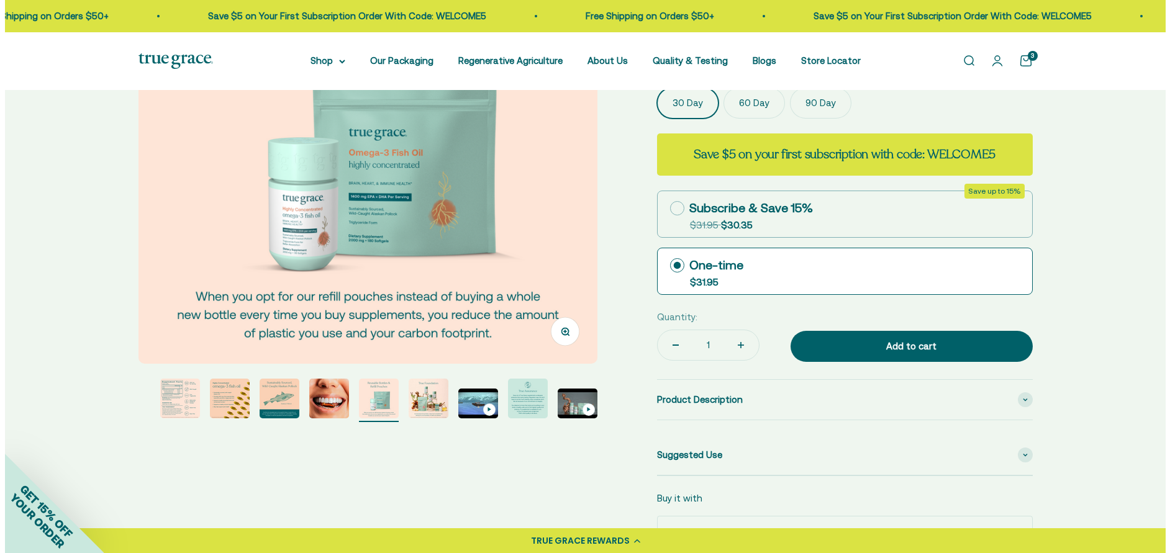
scroll to position [0, 0]
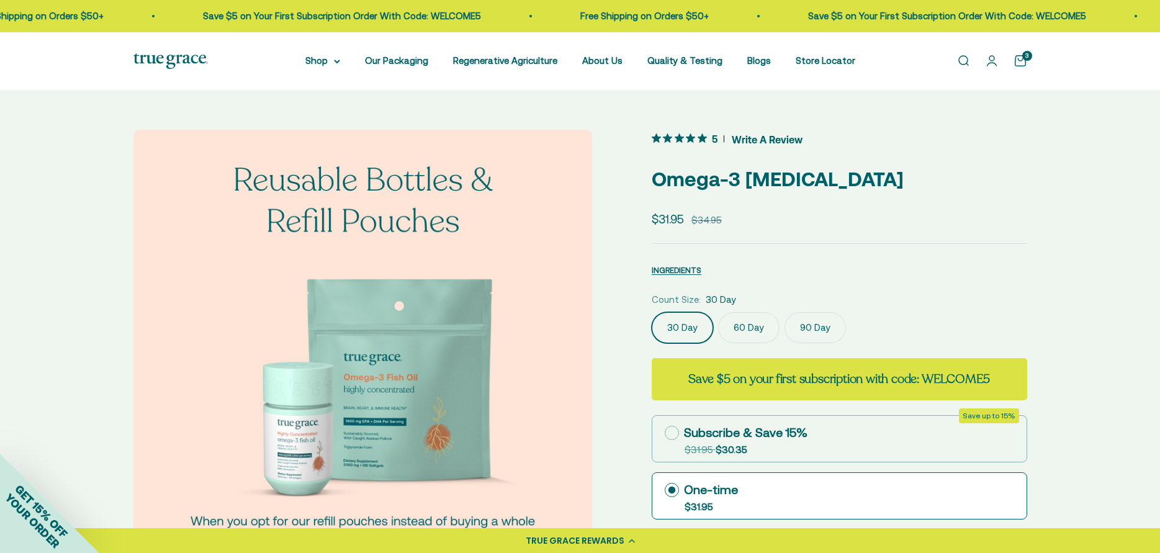
click at [1018, 56] on link "Open cart 3" at bounding box center [1021, 61] width 14 height 14
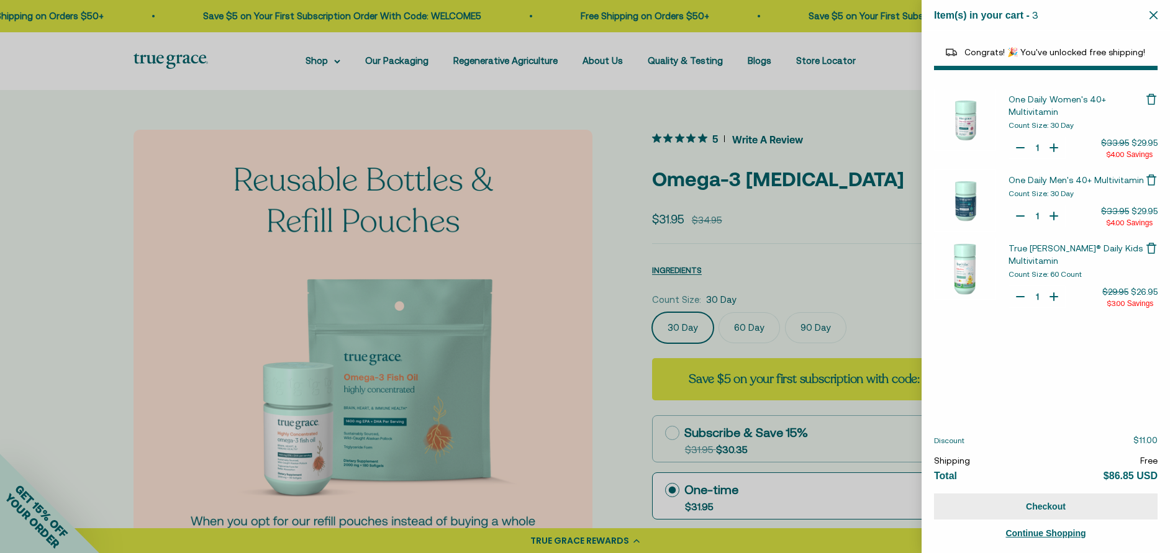
select select "40055698129088"
select select "46081071972566"
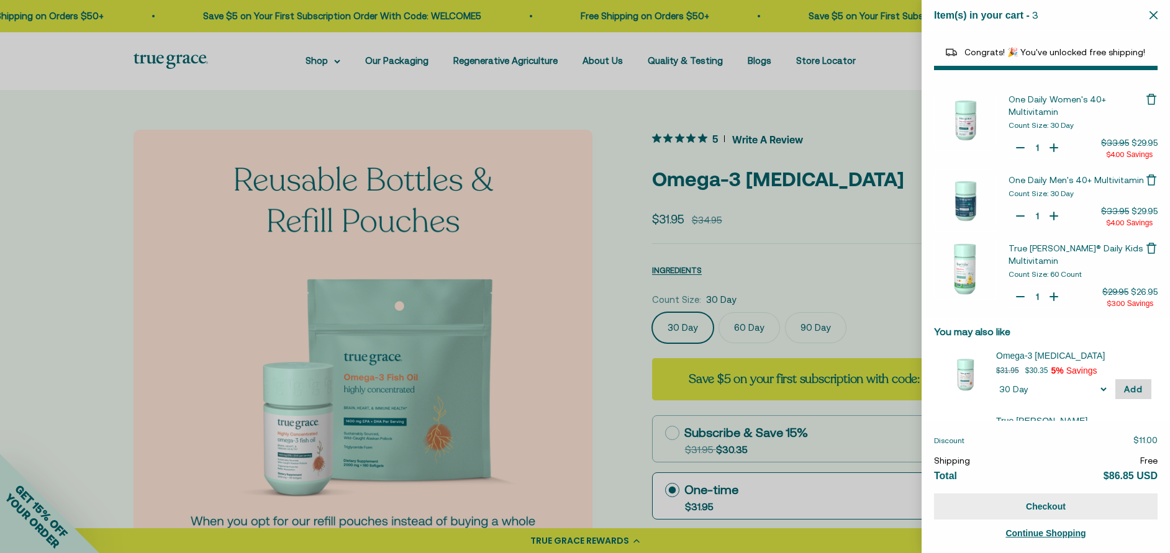
click at [1045, 507] on button "Checkout" at bounding box center [1045, 507] width 223 height 26
